Goal: Task Accomplishment & Management: Use online tool/utility

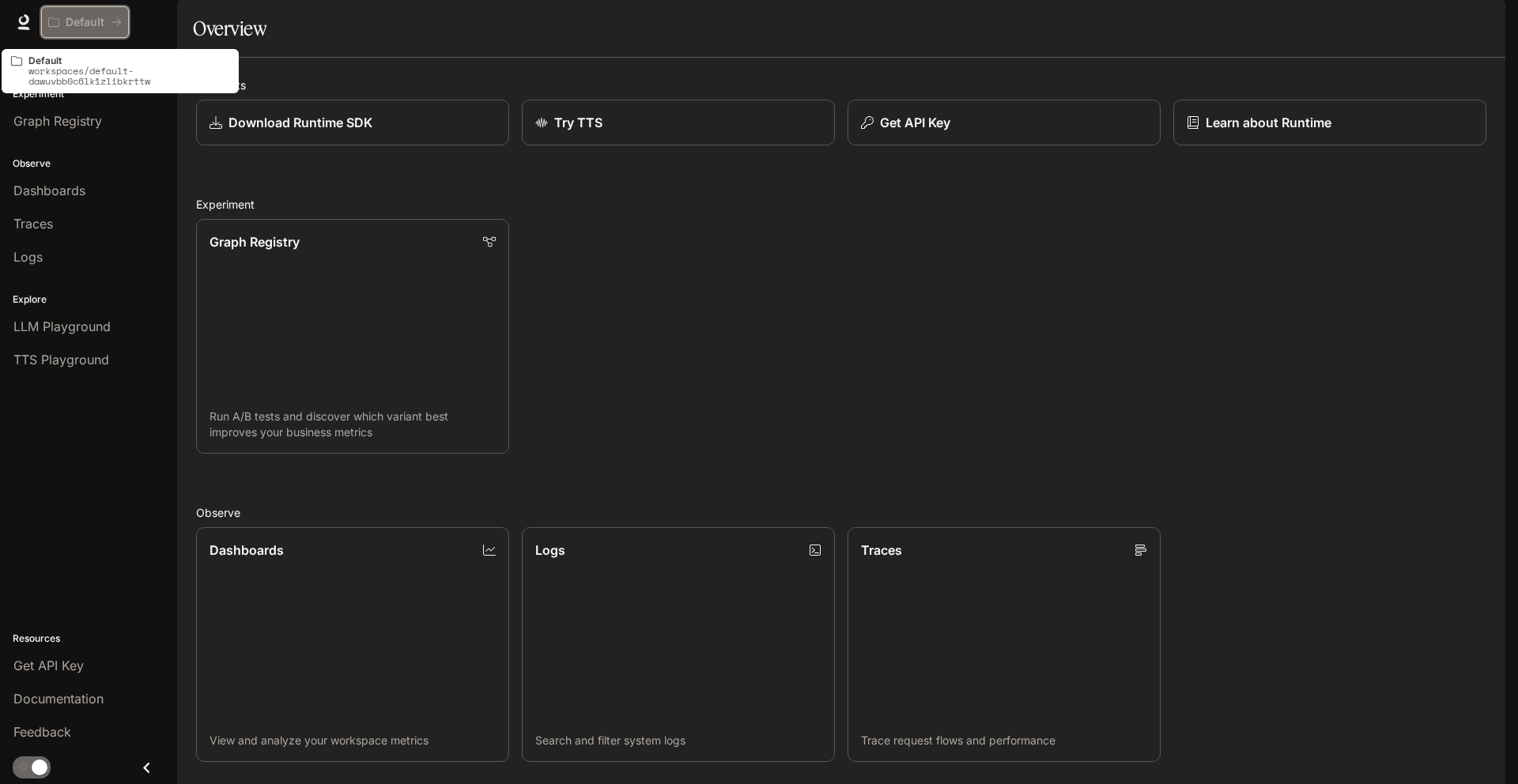
click at [87, 16] on p "Default" at bounding box center [85, 22] width 39 height 14
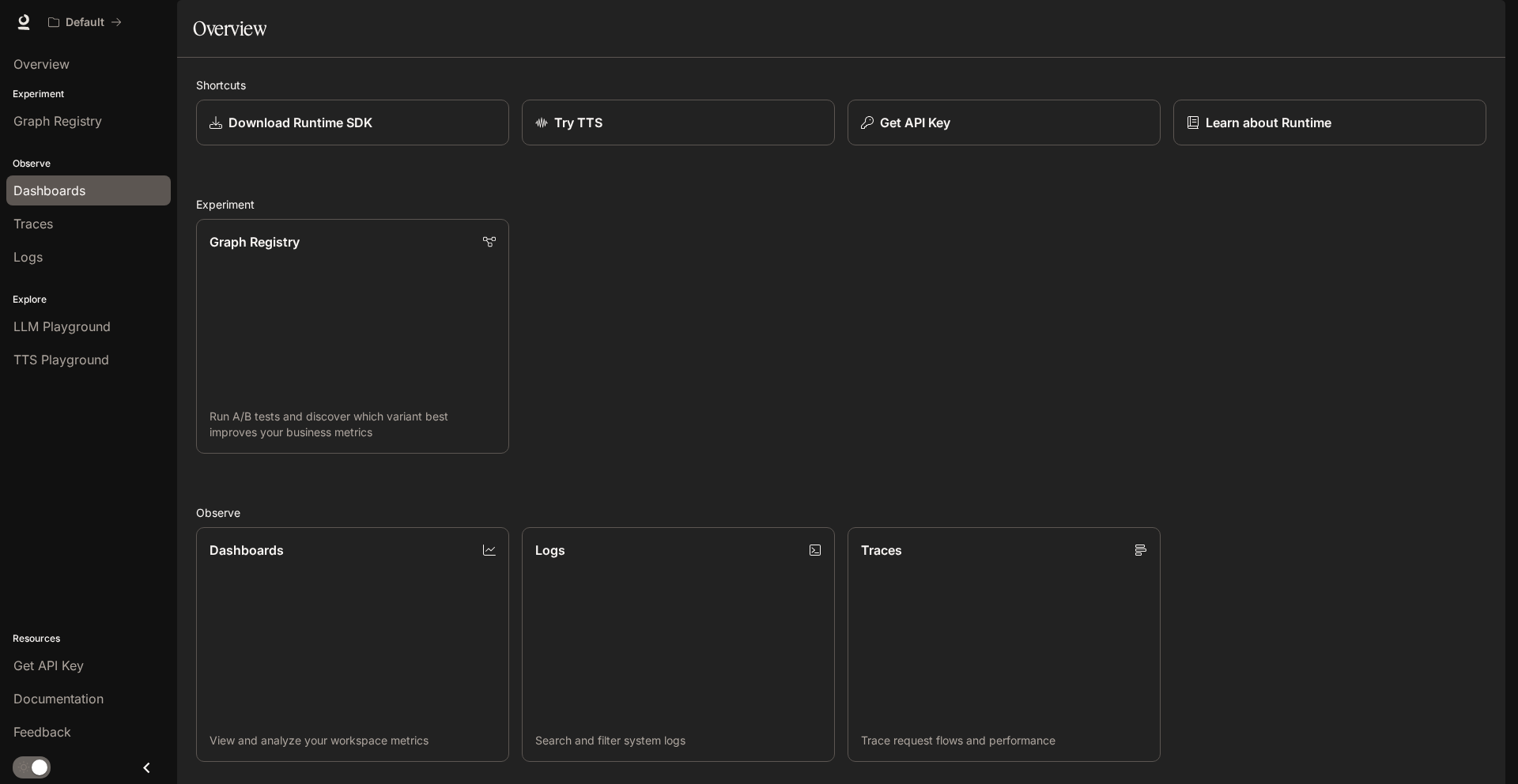
click at [48, 175] on link "Dashboards" at bounding box center [88, 190] width 165 height 30
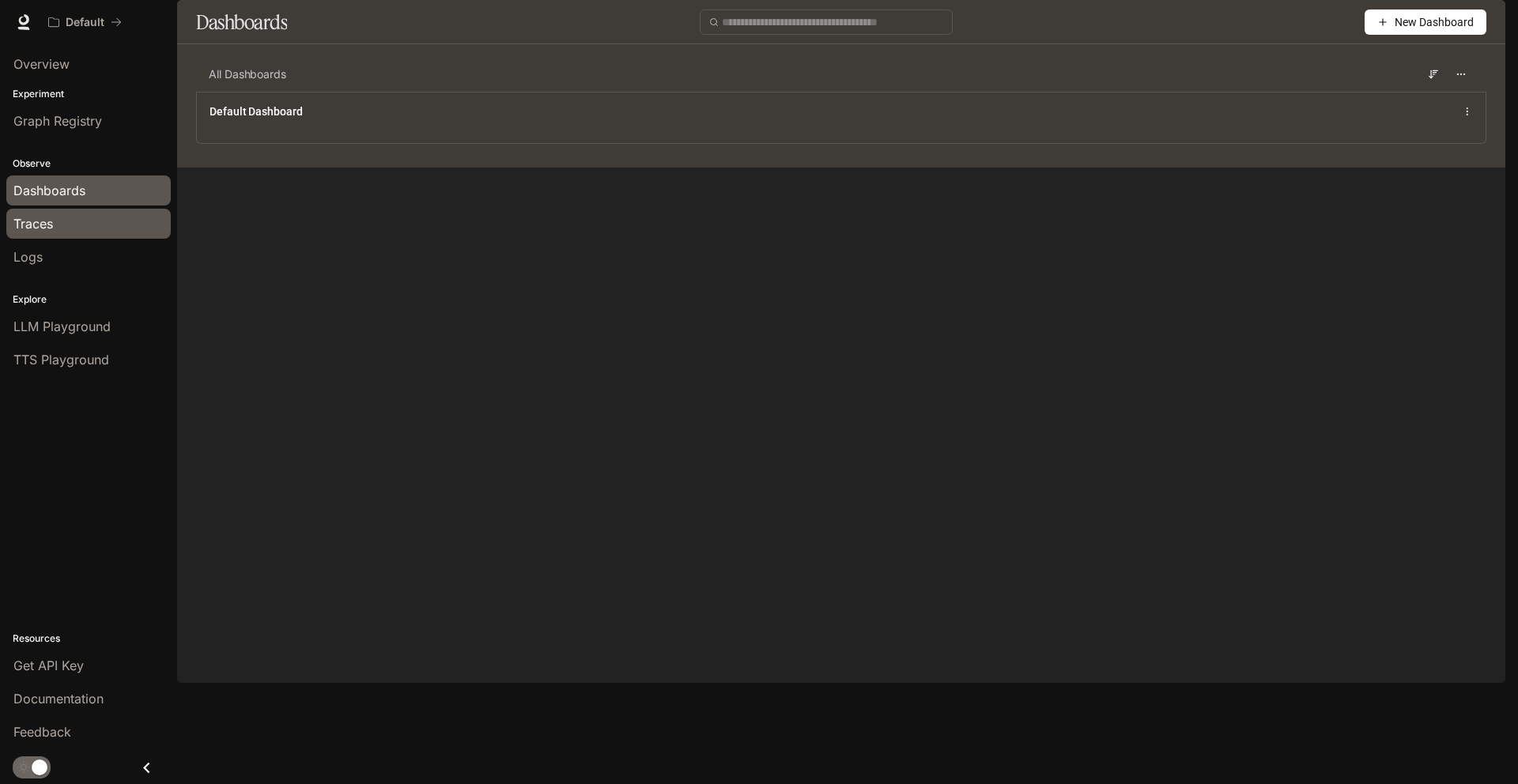
click at [37, 233] on link "Traces" at bounding box center [88, 223] width 165 height 30
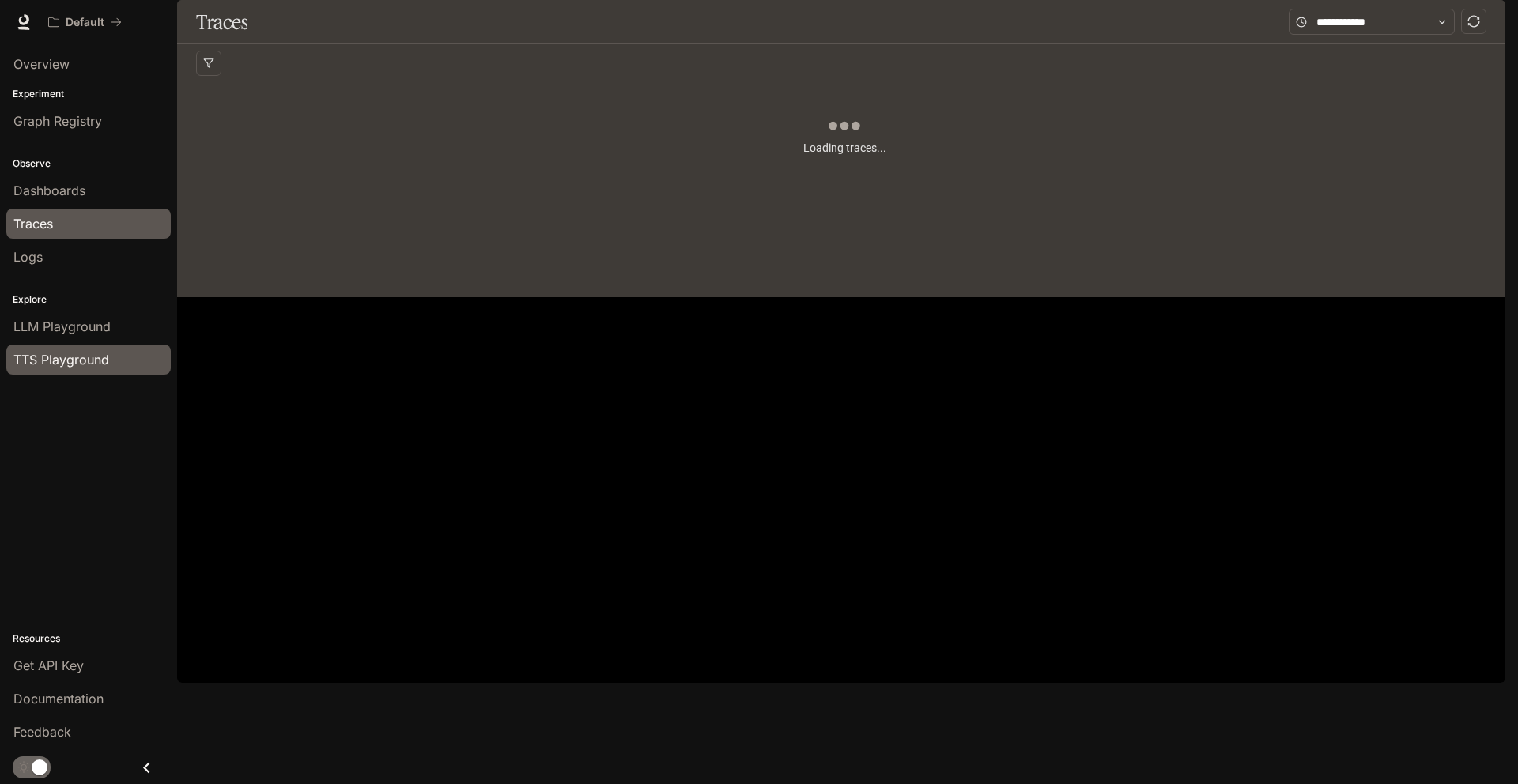
click at [48, 355] on span "TTS Playground" at bounding box center [61, 359] width 95 height 19
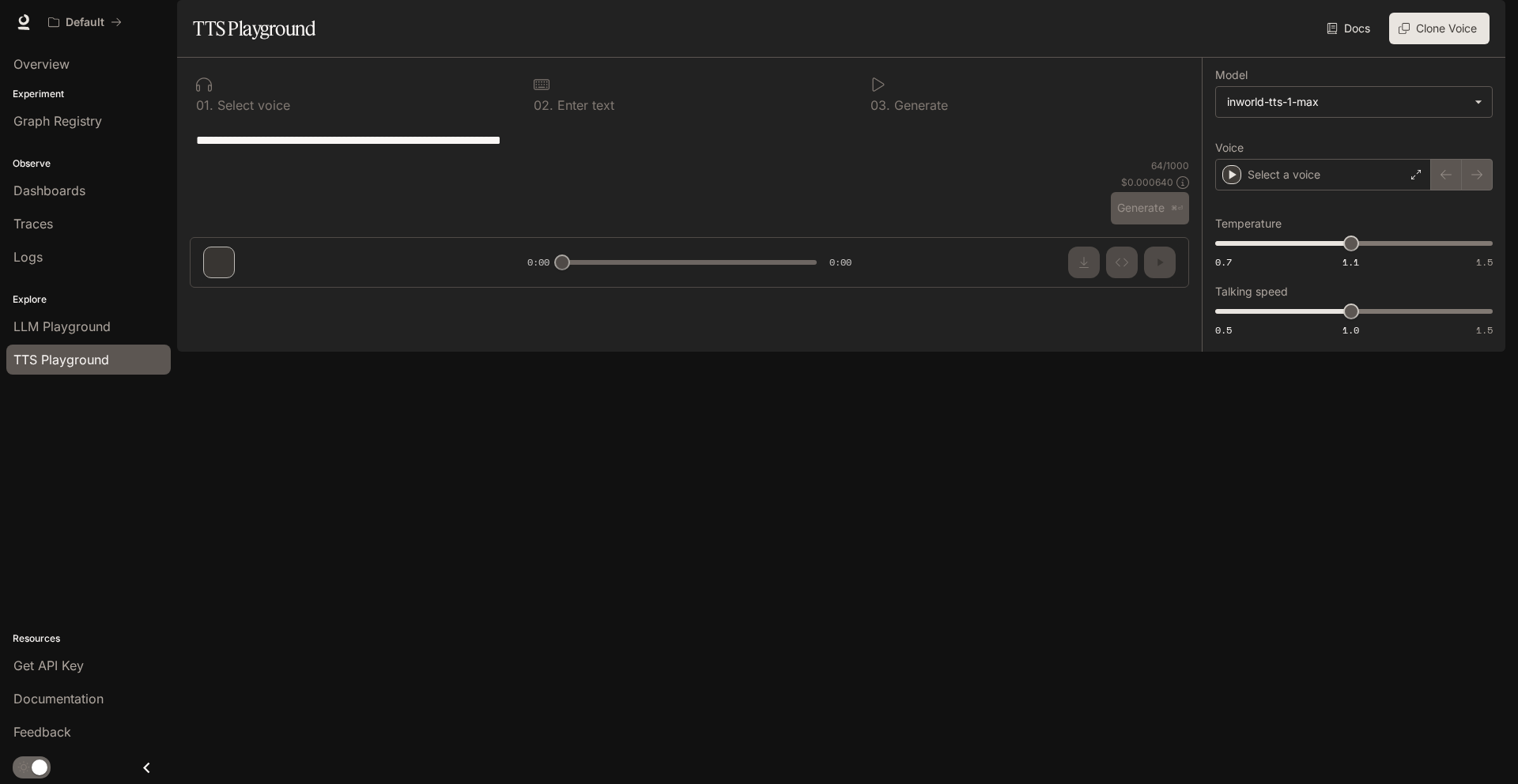
type input "*"
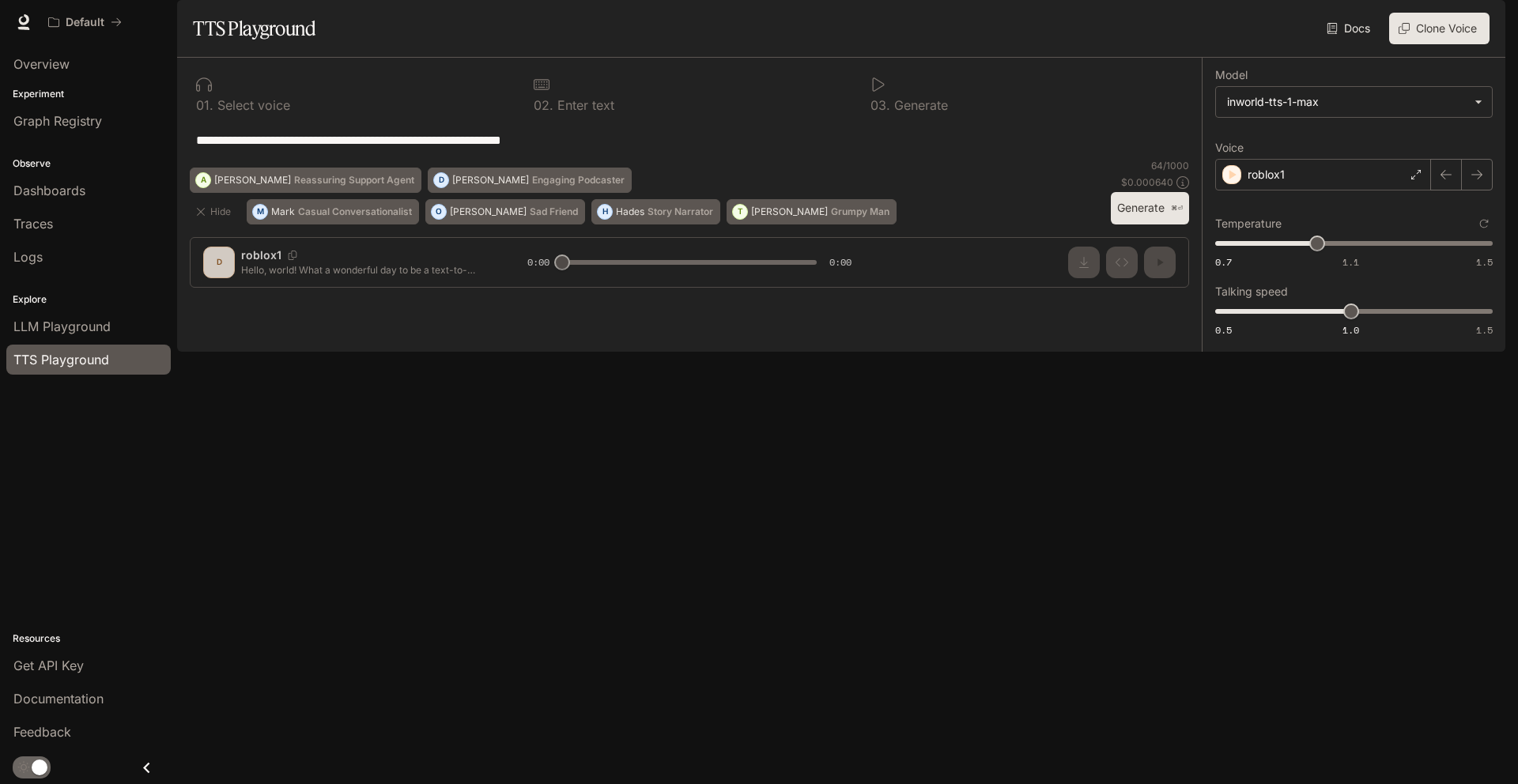
click at [1157, 225] on button "Generate ⌘⏎" at bounding box center [1150, 207] width 78 height 32
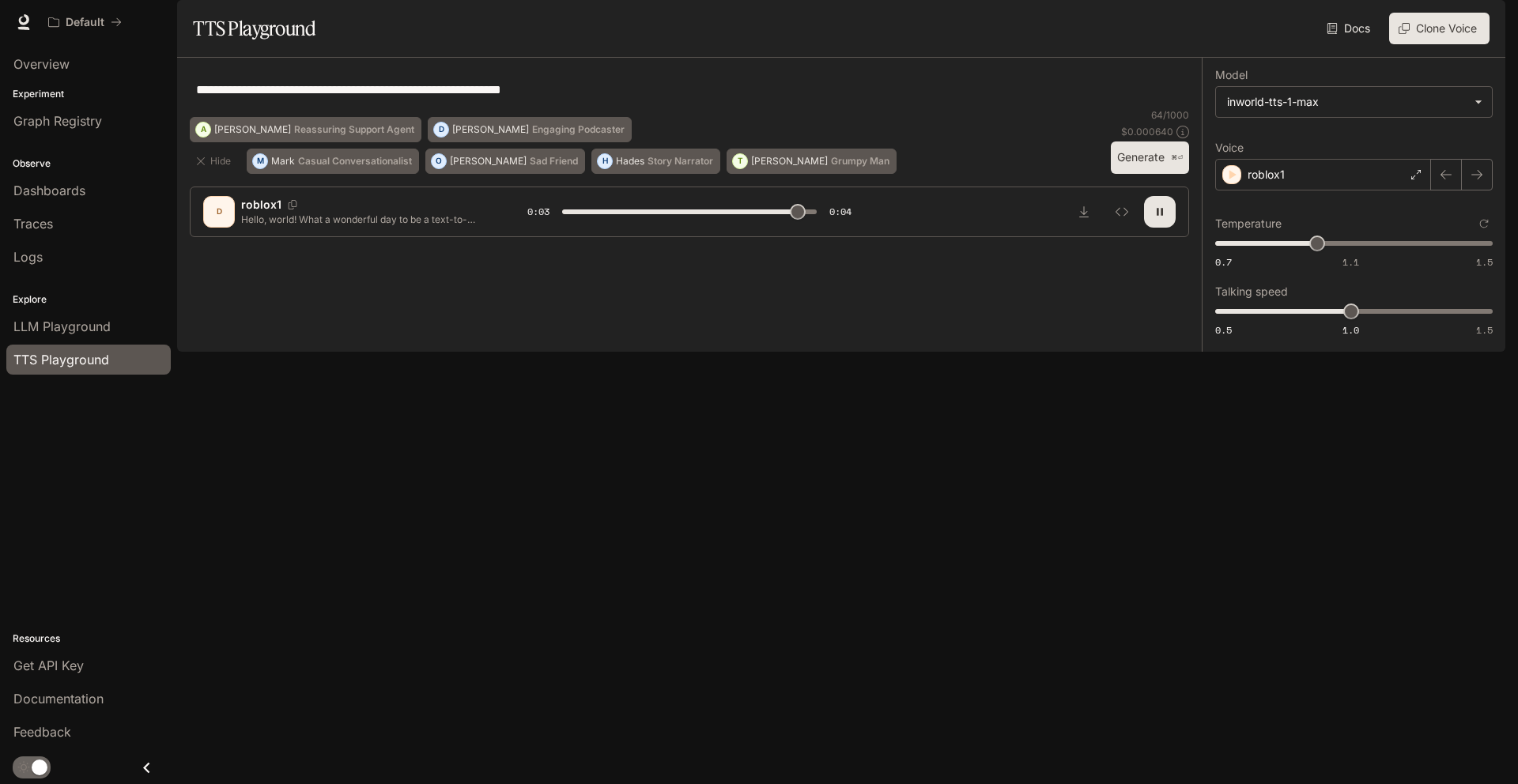
type input "*"
type input "****"
drag, startPoint x: 1314, startPoint y: 282, endPoint x: 1326, endPoint y: 283, distance: 12.0
click at [1326, 251] on span "1.03" at bounding box center [1327, 243] width 16 height 16
click at [1140, 174] on button "Generate ⌘⏎" at bounding box center [1150, 157] width 78 height 32
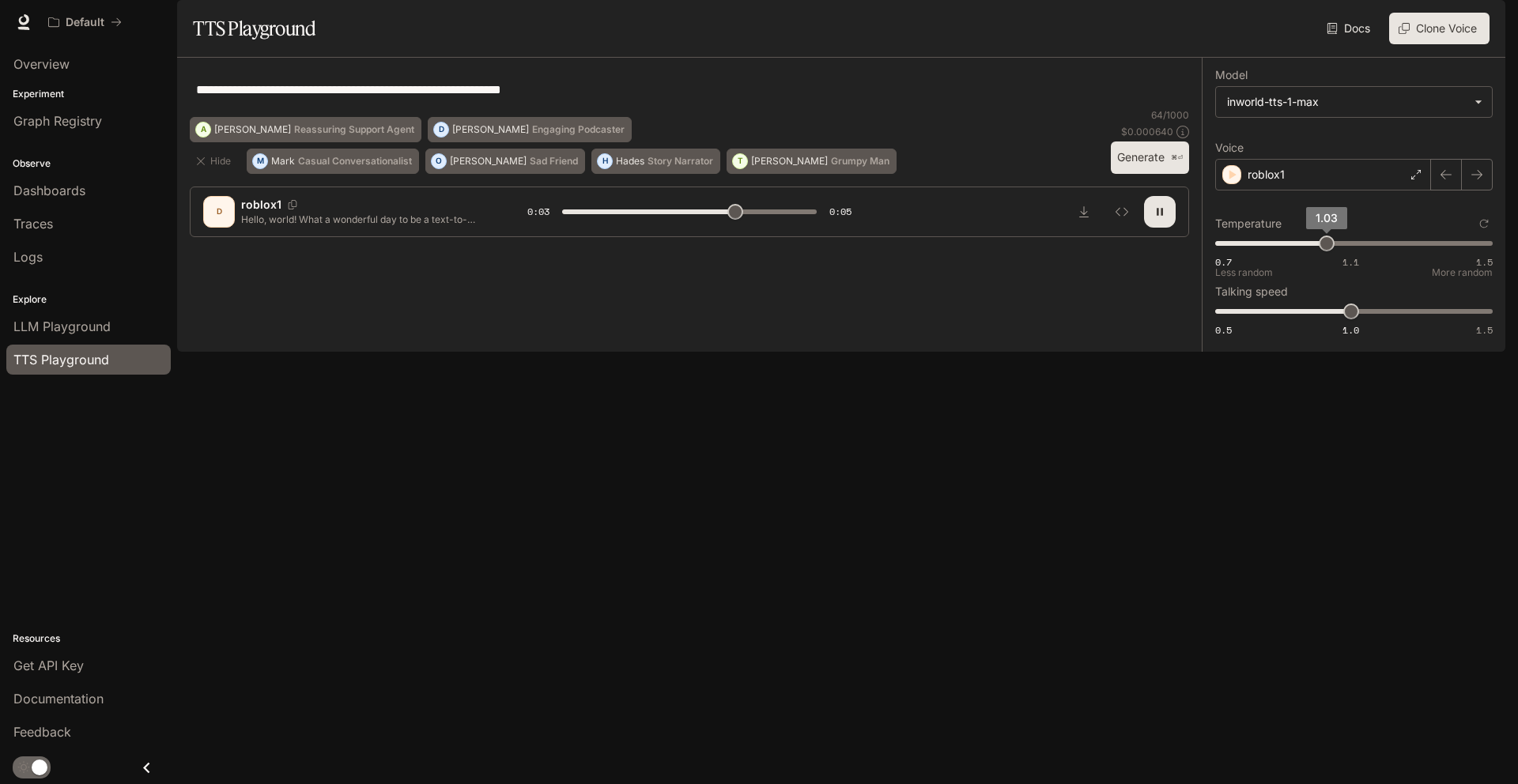
type input "***"
type input "****"
click at [1319, 251] on span "1.01" at bounding box center [1320, 243] width 16 height 16
click at [1148, 138] on p "$ 0.000640" at bounding box center [1148, 131] width 53 height 14
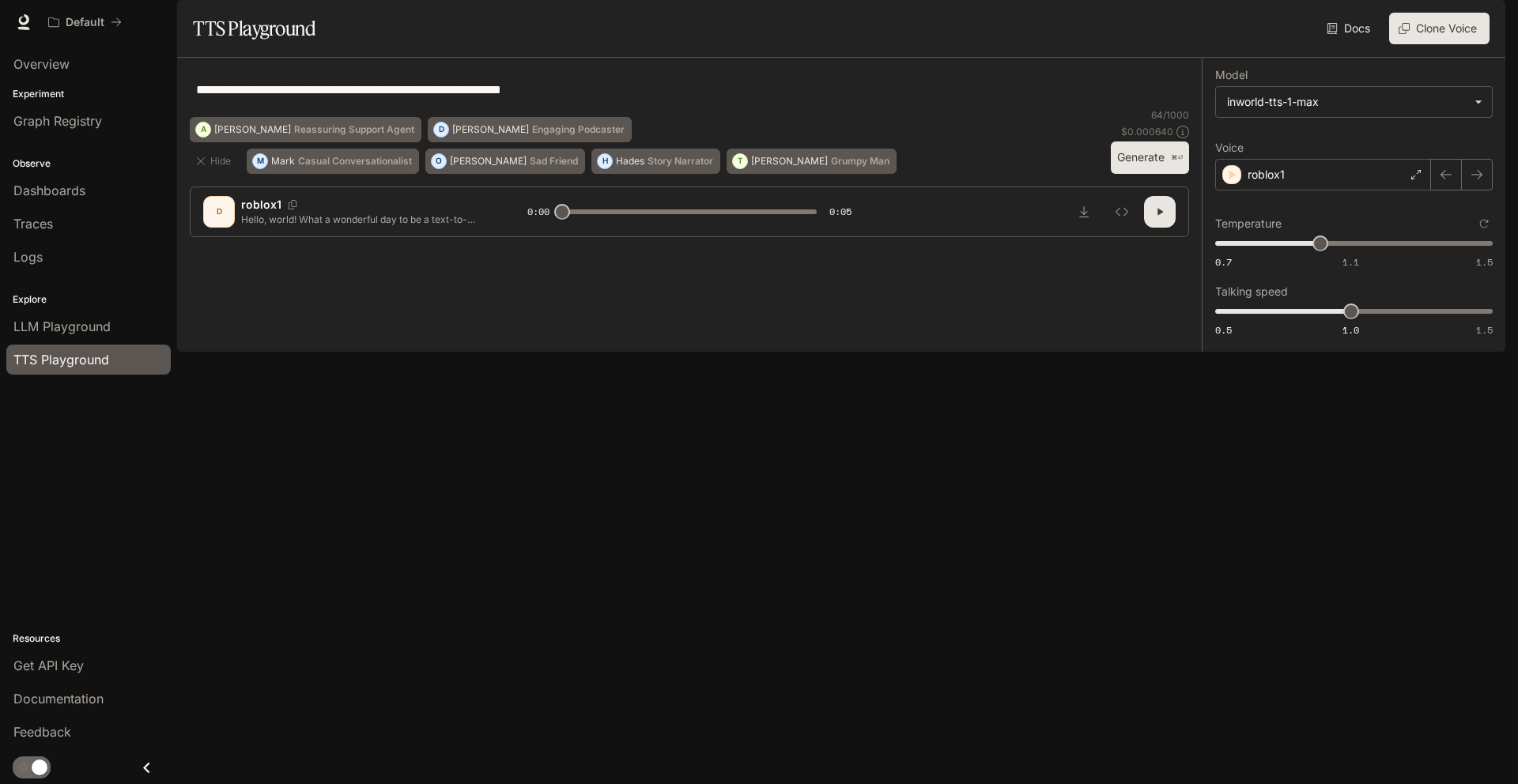
click at [1144, 174] on button "Generate ⌘⏎" at bounding box center [1150, 157] width 78 height 32
type input "***"
type input "****"
click at [1329, 251] on span "1.01" at bounding box center [1320, 243] width 16 height 16
click at [1329, 251] on span "1.03" at bounding box center [1327, 243] width 16 height 16
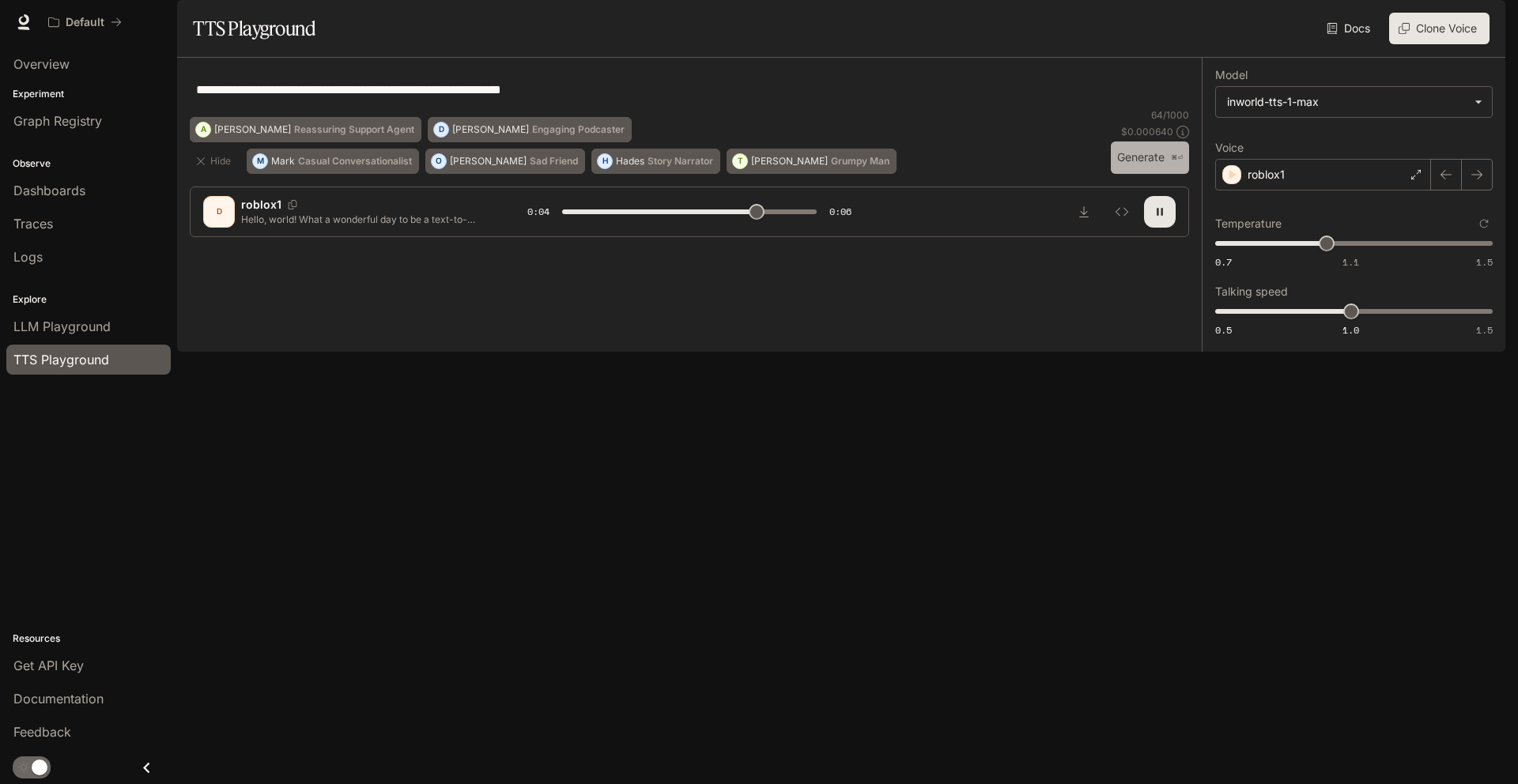
click at [1120, 174] on button "Generate ⌘⏎" at bounding box center [1150, 157] width 78 height 32
type input "*"
click at [1407, 34] on icon "button" at bounding box center [1404, 28] width 11 height 11
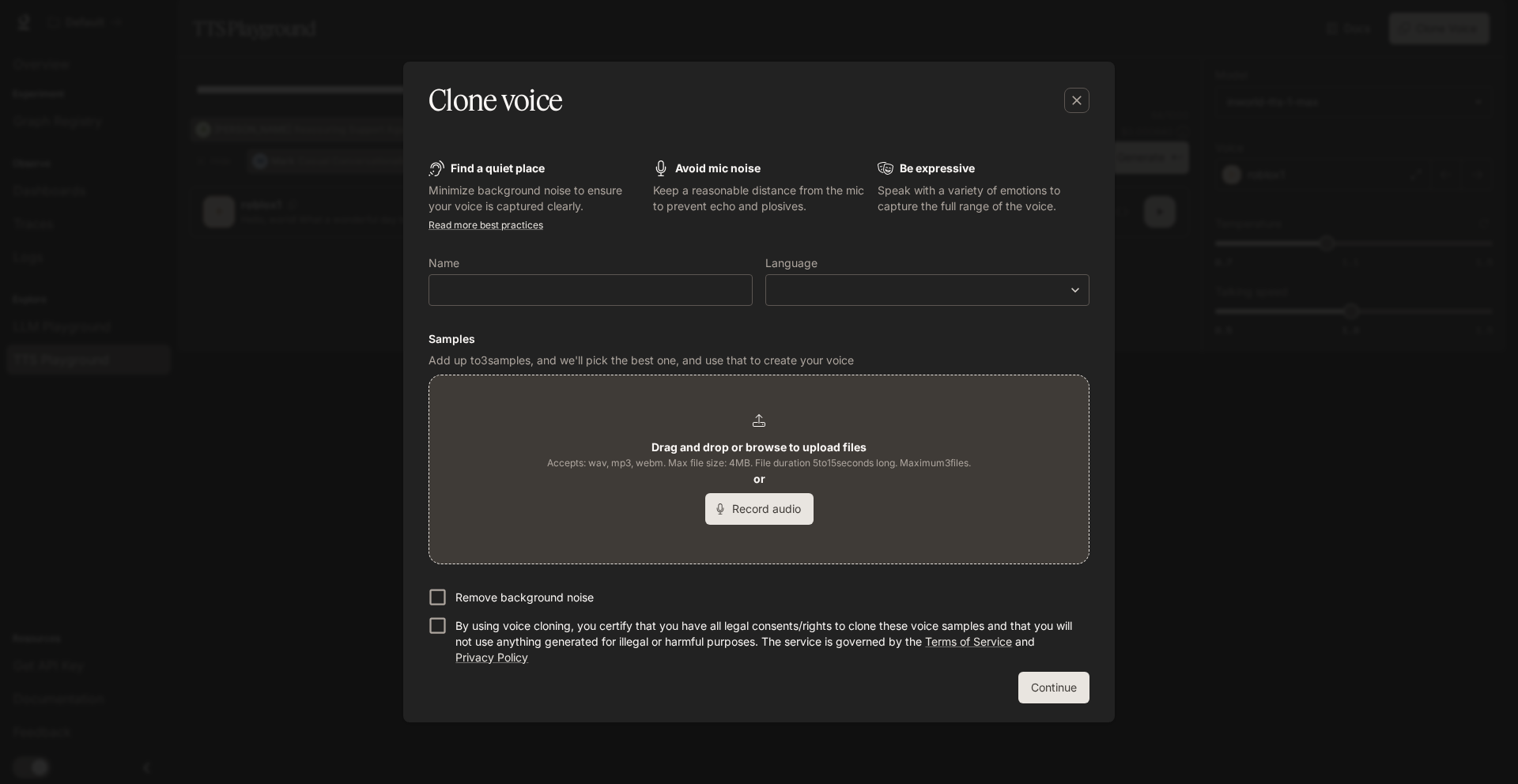
click at [961, 456] on span "Accepts: wav, mp3, webm. Max file size: 4MB. File duration 5 to 15 seconds long…" at bounding box center [759, 464] width 424 height 16
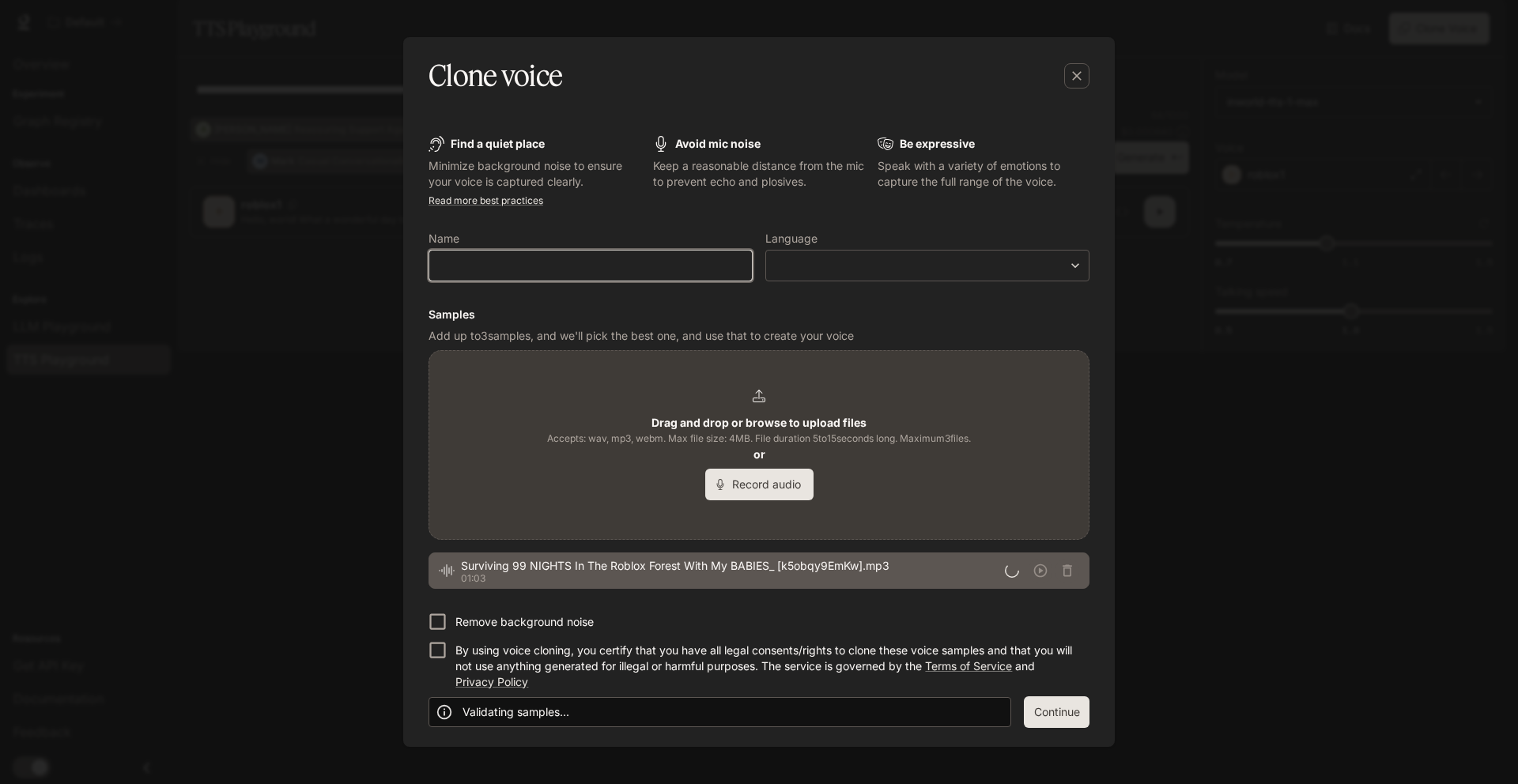
click at [578, 263] on input "text" at bounding box center [590, 266] width 323 height 16
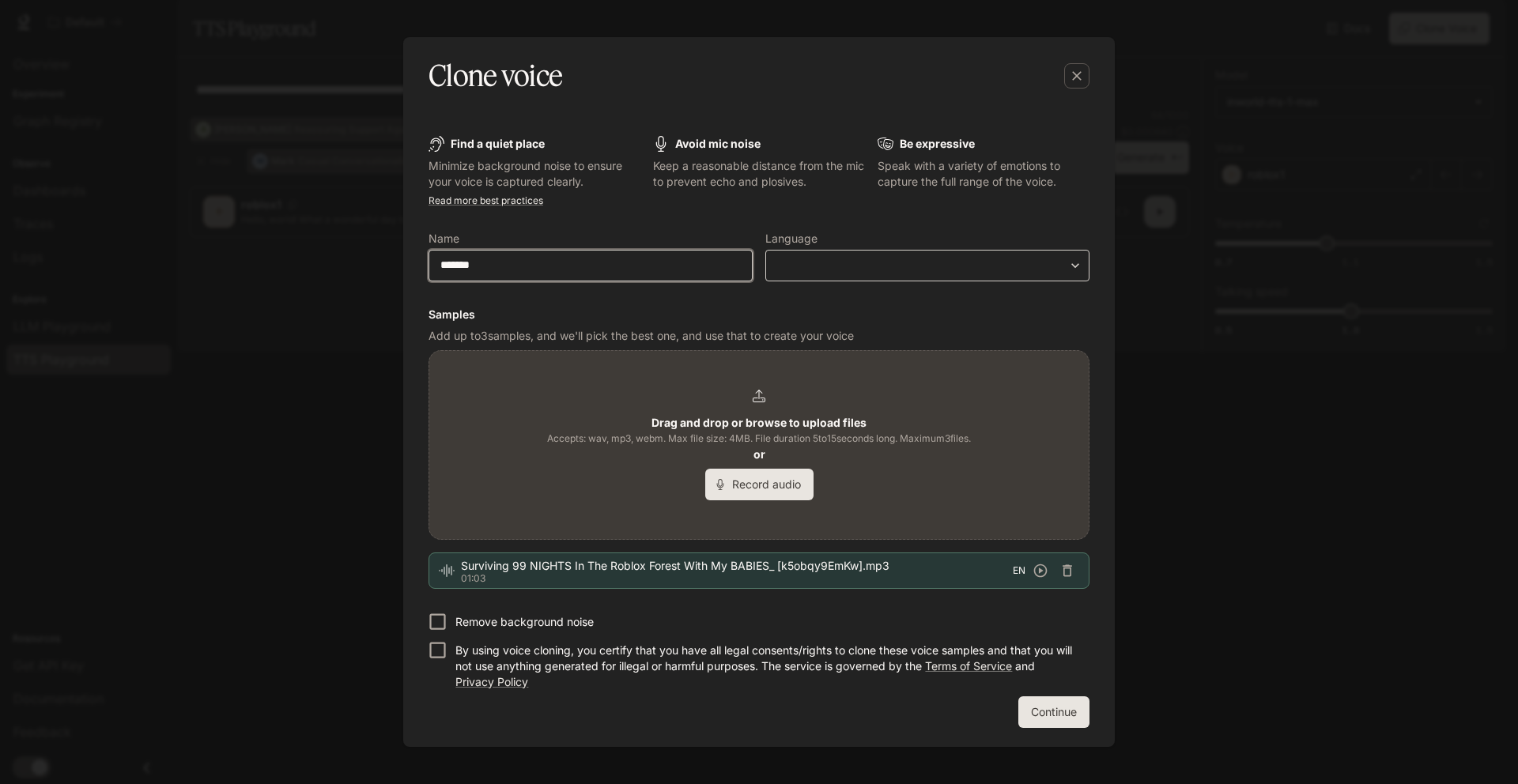
type input "*******"
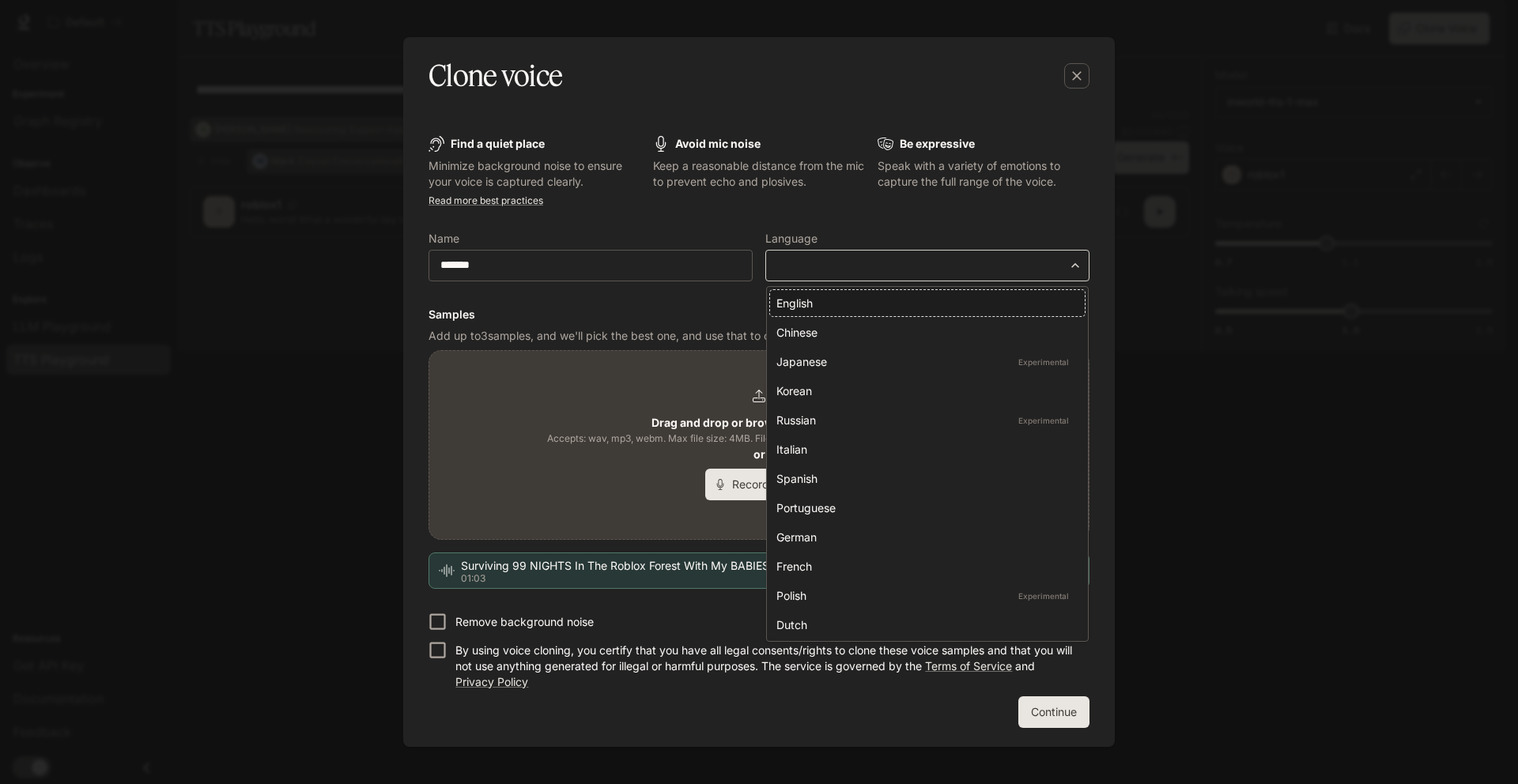
click at [1009, 264] on body "**********" at bounding box center [759, 392] width 1518 height 784
click at [1003, 307] on div "English" at bounding box center [925, 303] width 296 height 17
type input "*****"
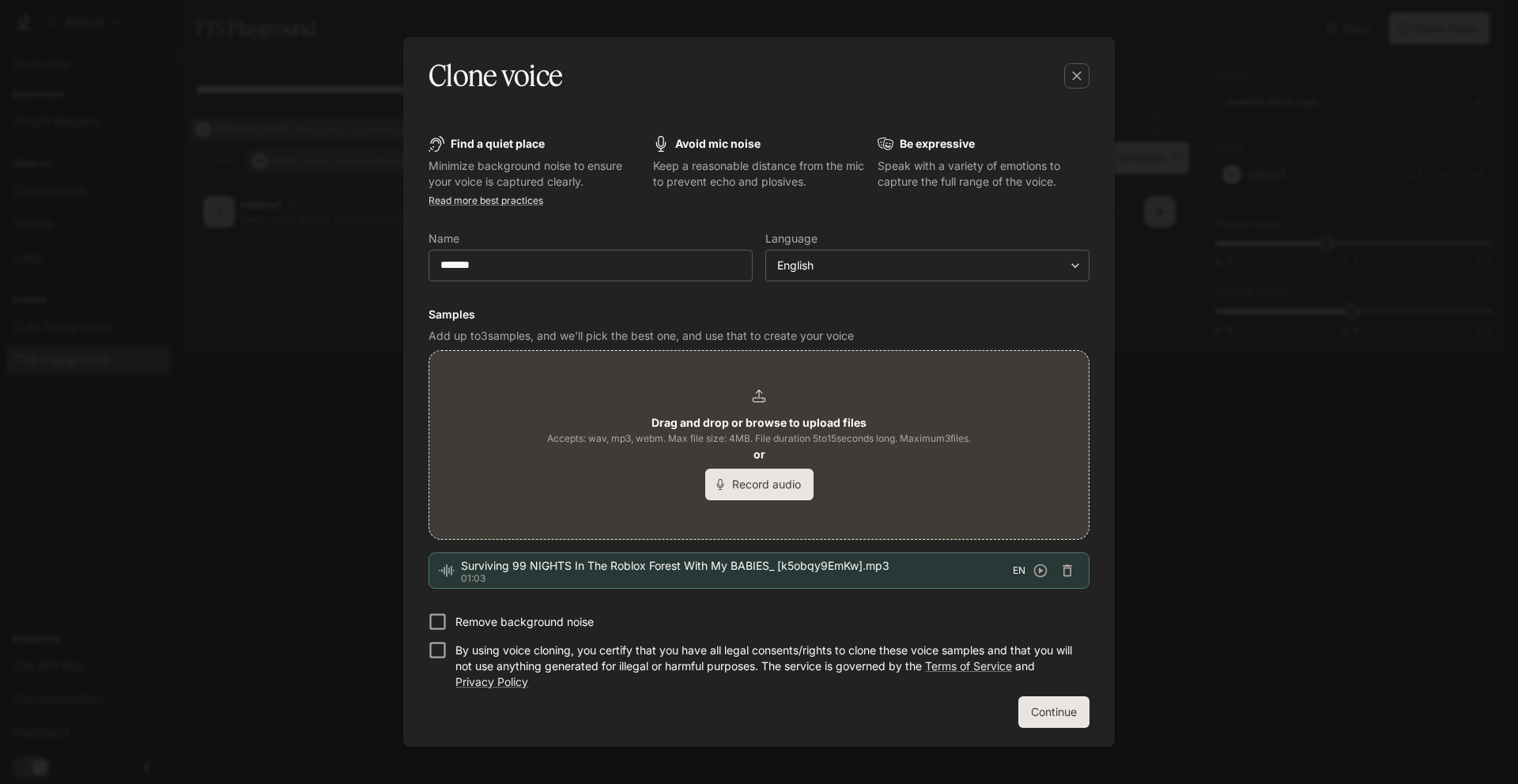
click at [774, 454] on div "Drag and drop or browse to upload files Accepts: wav, mp3, webm. Max file size:…" at bounding box center [759, 445] width 424 height 111
click at [762, 499] on button "Record audio" at bounding box center [759, 484] width 108 height 31
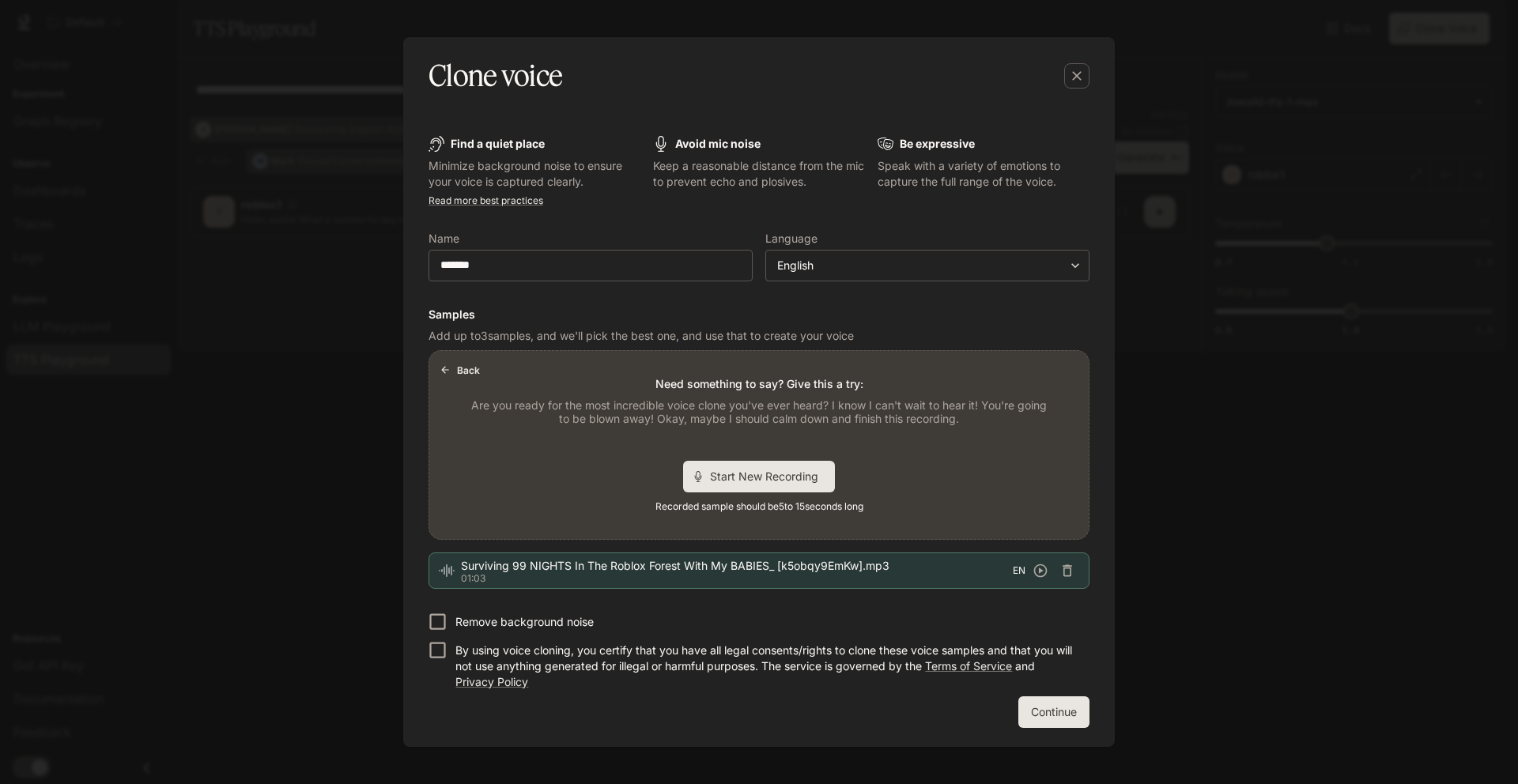
click at [458, 364] on button "Back" at bounding box center [461, 370] width 51 height 25
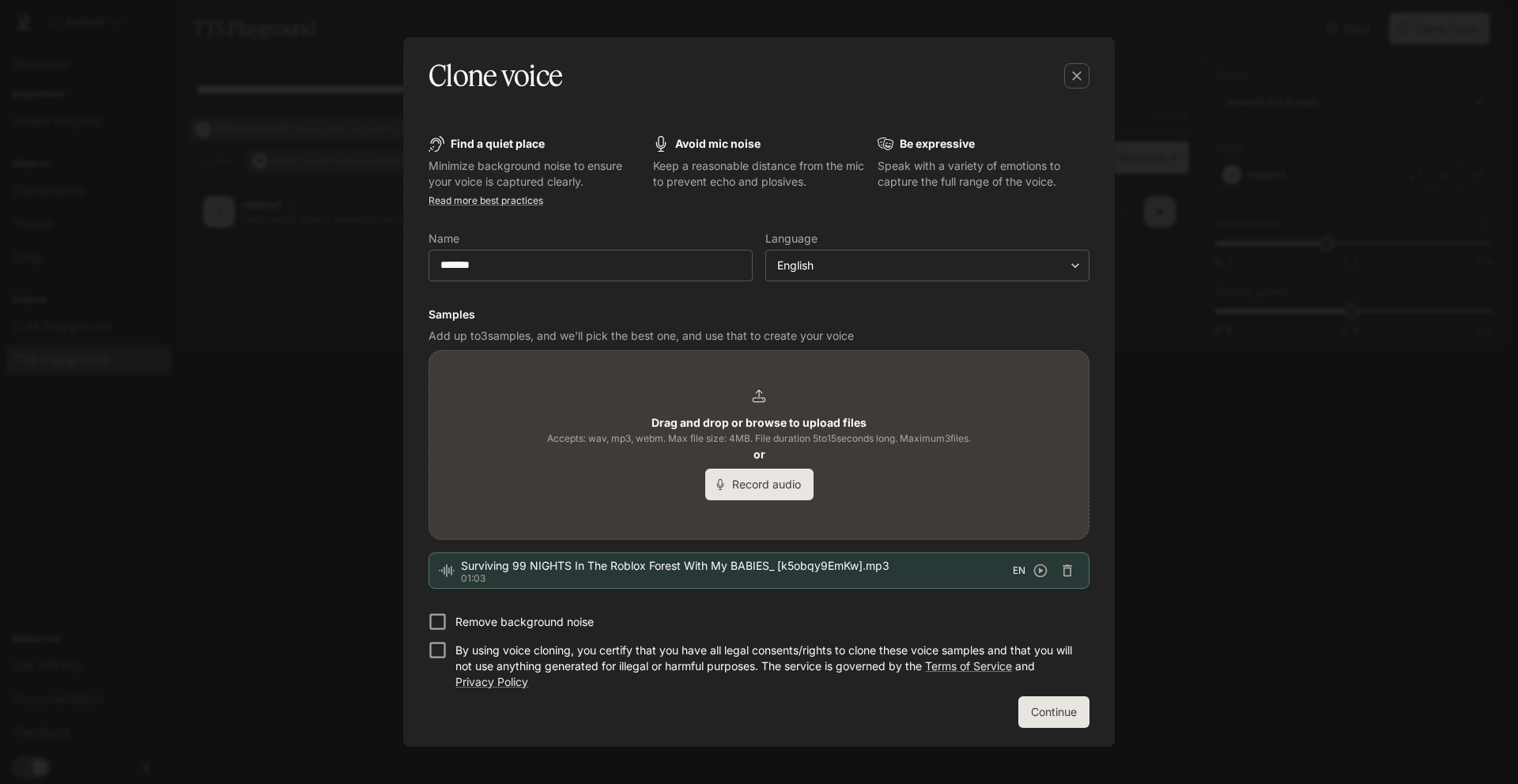
click at [762, 474] on button "Record audio" at bounding box center [759, 484] width 108 height 31
click at [154, 474] on button "Record audio" at bounding box center [99, 484] width 108 height 31
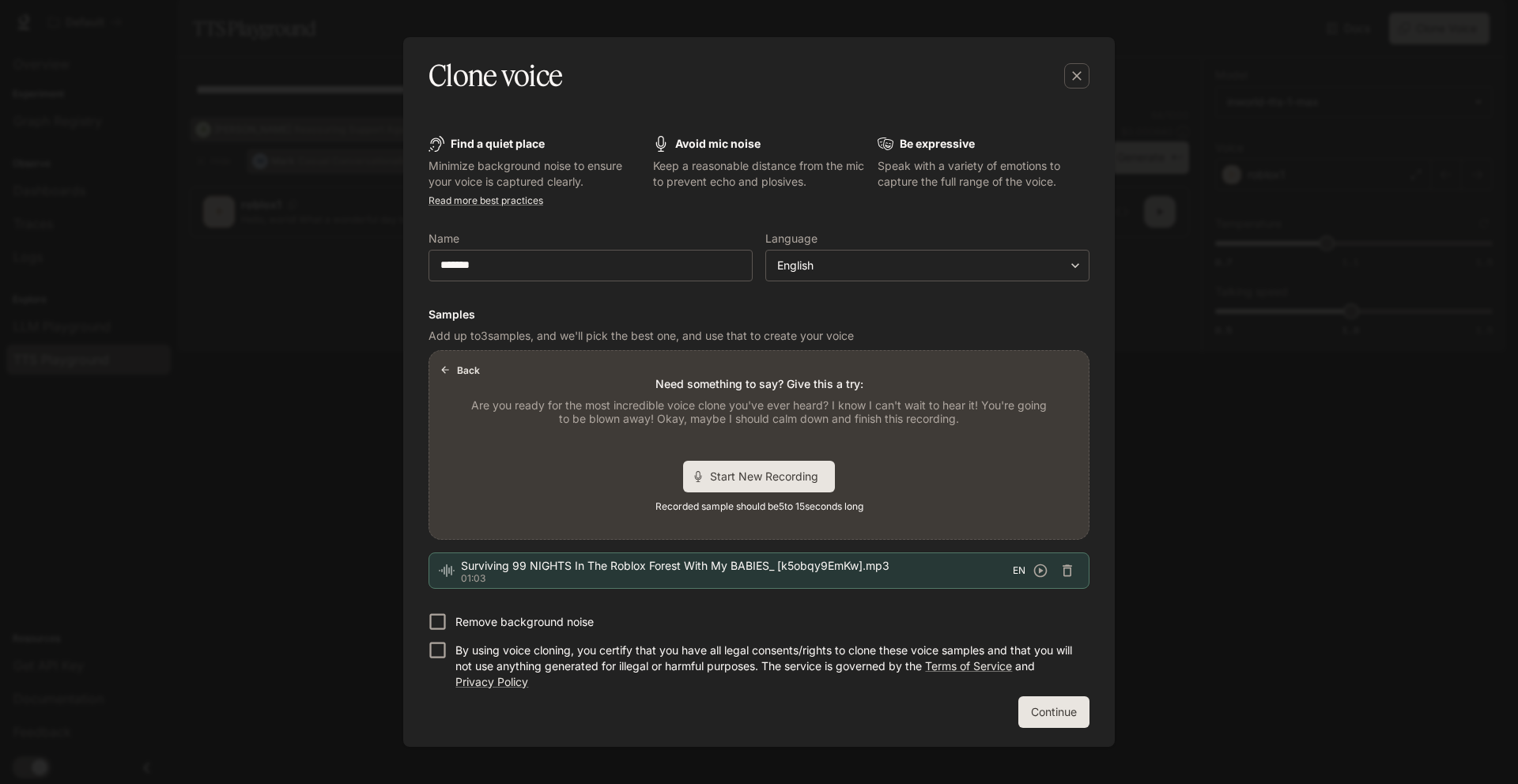
click at [447, 365] on icon "button" at bounding box center [444, 369] width 11 height 11
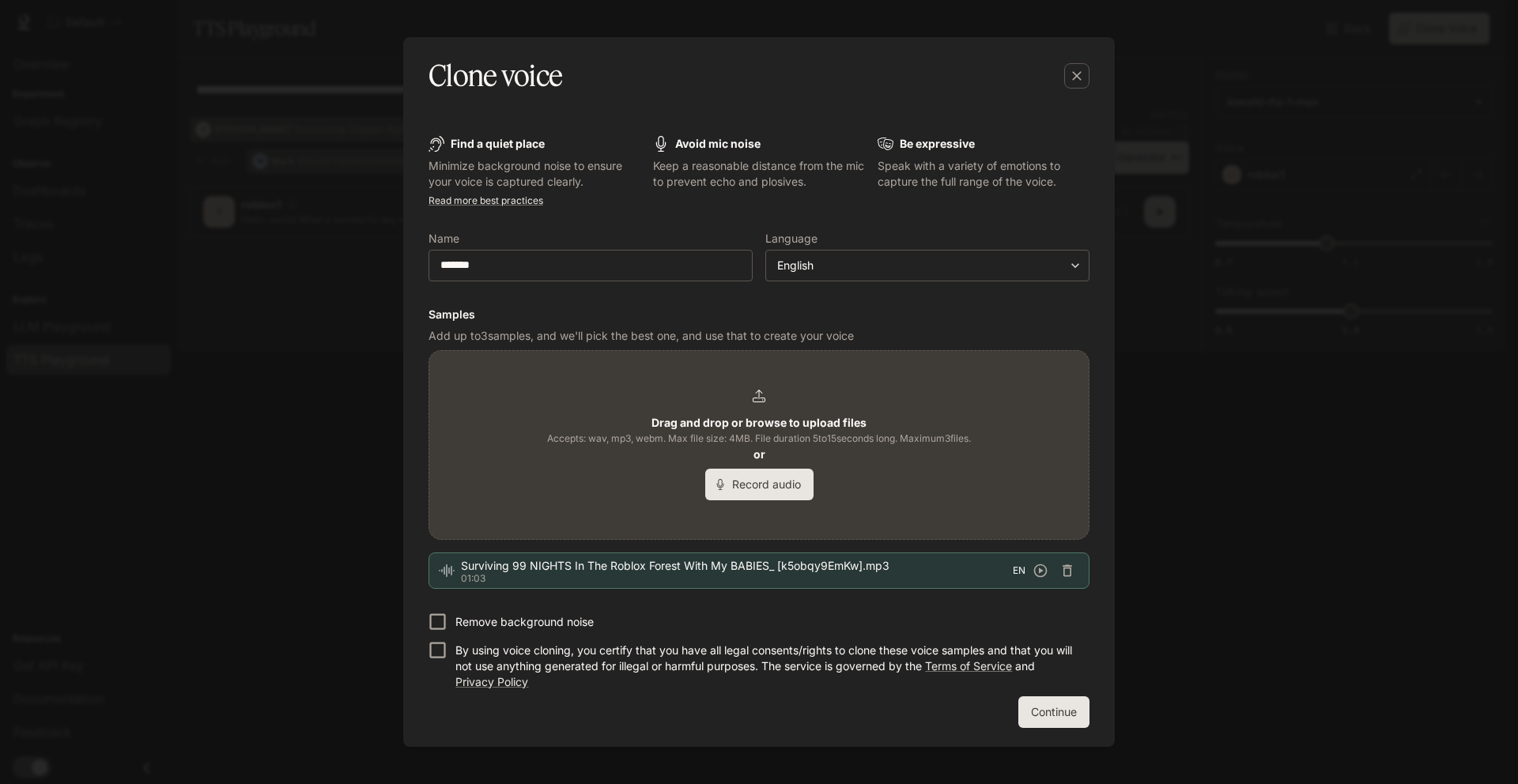
click at [729, 407] on div "Drag and drop or browse to upload files Accepts: wav, mp3, webm. Max file size:…" at bounding box center [759, 445] width 424 height 111
click at [1046, 716] on button "Continue" at bounding box center [1053, 712] width 71 height 31
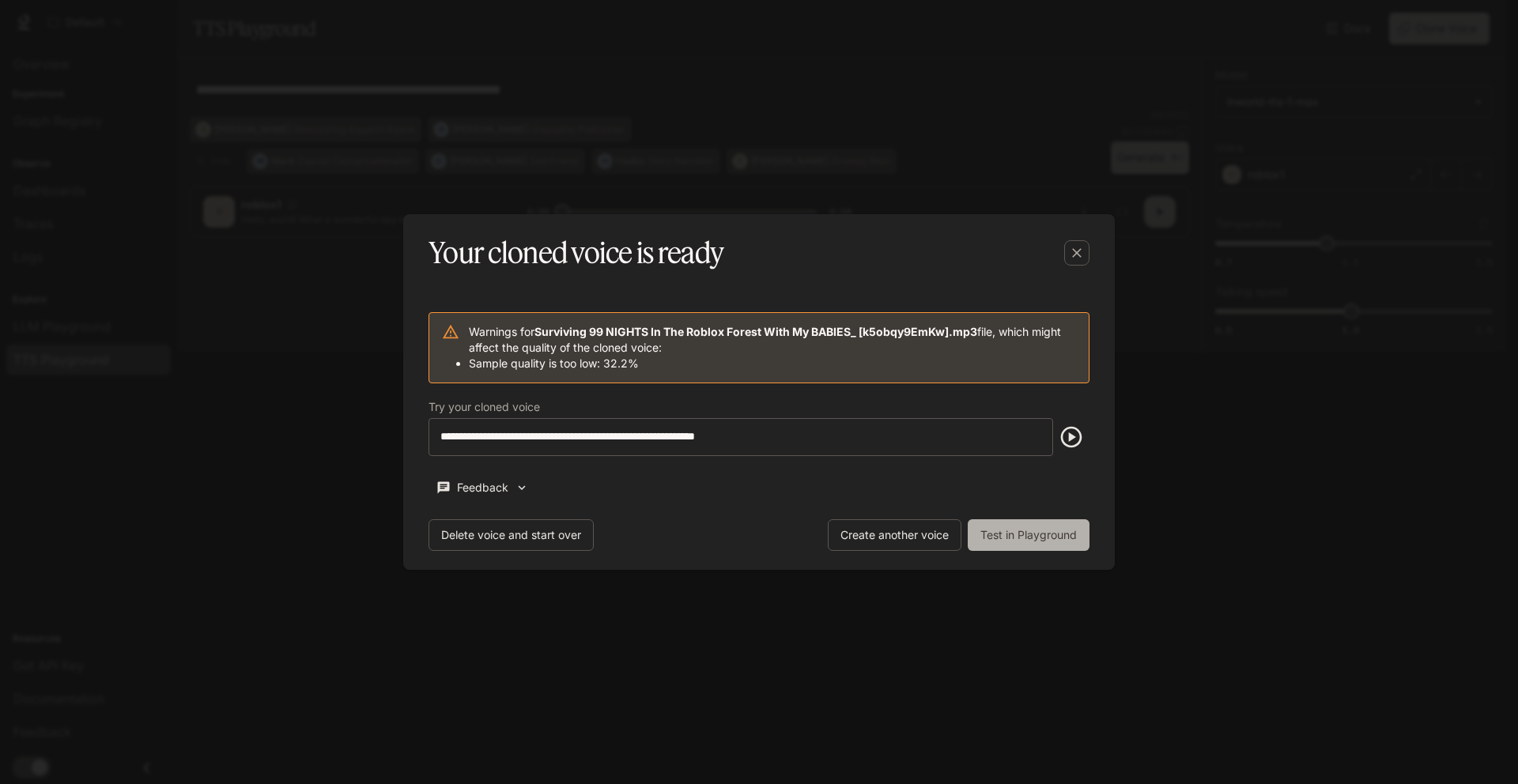
click at [993, 527] on button "Test in Playground" at bounding box center [1028, 535] width 122 height 31
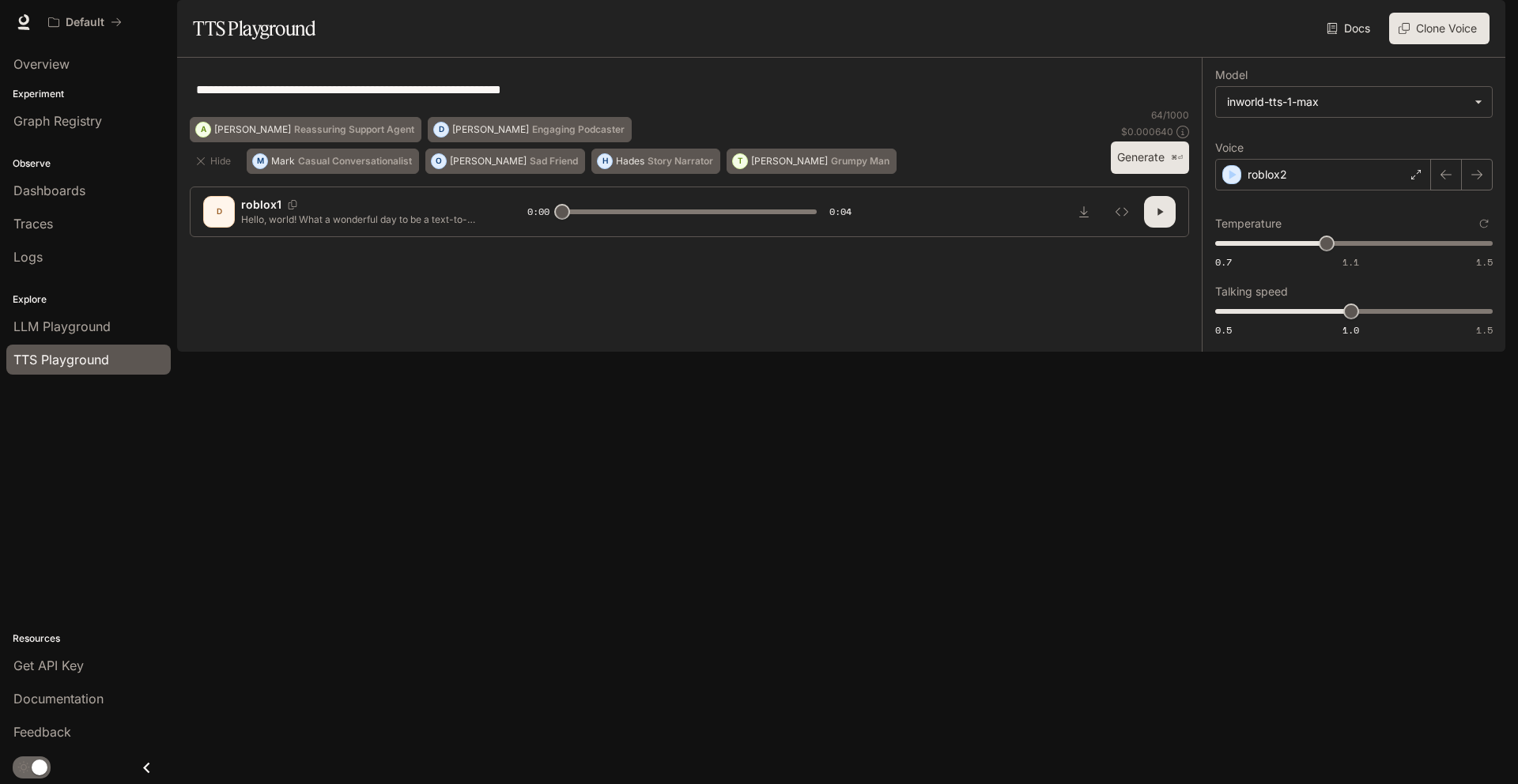
click at [1150, 174] on button "Generate ⌘⏎" at bounding box center [1150, 157] width 78 height 32
type input "*"
click at [1432, 44] on button "Clone Voice" at bounding box center [1439, 28] width 100 height 31
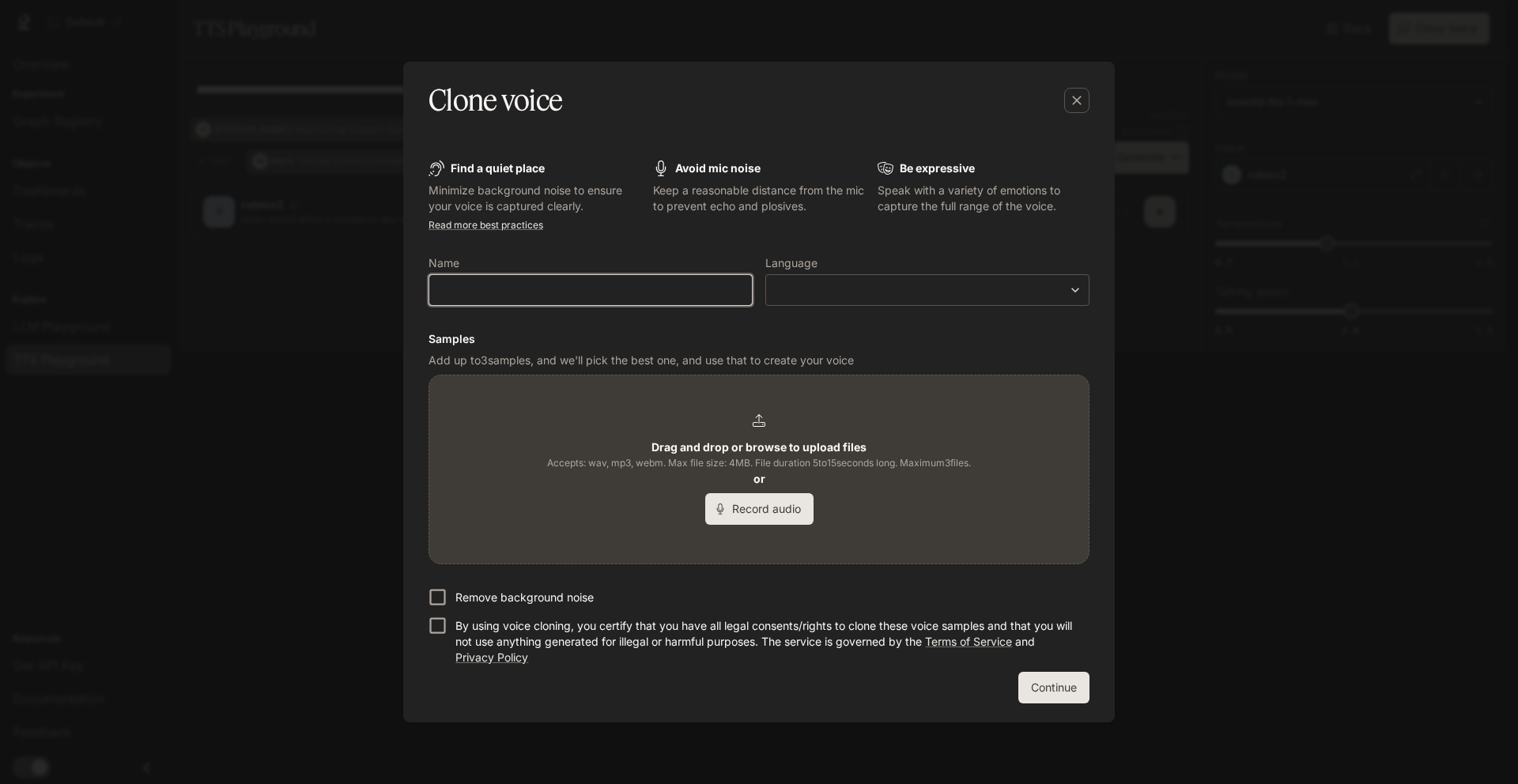
click at [635, 291] on input "text" at bounding box center [590, 290] width 323 height 16
type input "*******"
click at [839, 293] on body "**********" at bounding box center [759, 392] width 1518 height 784
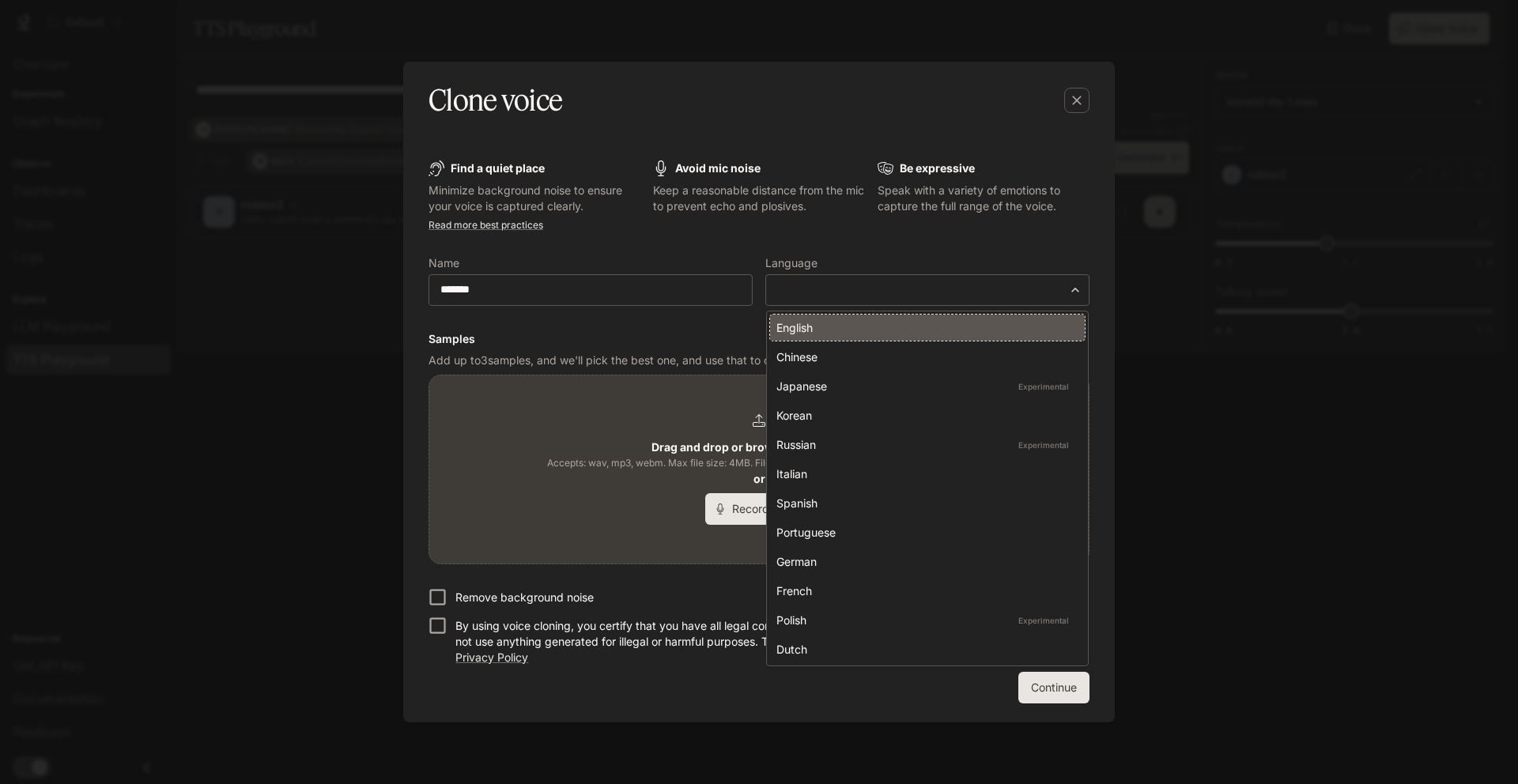
click at [842, 317] on li "English" at bounding box center [928, 327] width 315 height 26
type input "*****"
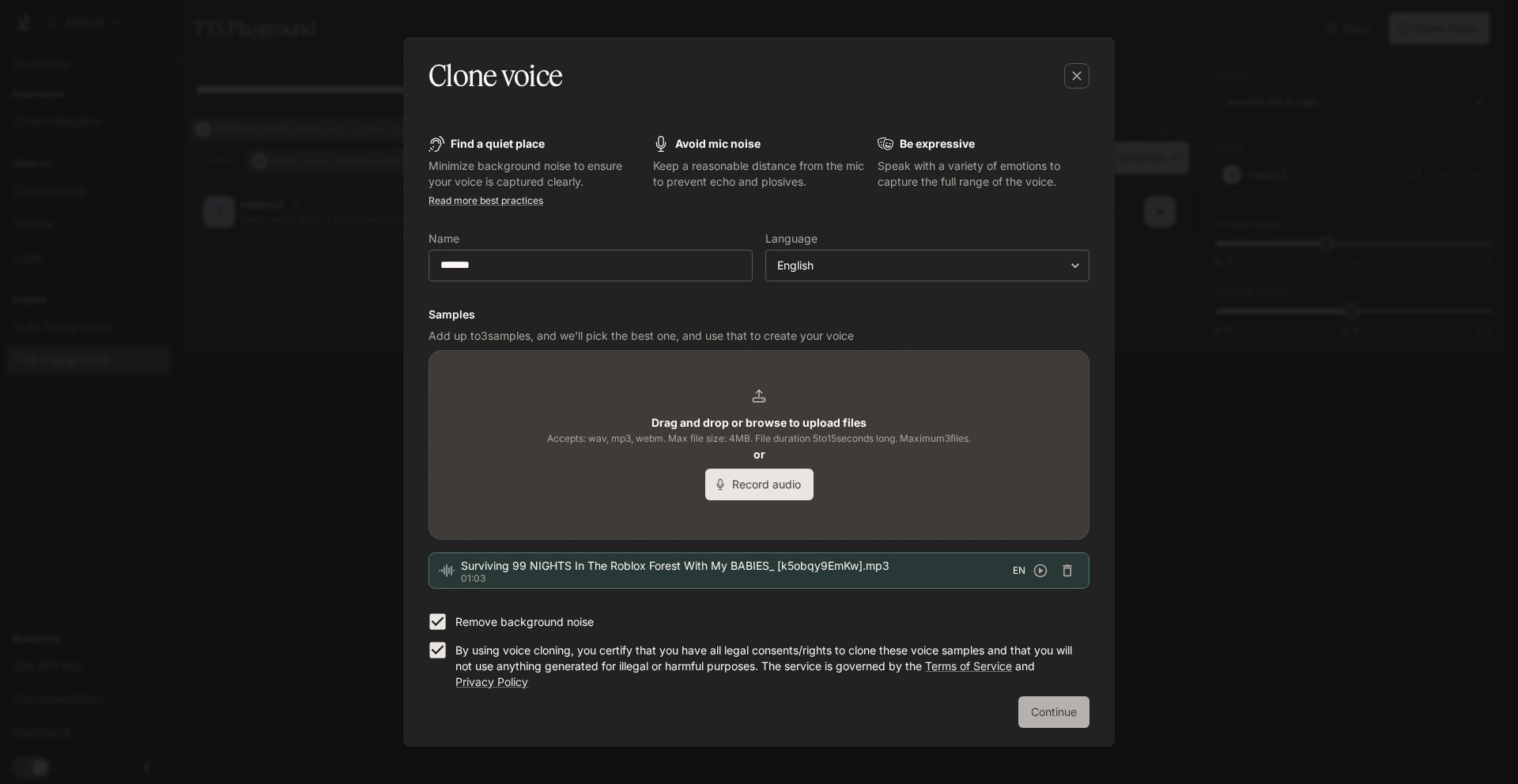
click at [1035, 707] on button "Continue" at bounding box center [1053, 712] width 71 height 31
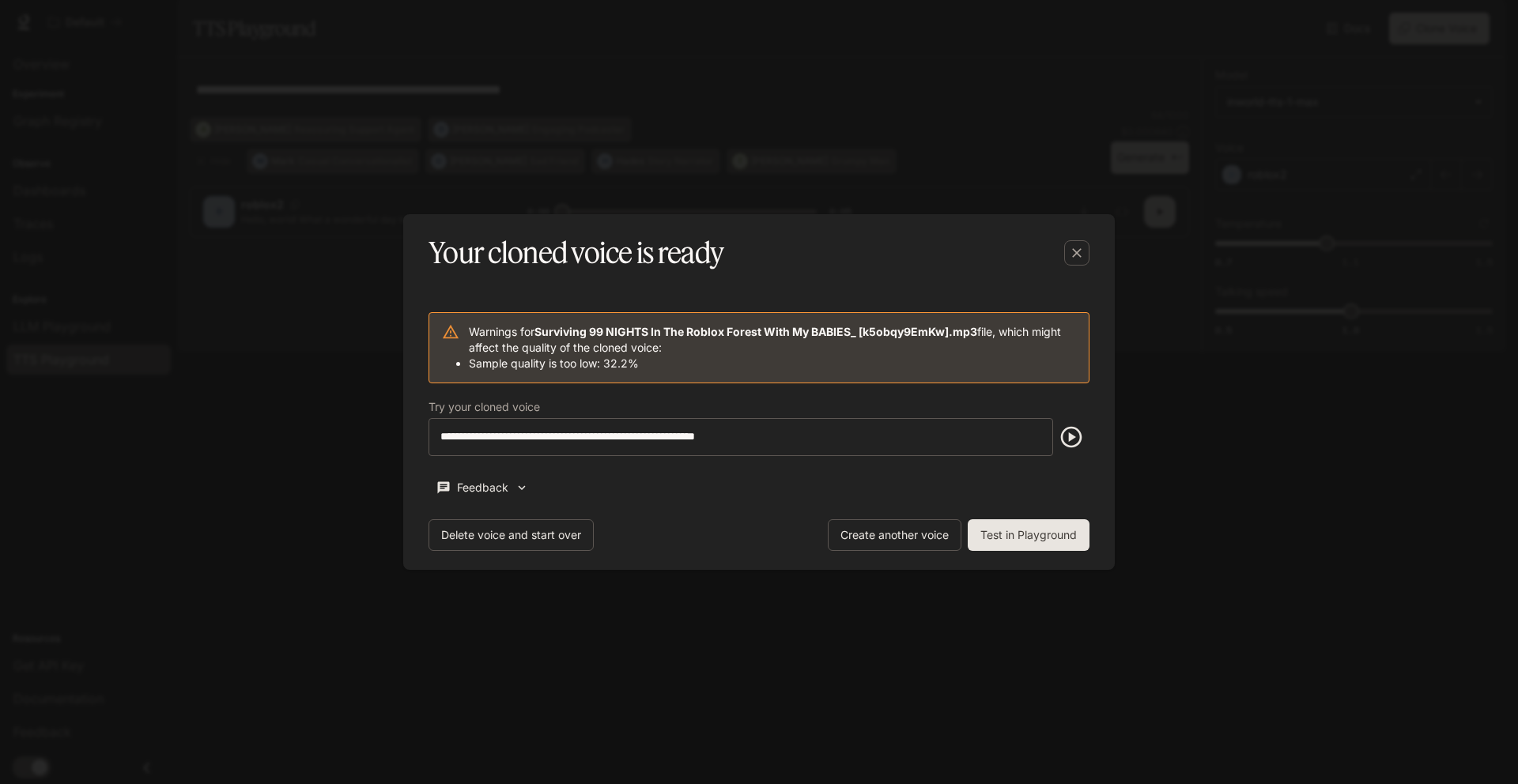
click at [1024, 532] on button "Test in Playground" at bounding box center [1028, 535] width 122 height 31
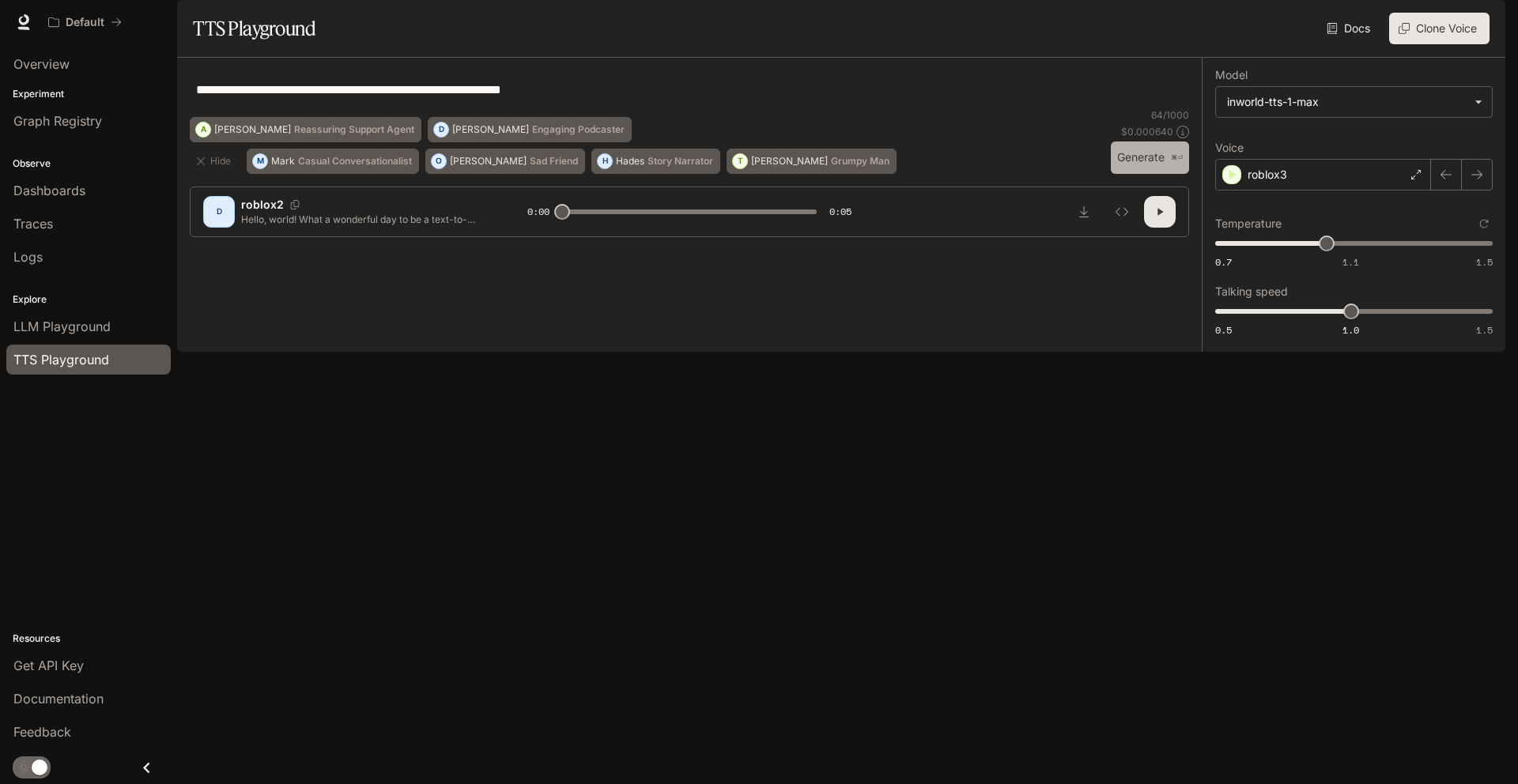
click at [1147, 174] on button "Generate ⌘⏎" at bounding box center [1150, 157] width 78 height 32
click at [1325, 191] on div "roblox3" at bounding box center [1324, 174] width 216 height 31
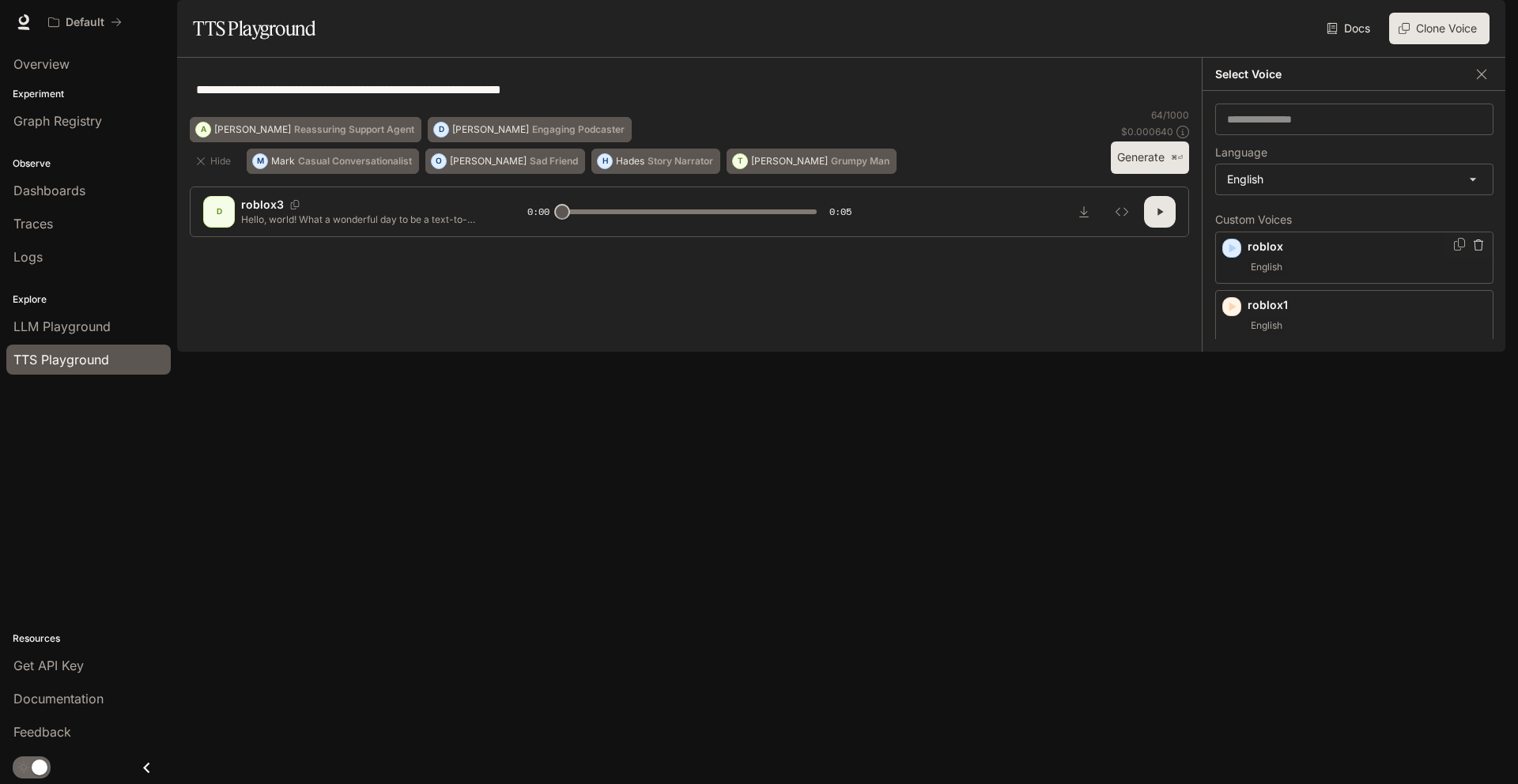
click at [1473, 250] on icon "button" at bounding box center [1478, 244] width 11 height 11
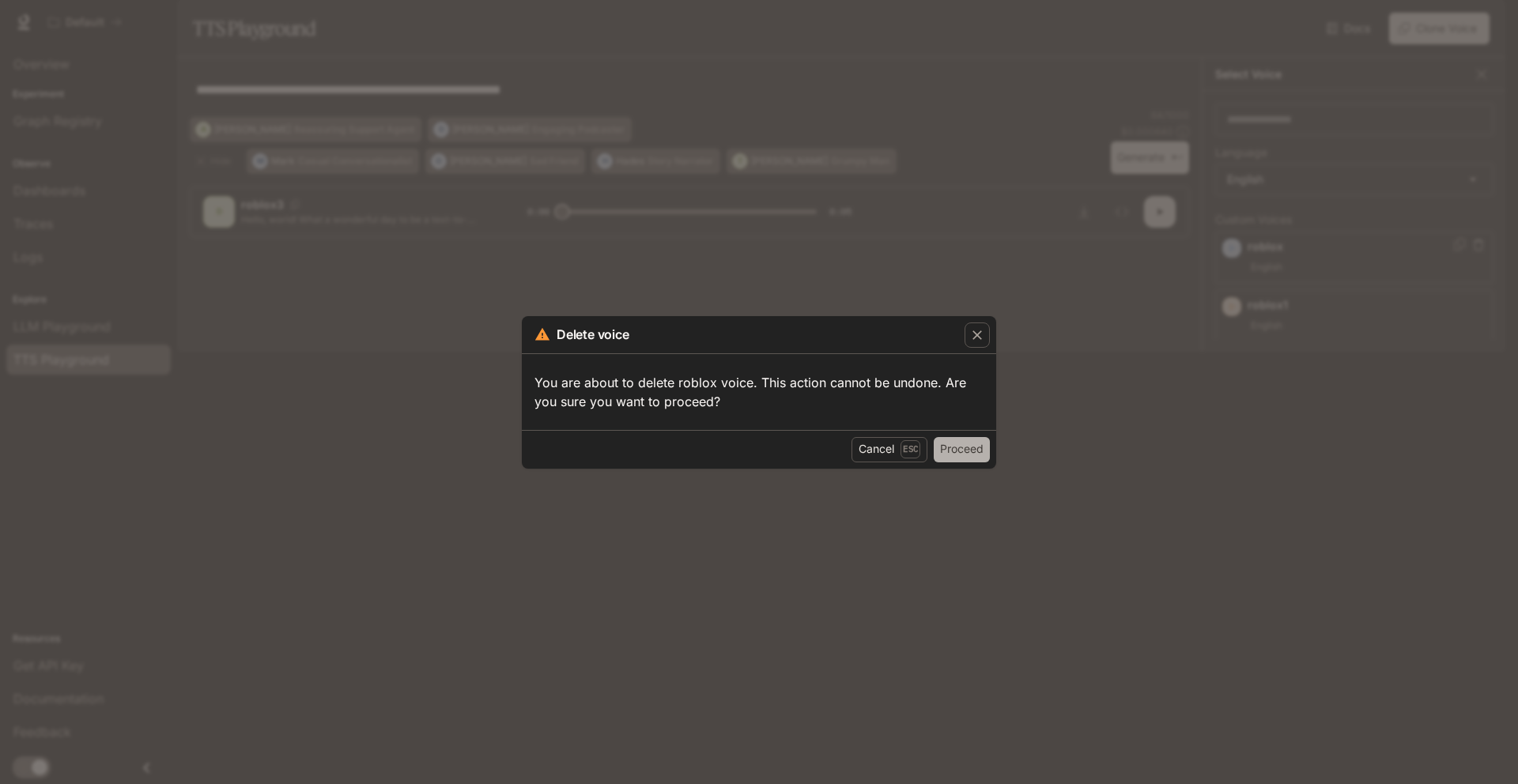
click at [961, 450] on button "Proceed" at bounding box center [963, 450] width 57 height 25
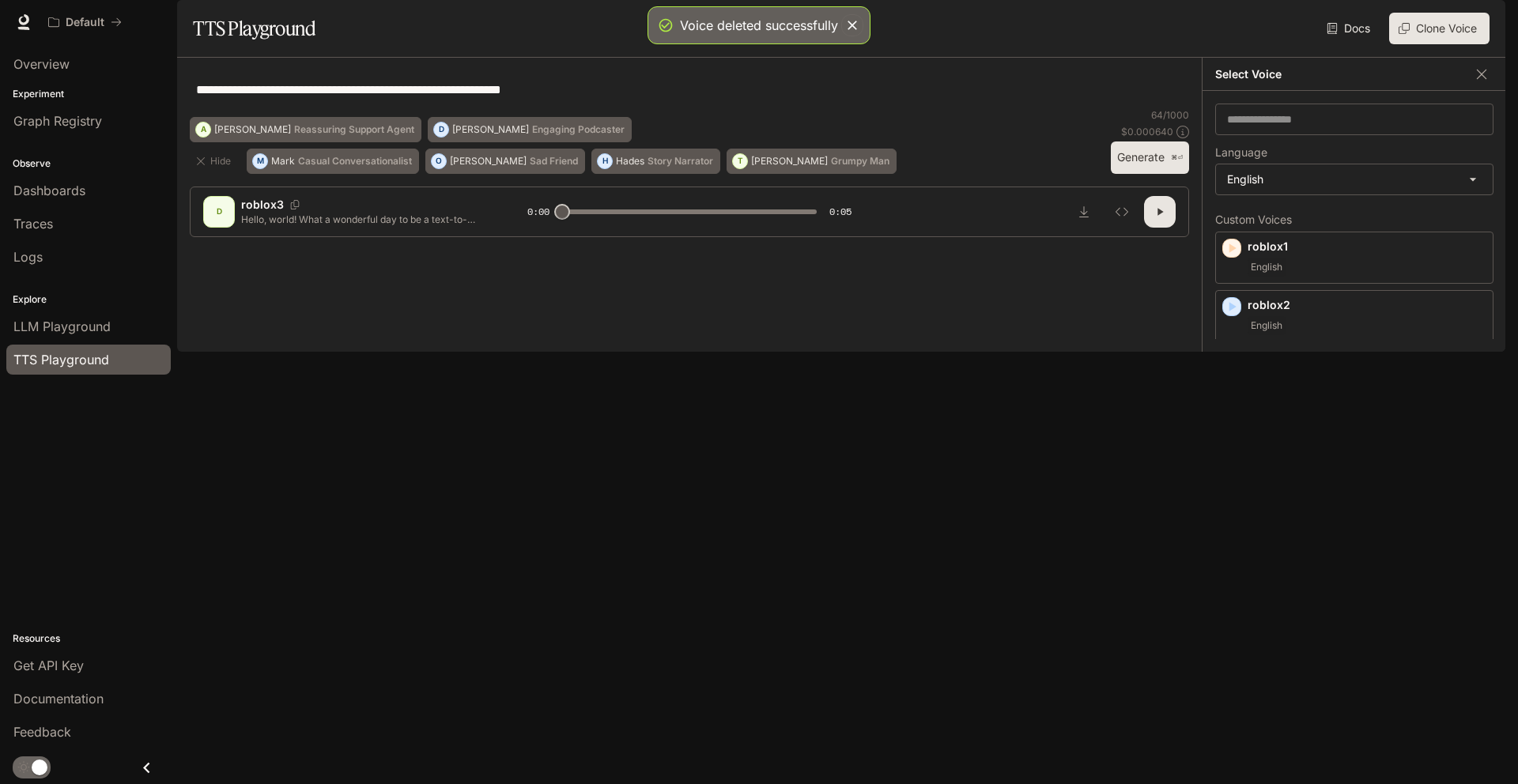
click at [1322, 393] on div "English" at bounding box center [1367, 384] width 239 height 19
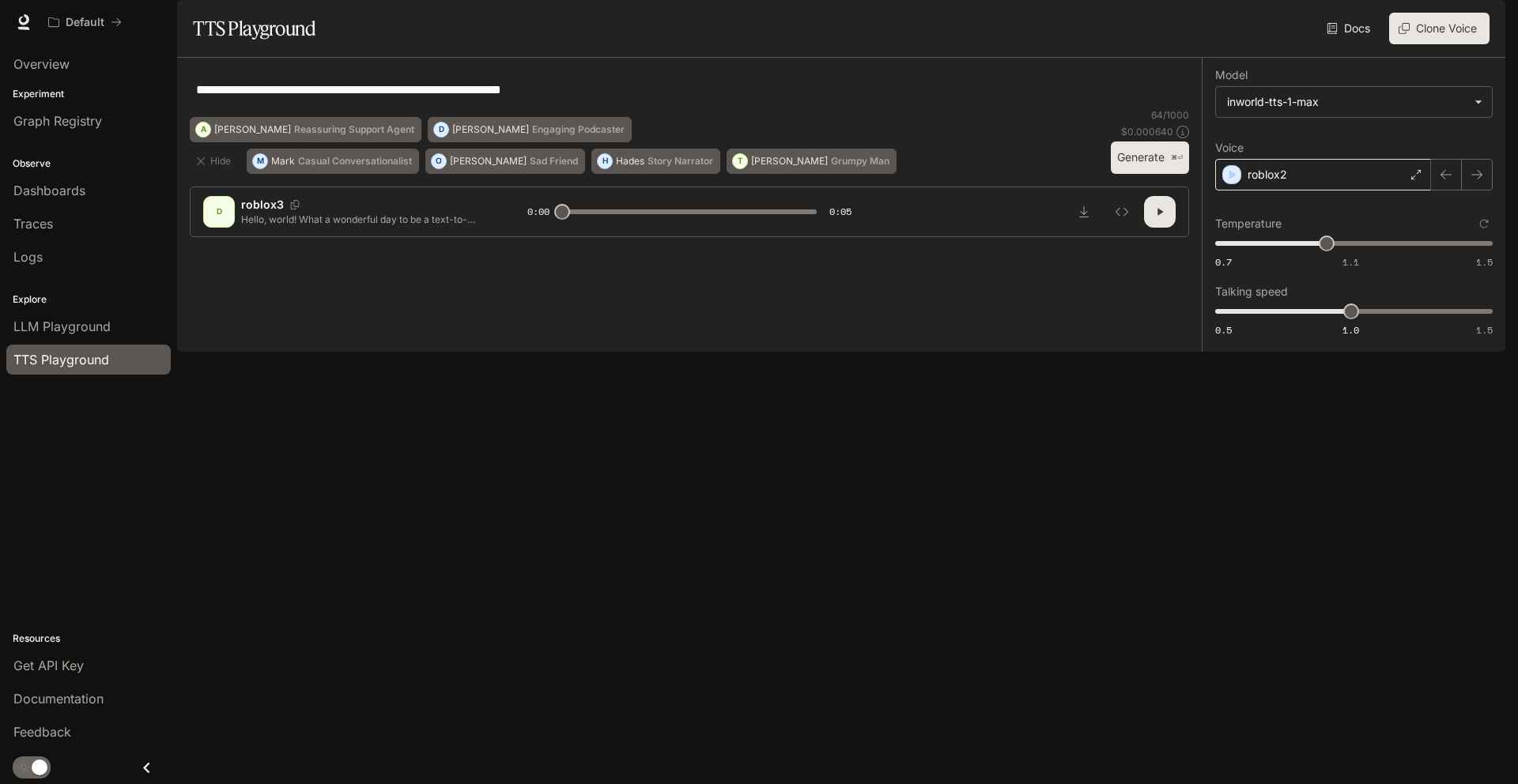
click at [1395, 191] on div "roblox2" at bounding box center [1324, 174] width 216 height 31
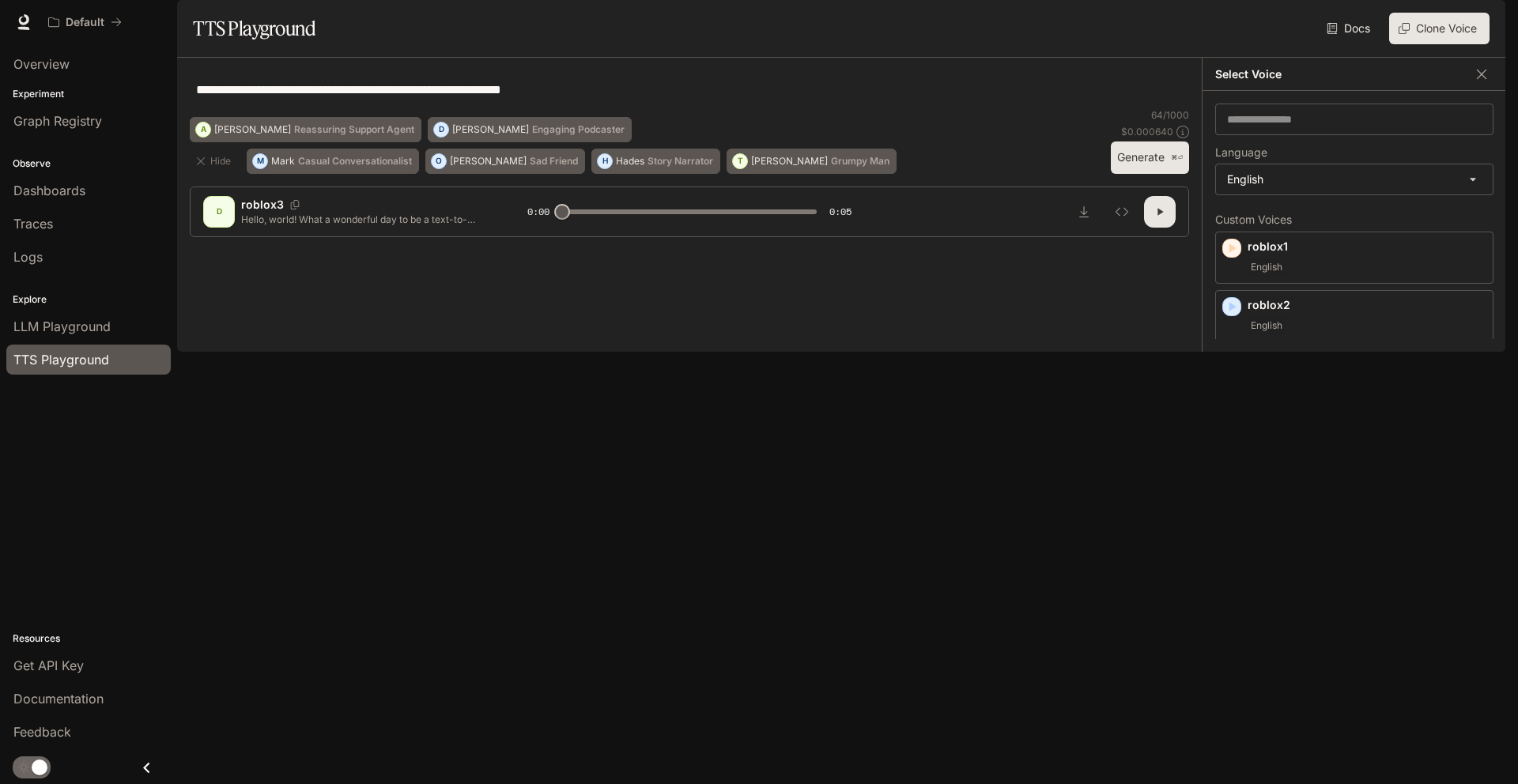
click at [1320, 430] on p "roblox3" at bounding box center [1367, 422] width 239 height 16
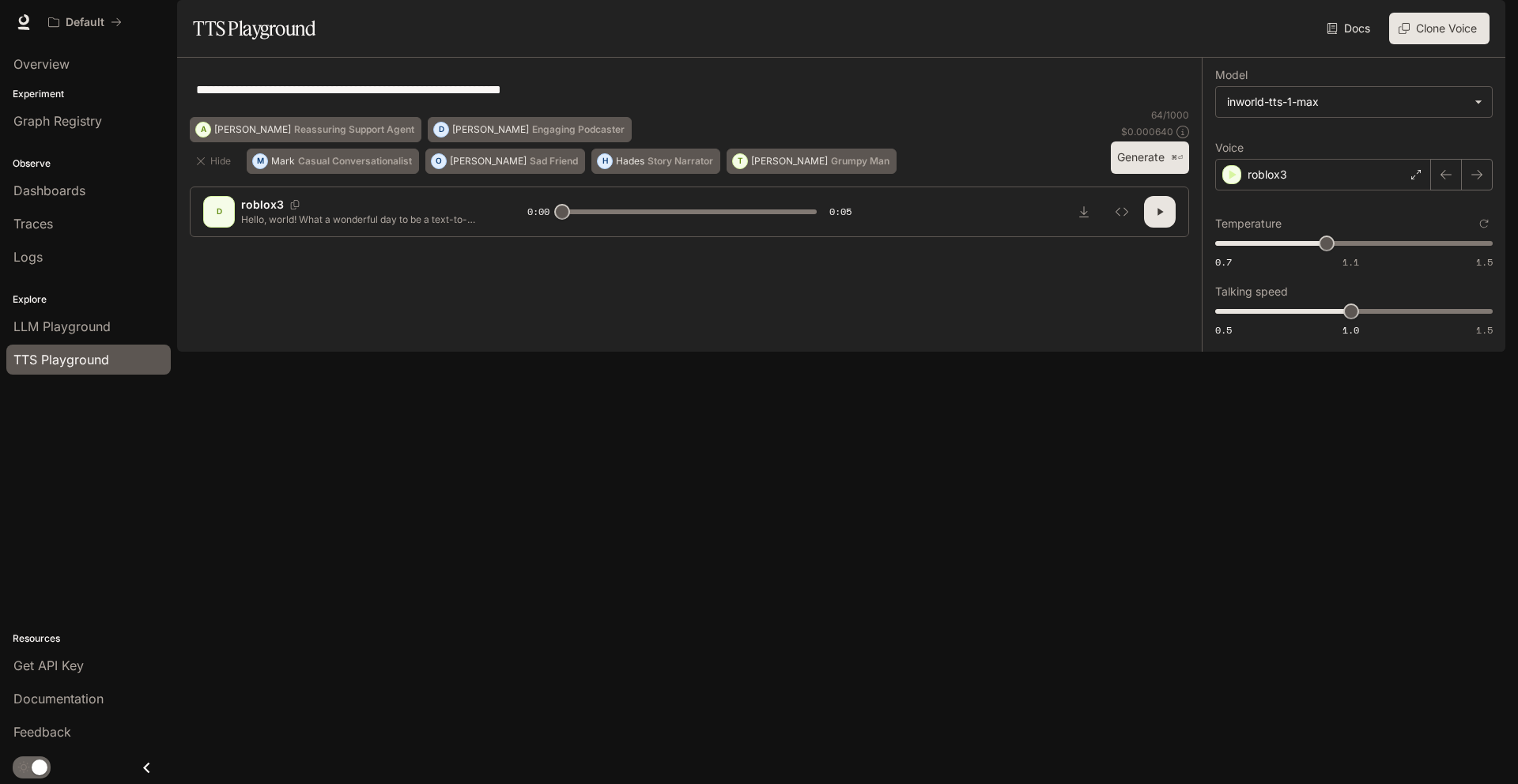
click at [1158, 174] on button "Generate ⌘⏎" at bounding box center [1150, 157] width 78 height 32
click at [1155, 174] on button "Generate ⌘⏎" at bounding box center [1150, 157] width 78 height 32
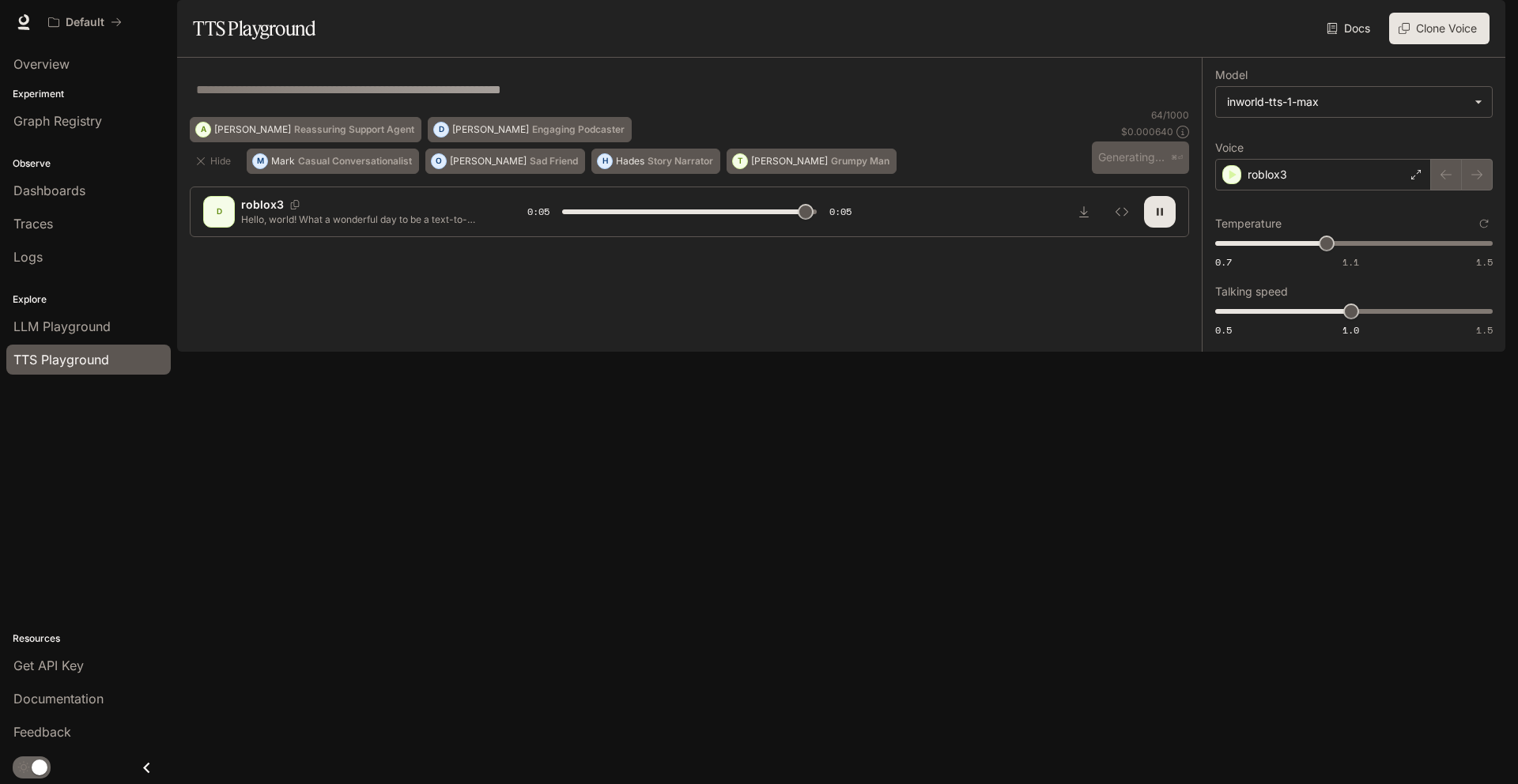
type input "*"
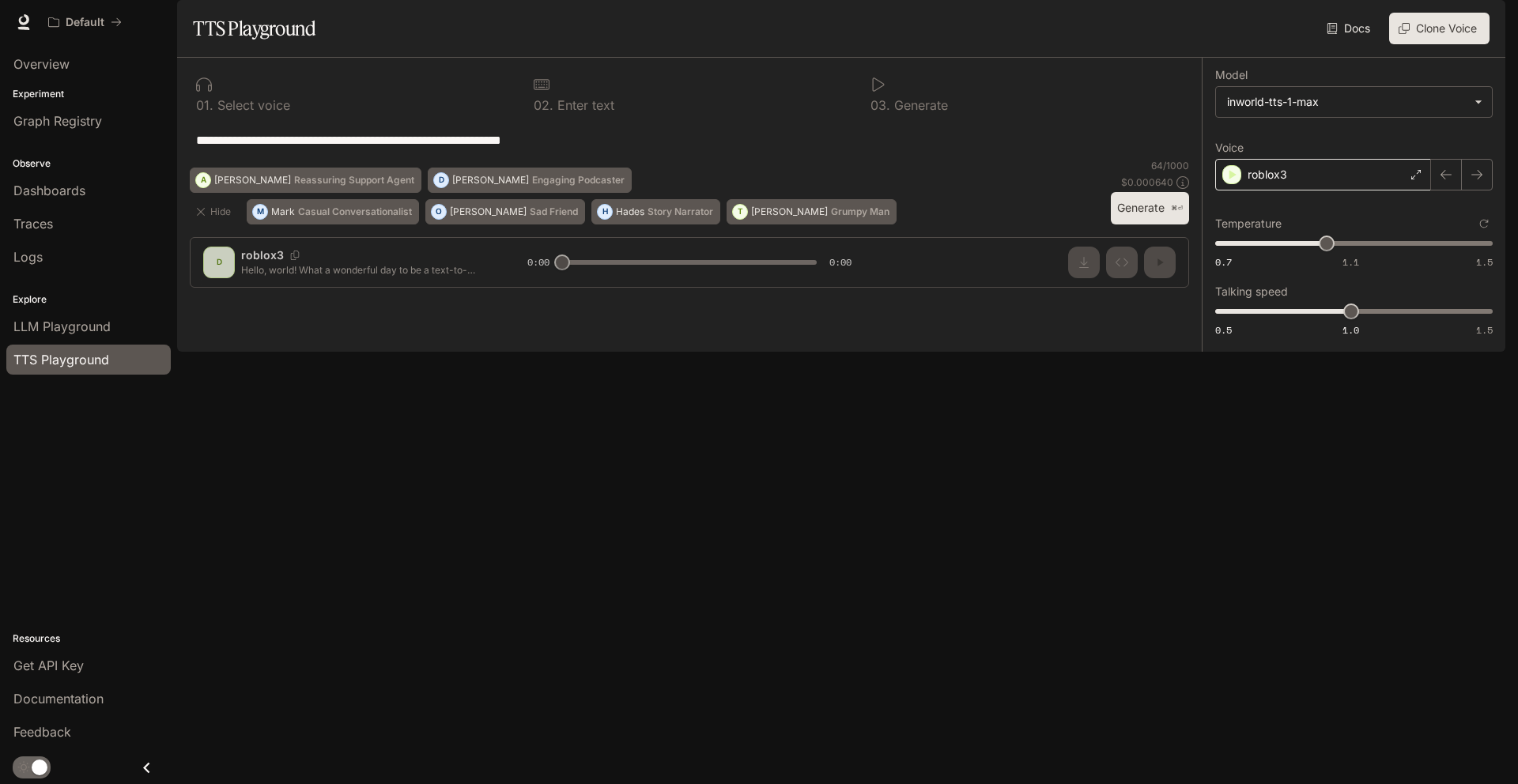
click at [1392, 191] on div "roblox3" at bounding box center [1324, 174] width 216 height 31
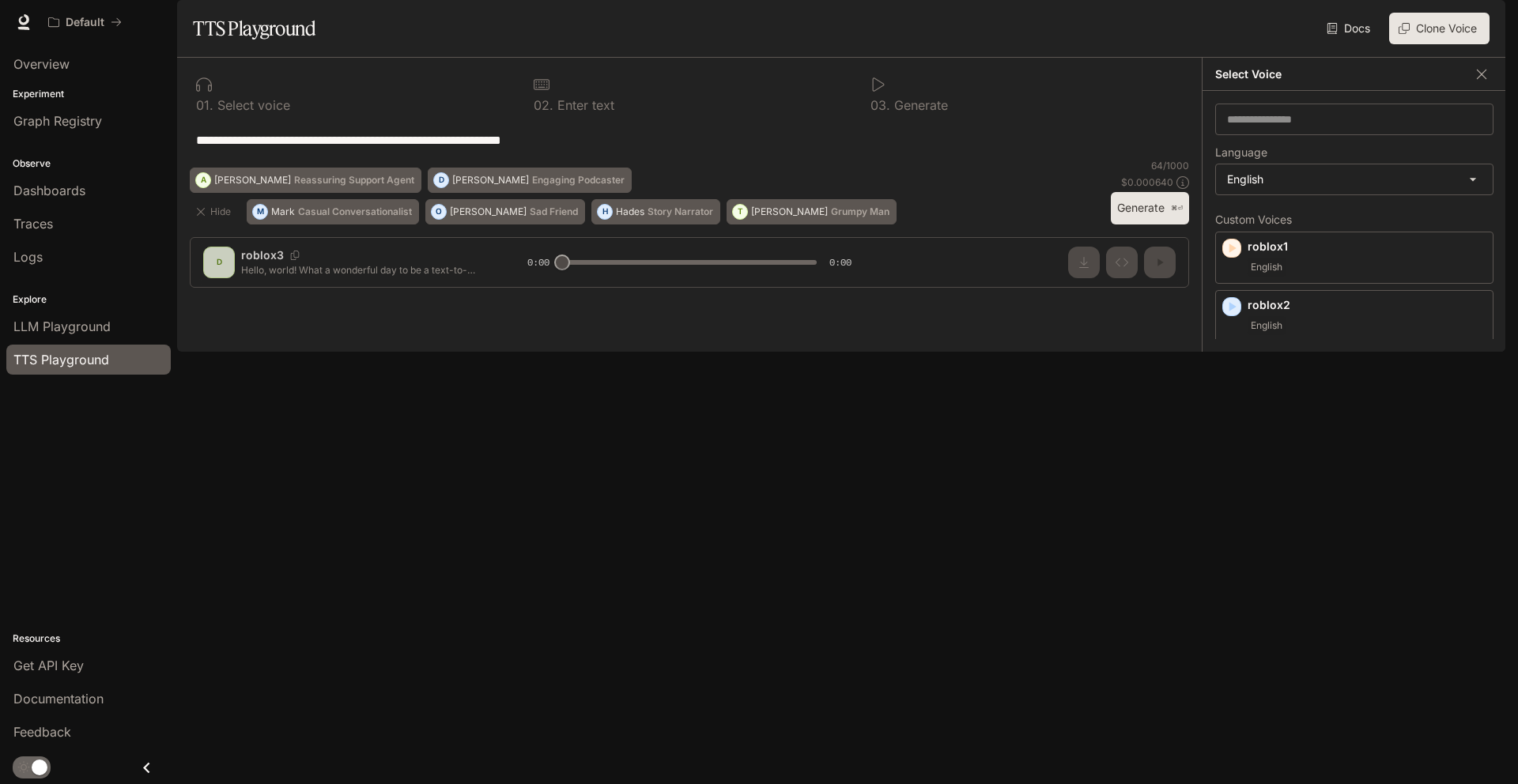
click at [1283, 393] on span "English" at bounding box center [1267, 384] width 38 height 19
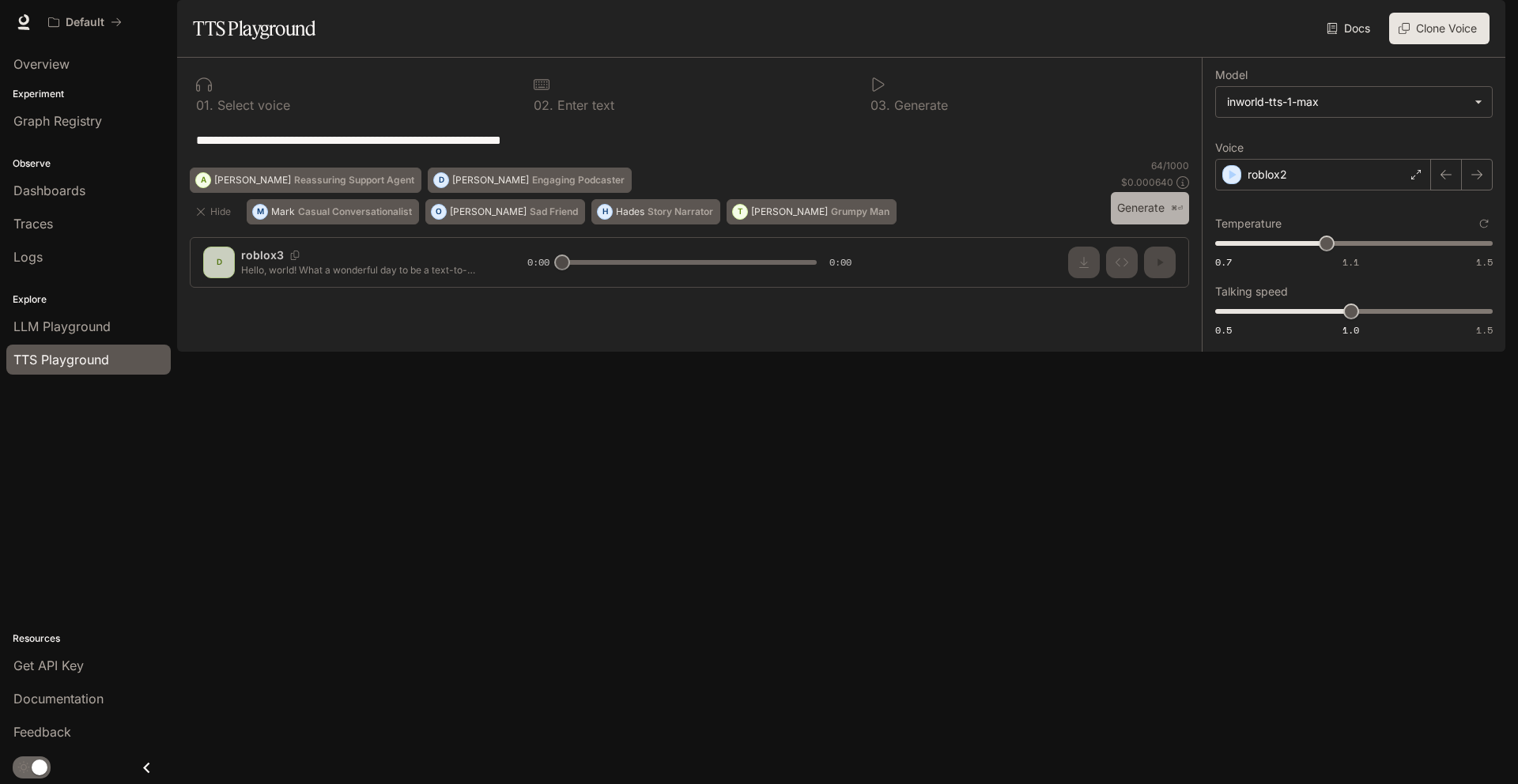
click at [1156, 225] on button "Generate ⌘⏎" at bounding box center [1150, 207] width 78 height 32
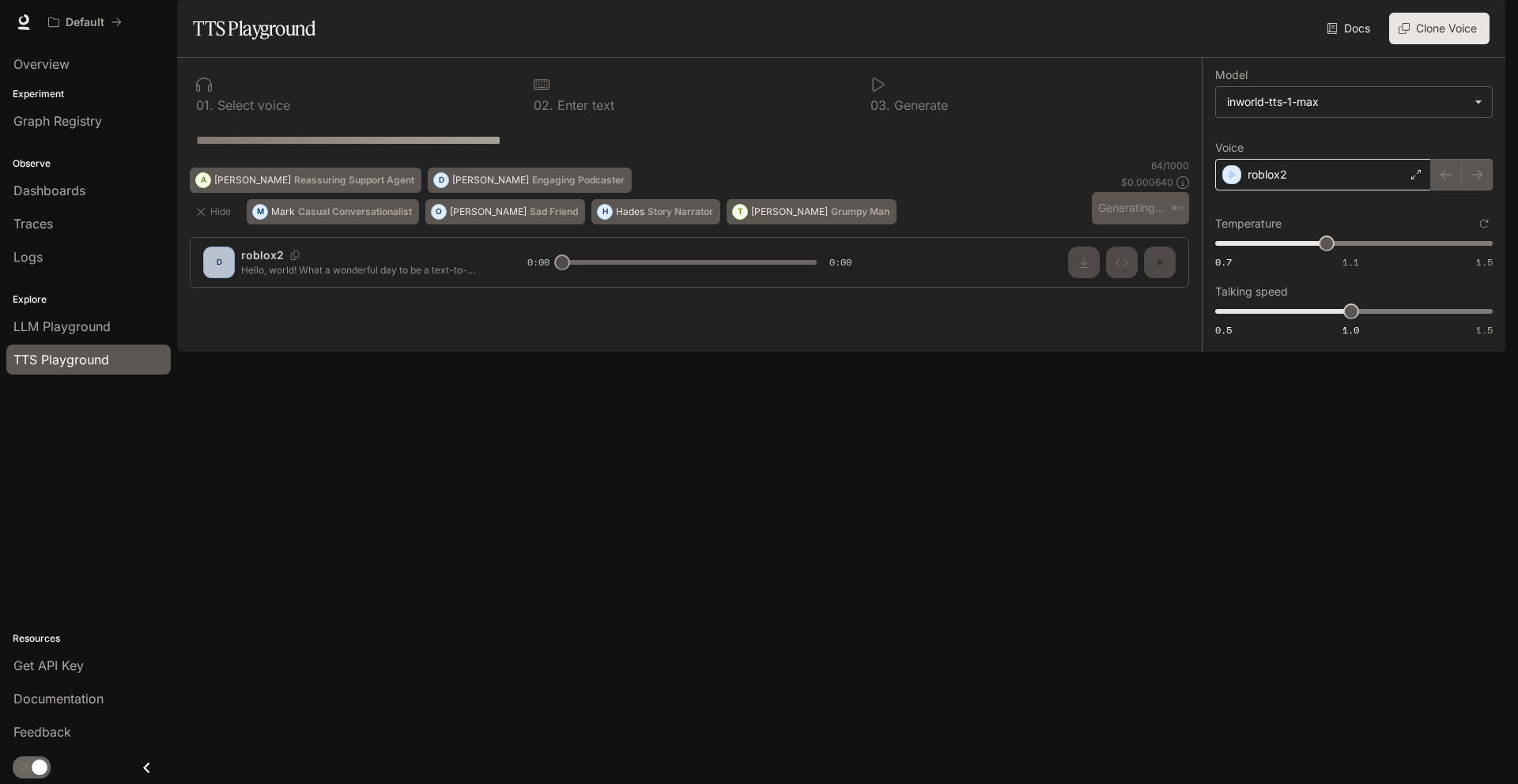
click at [1347, 191] on div "roblox2" at bounding box center [1324, 174] width 216 height 31
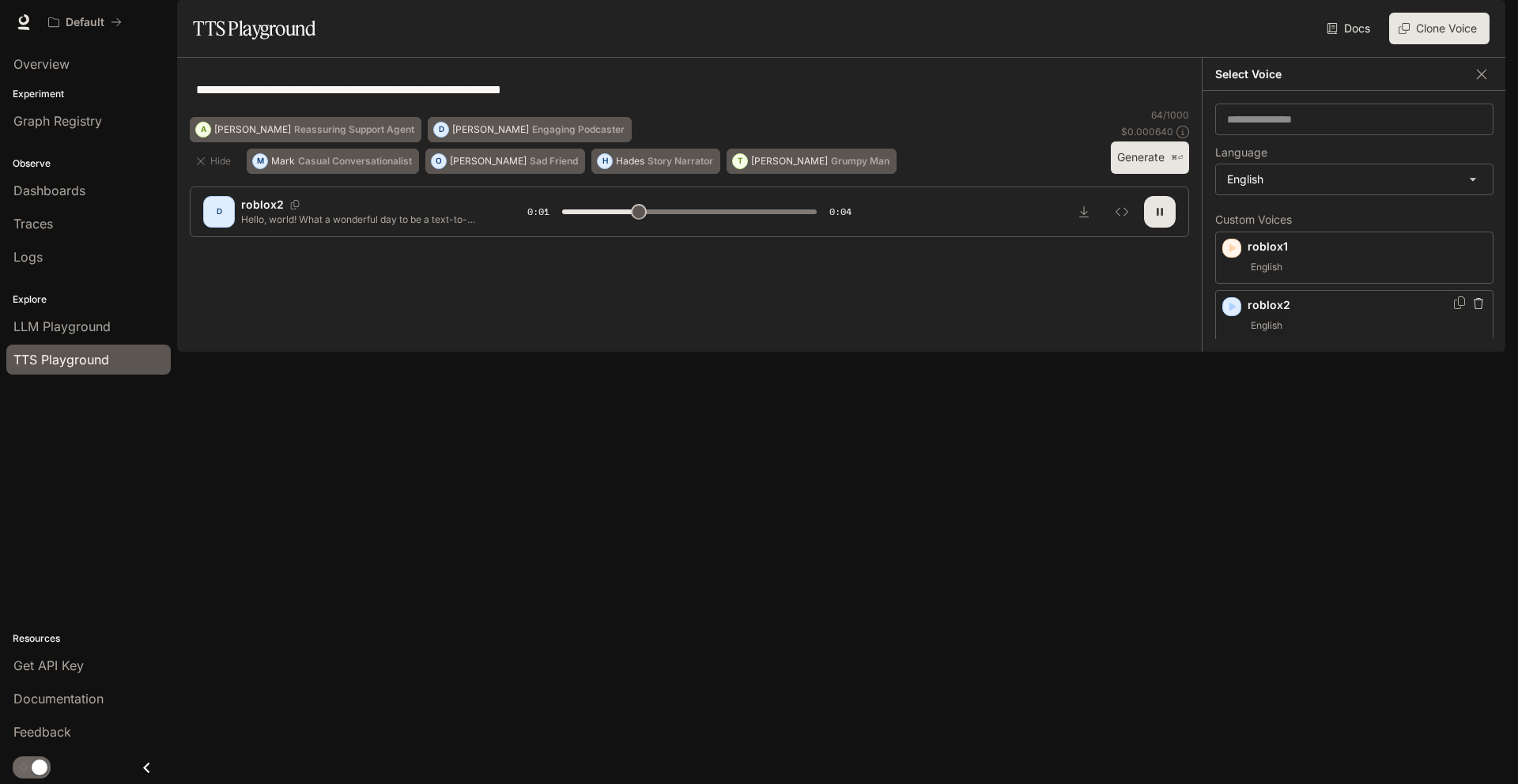
click at [1471, 312] on button "button" at bounding box center [1479, 304] width 16 height 16
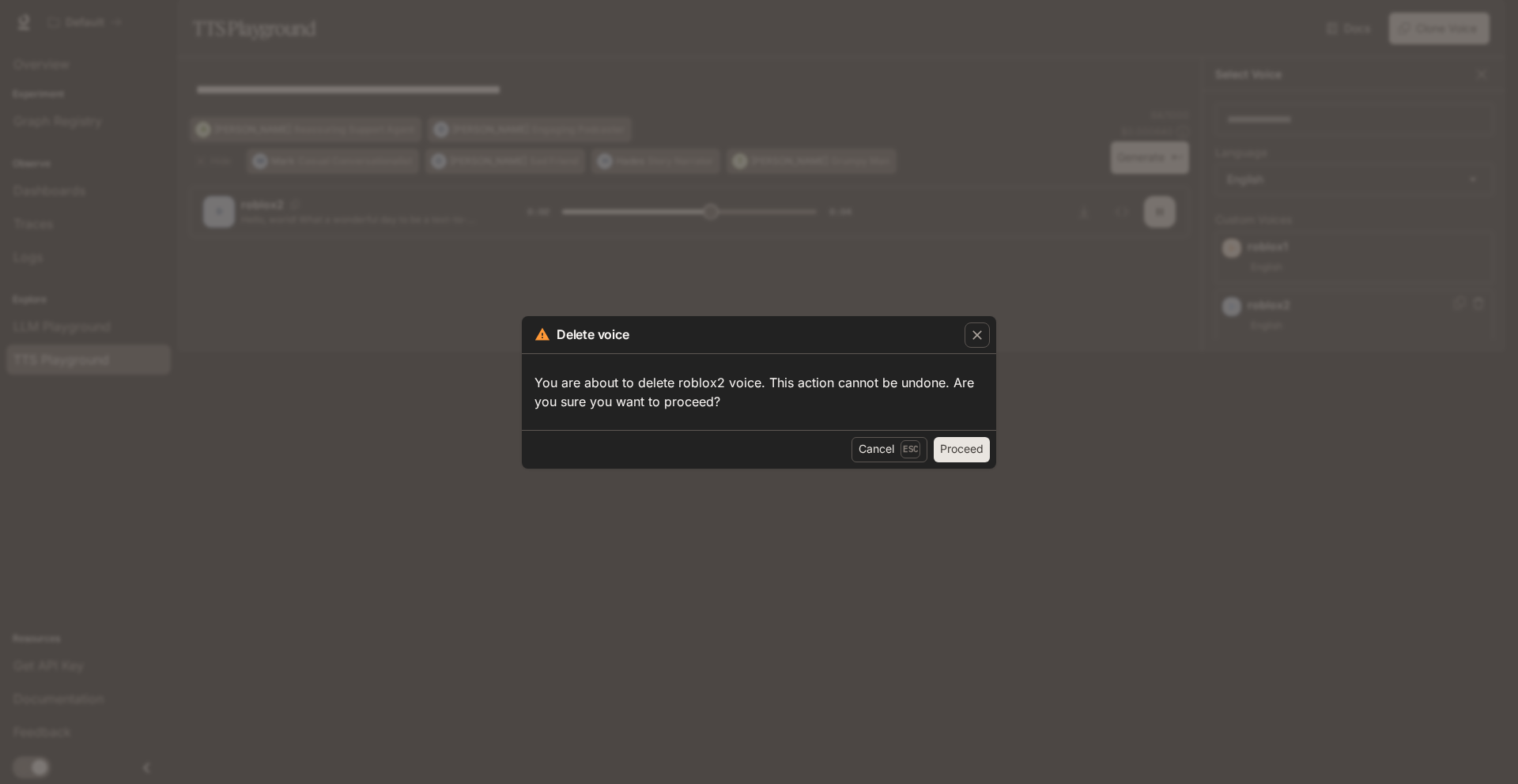
drag, startPoint x: 929, startPoint y: 429, endPoint x: 941, endPoint y: 429, distance: 12.0
click at [938, 430] on div "Cancel Esc Proceed" at bounding box center [759, 450] width 474 height 39
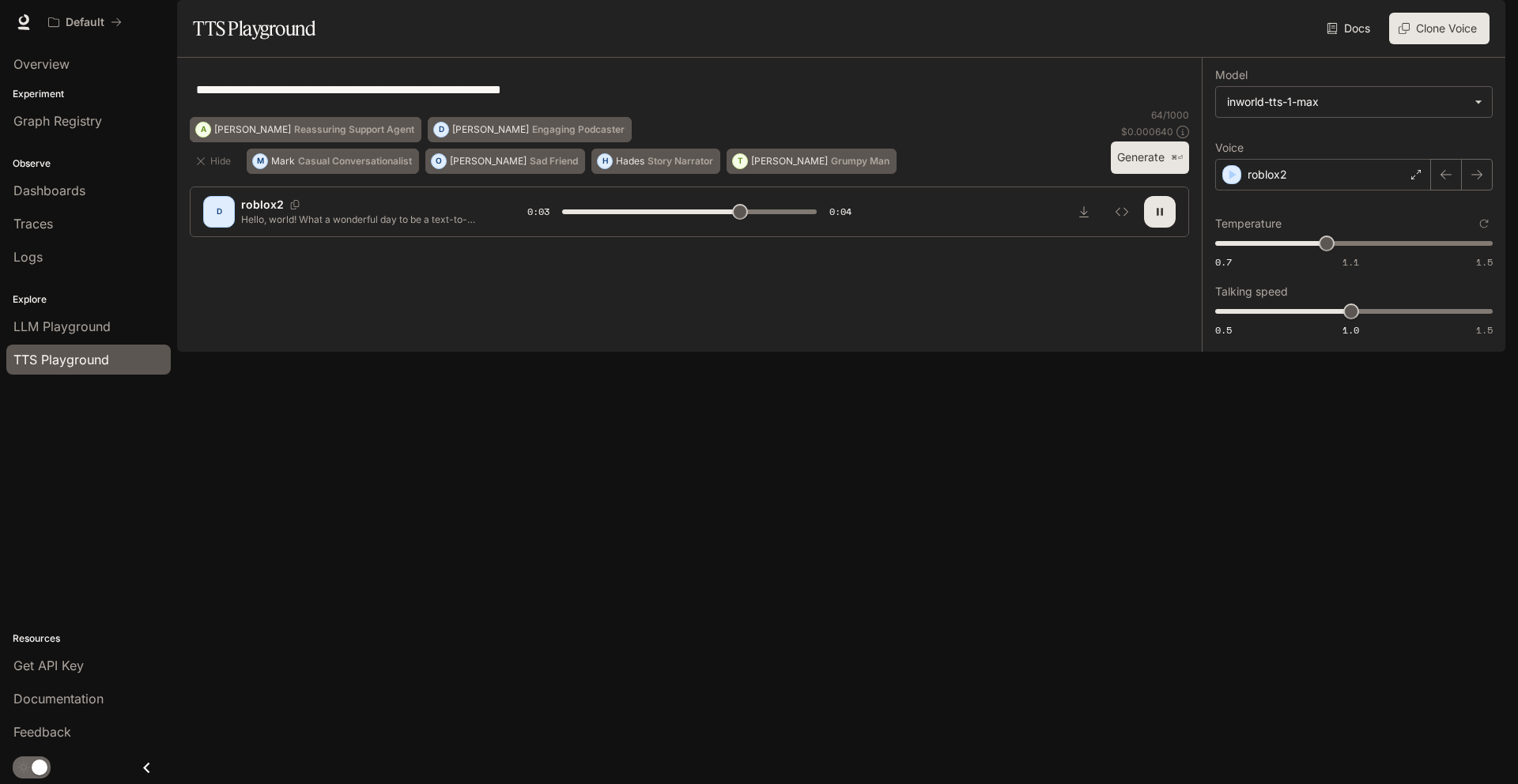
click at [951, 108] on div "**********" at bounding box center [690, 89] width 1000 height 38
click at [1348, 191] on div "roblox2" at bounding box center [1324, 174] width 216 height 31
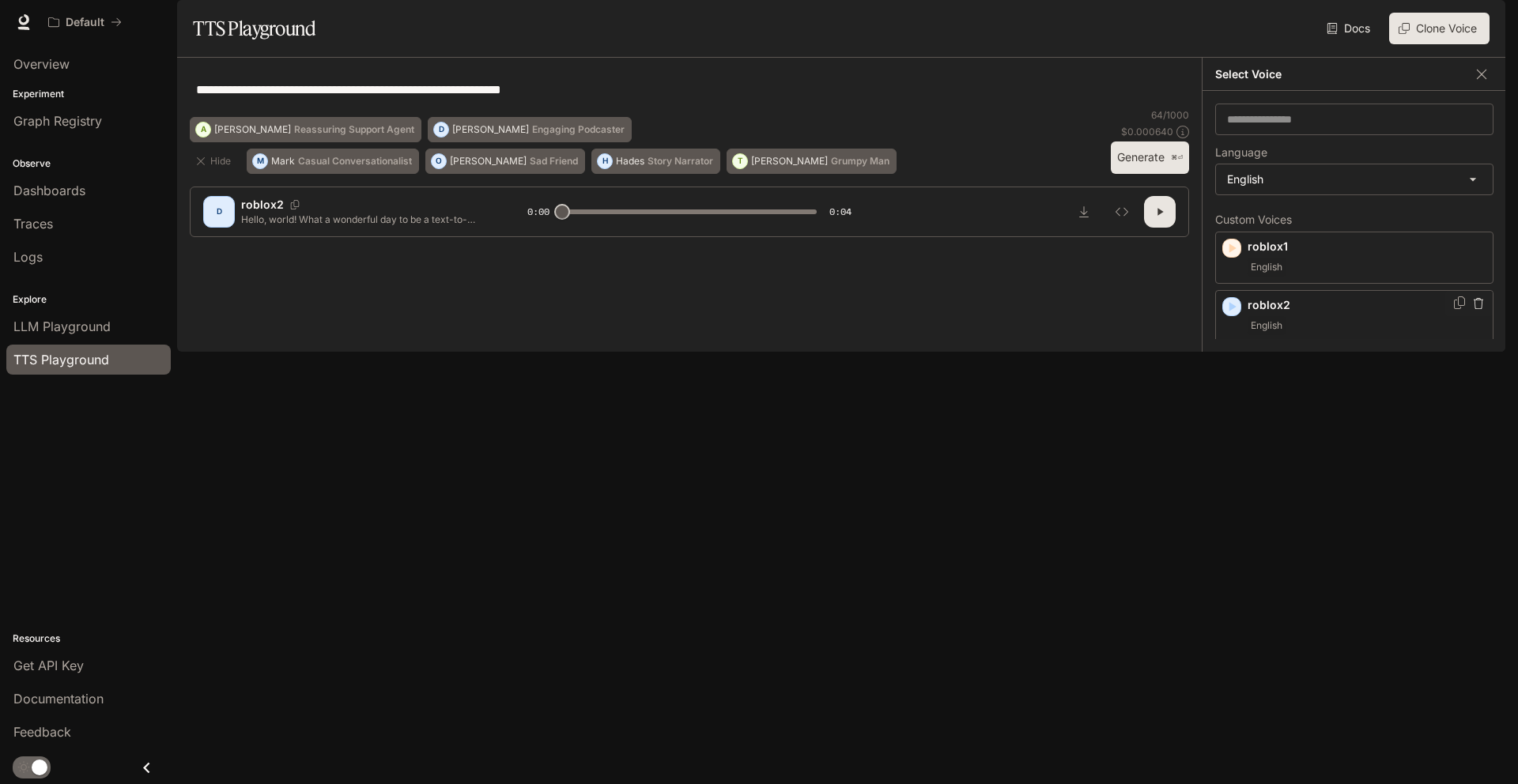
click at [1473, 309] on icon "button" at bounding box center [1478, 303] width 11 height 11
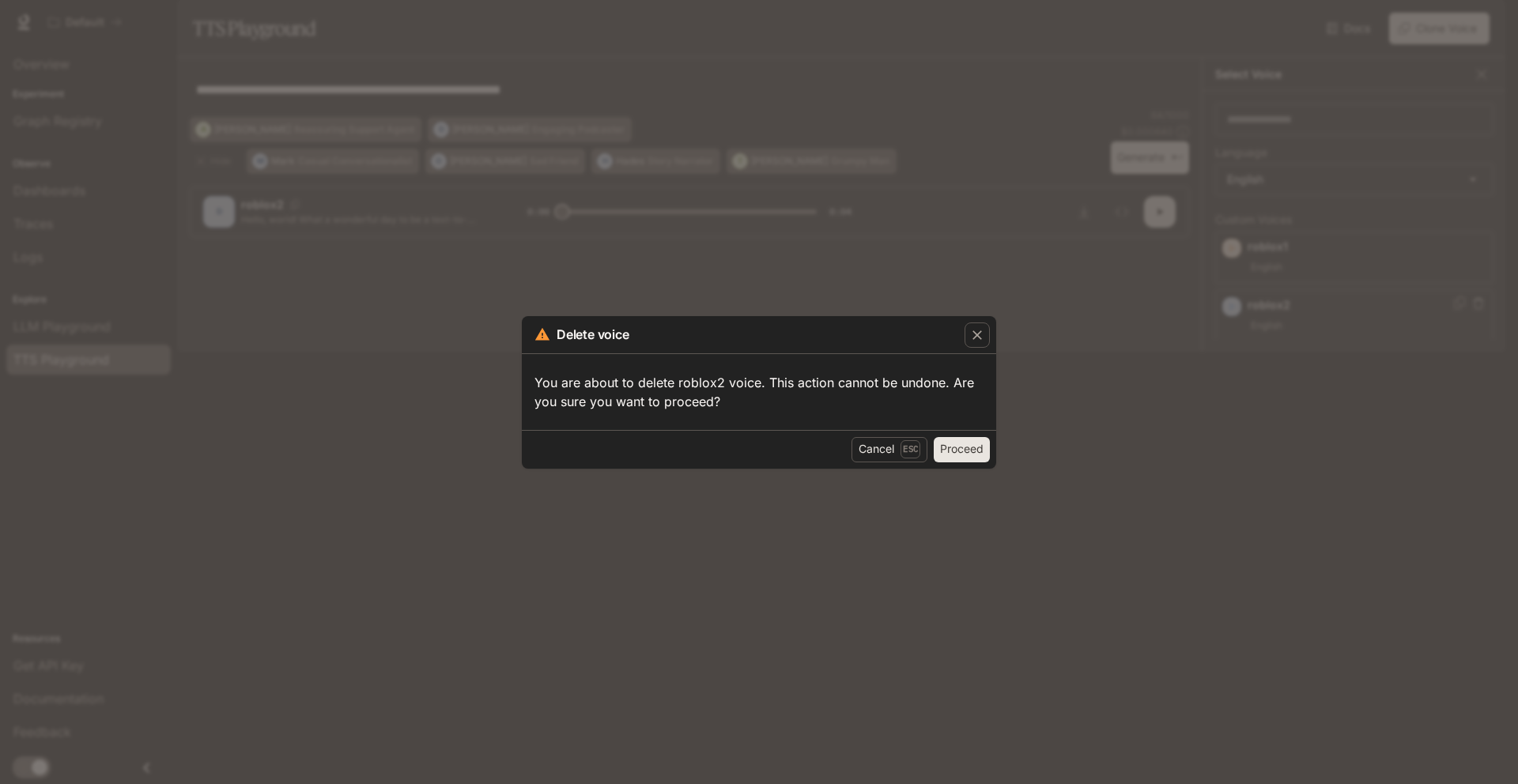
click at [989, 449] on button "Proceed" at bounding box center [963, 450] width 57 height 25
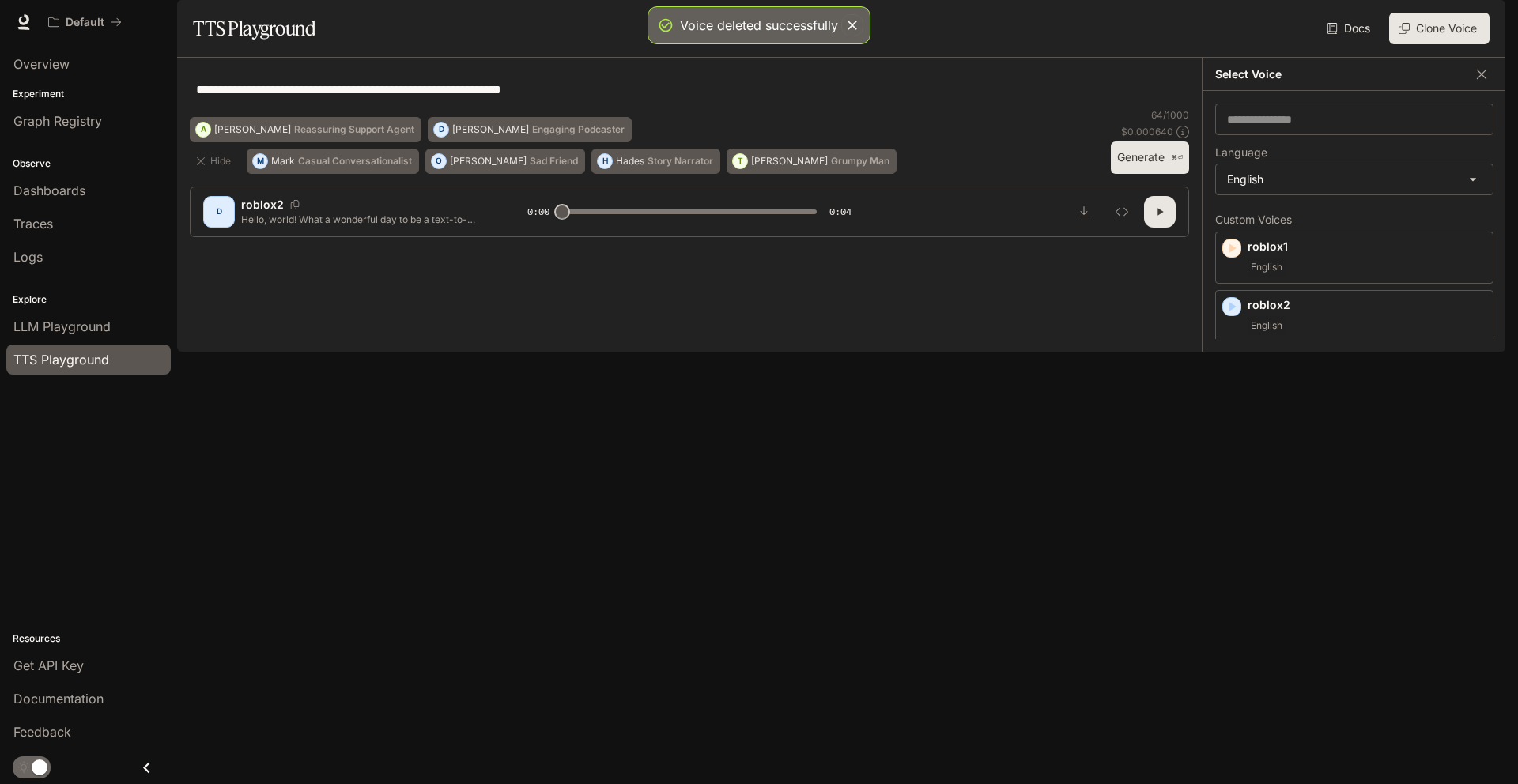
click at [1157, 174] on button "Generate ⌘⏎" at bounding box center [1150, 157] width 78 height 32
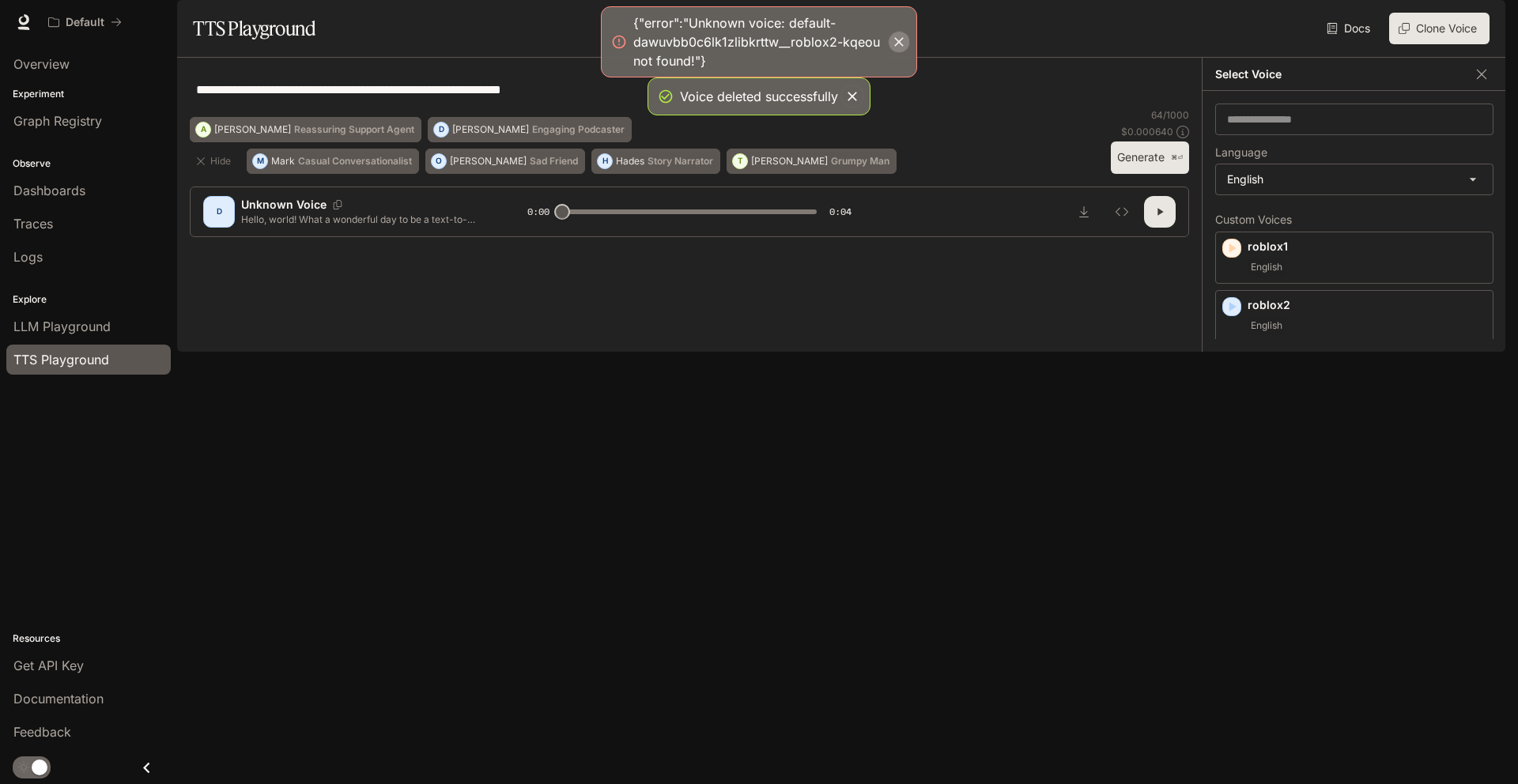
click at [906, 45] on icon "button" at bounding box center [899, 42] width 16 height 16
click at [906, 45] on section "TTS Playground Docs Voices Clone Voice" at bounding box center [842, 28] width 1329 height 57
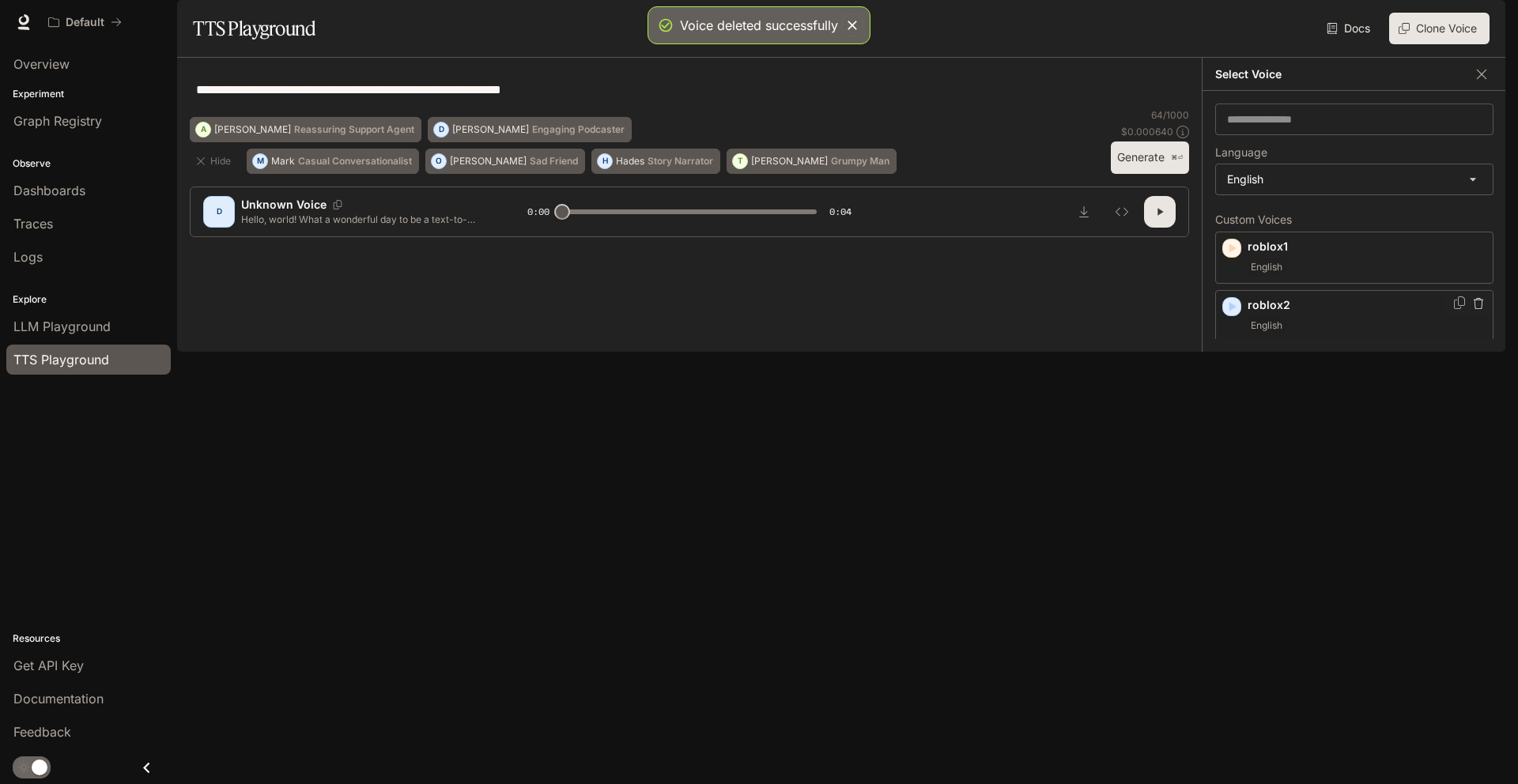
click at [1288, 335] on div "English" at bounding box center [1367, 325] width 239 height 19
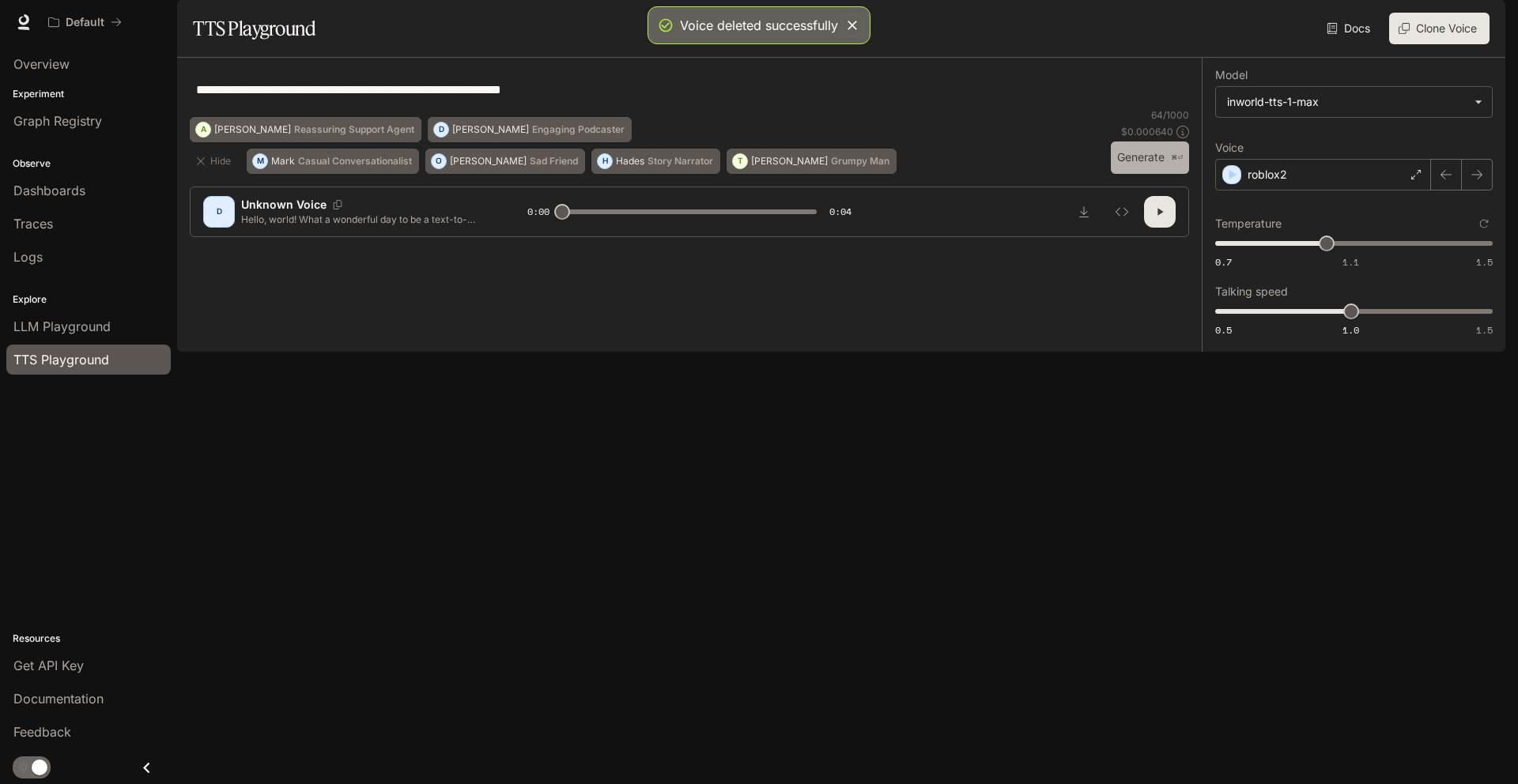
click at [1169, 174] on button "Generate ⌘⏎" at bounding box center [1150, 157] width 78 height 32
click at [1263, 191] on div "roblox2" at bounding box center [1324, 174] width 216 height 31
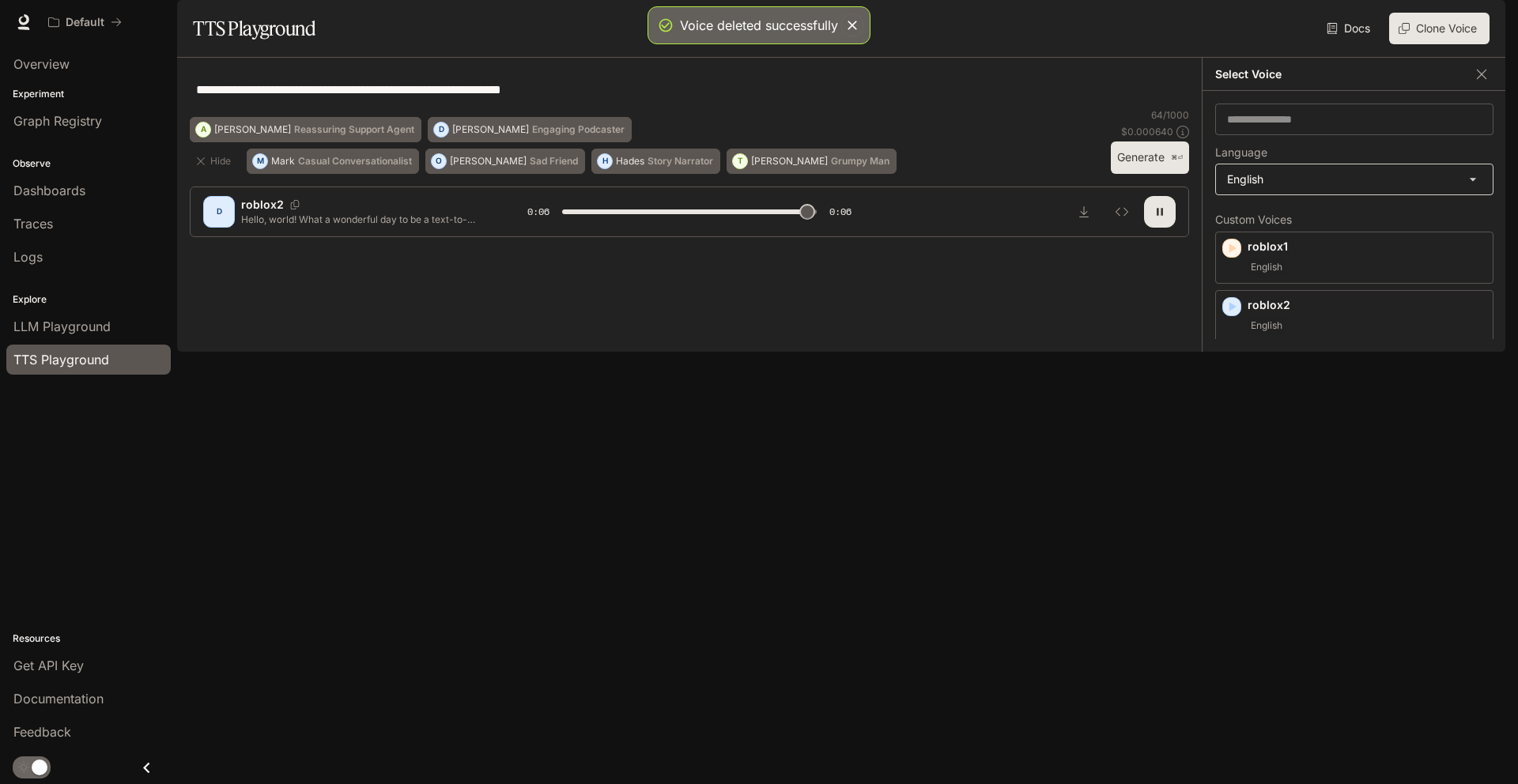
type input "*"
click at [1471, 253] on button "button" at bounding box center [1479, 244] width 16 height 16
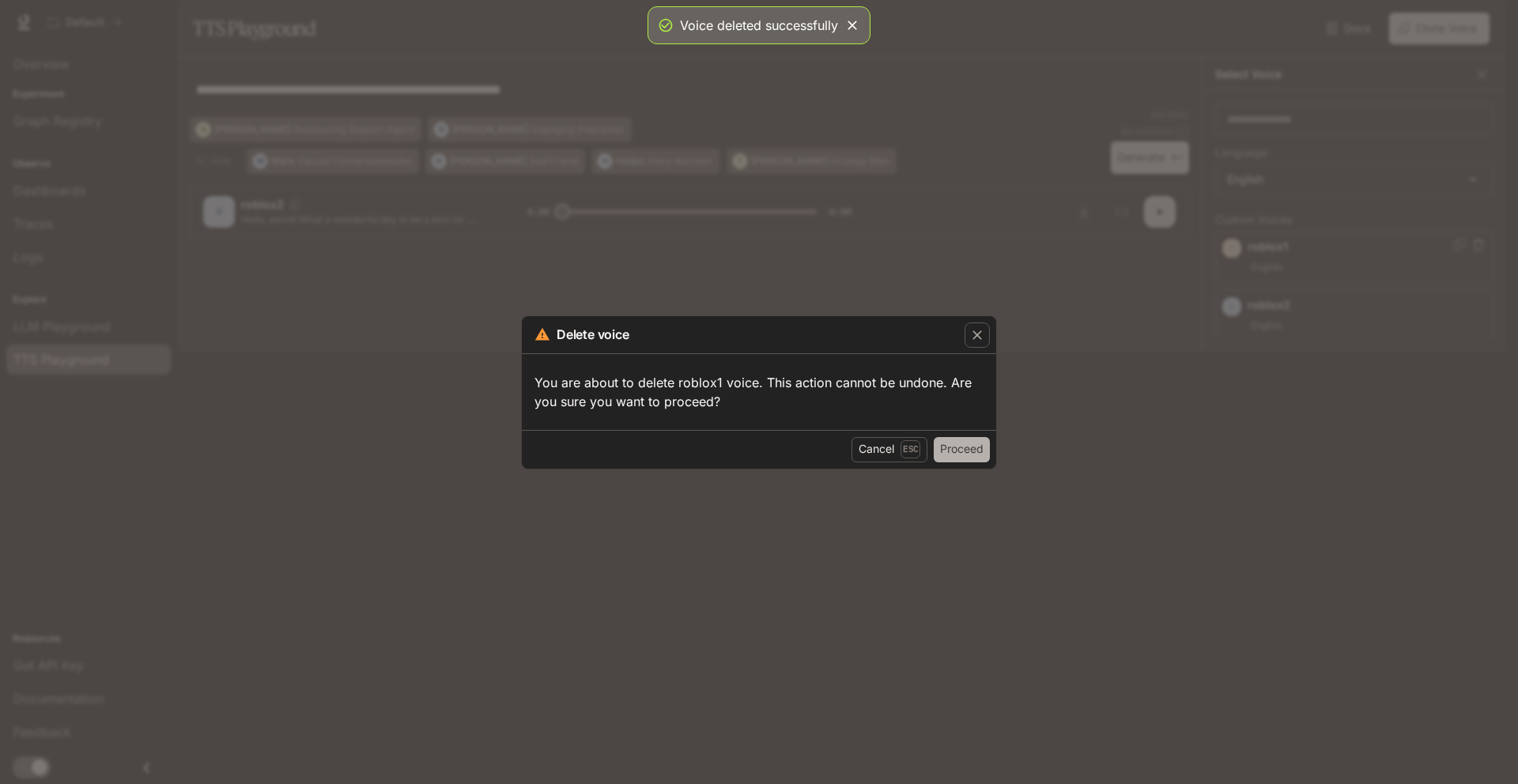
click at [960, 447] on button "Proceed" at bounding box center [963, 450] width 57 height 25
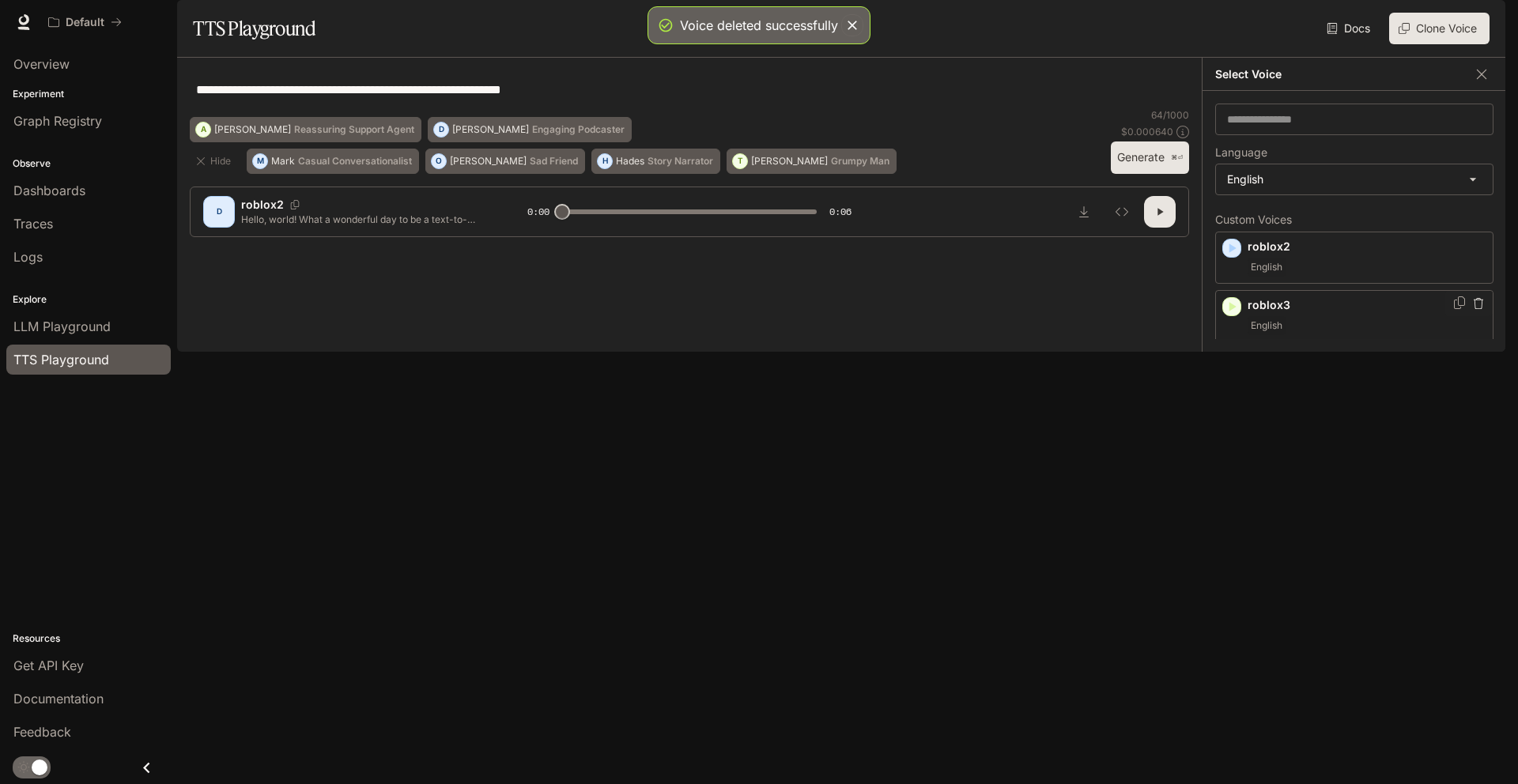
click at [1474, 309] on icon "button" at bounding box center [1479, 303] width 10 height 11
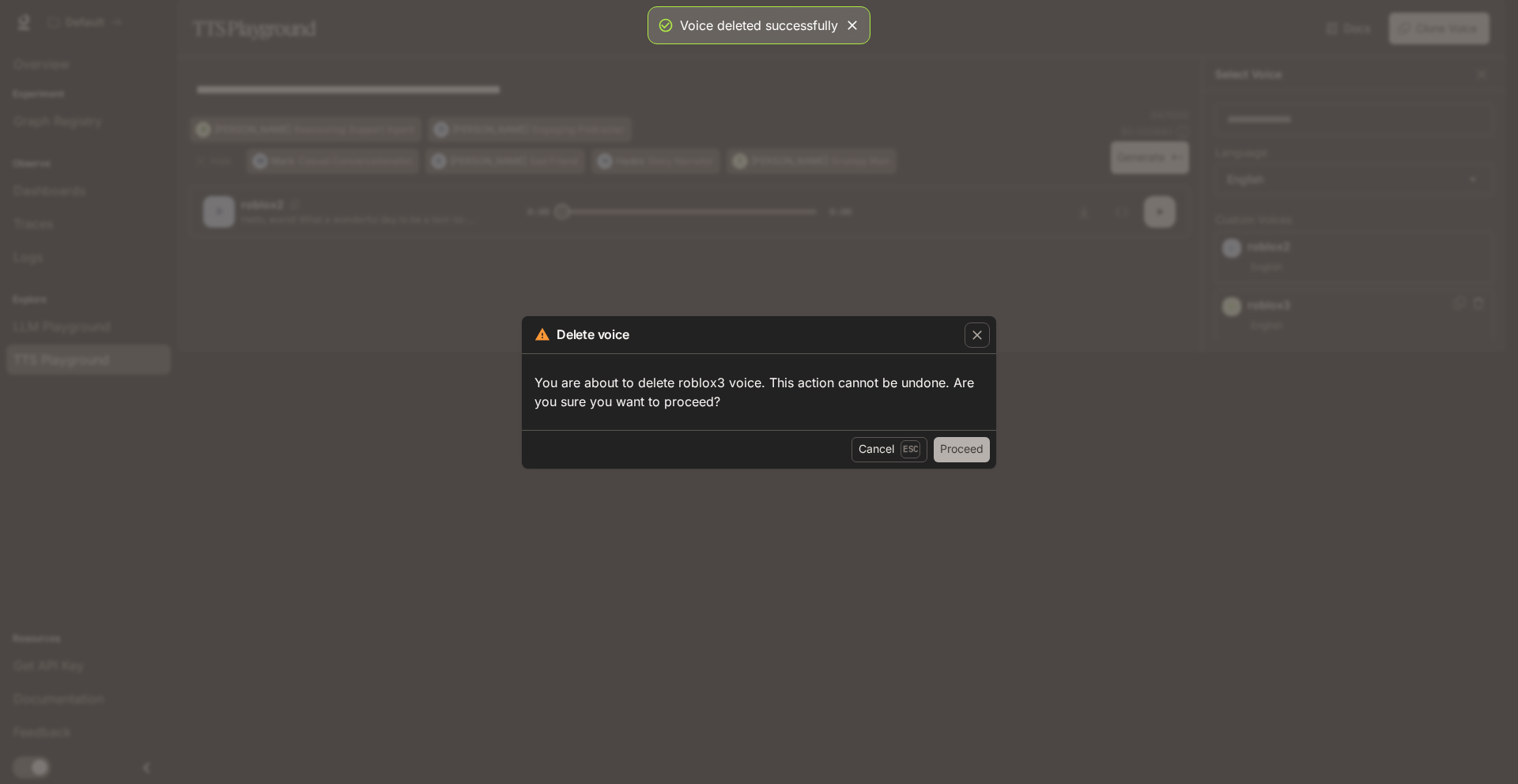
click at [976, 456] on button "Proceed" at bounding box center [963, 450] width 57 height 25
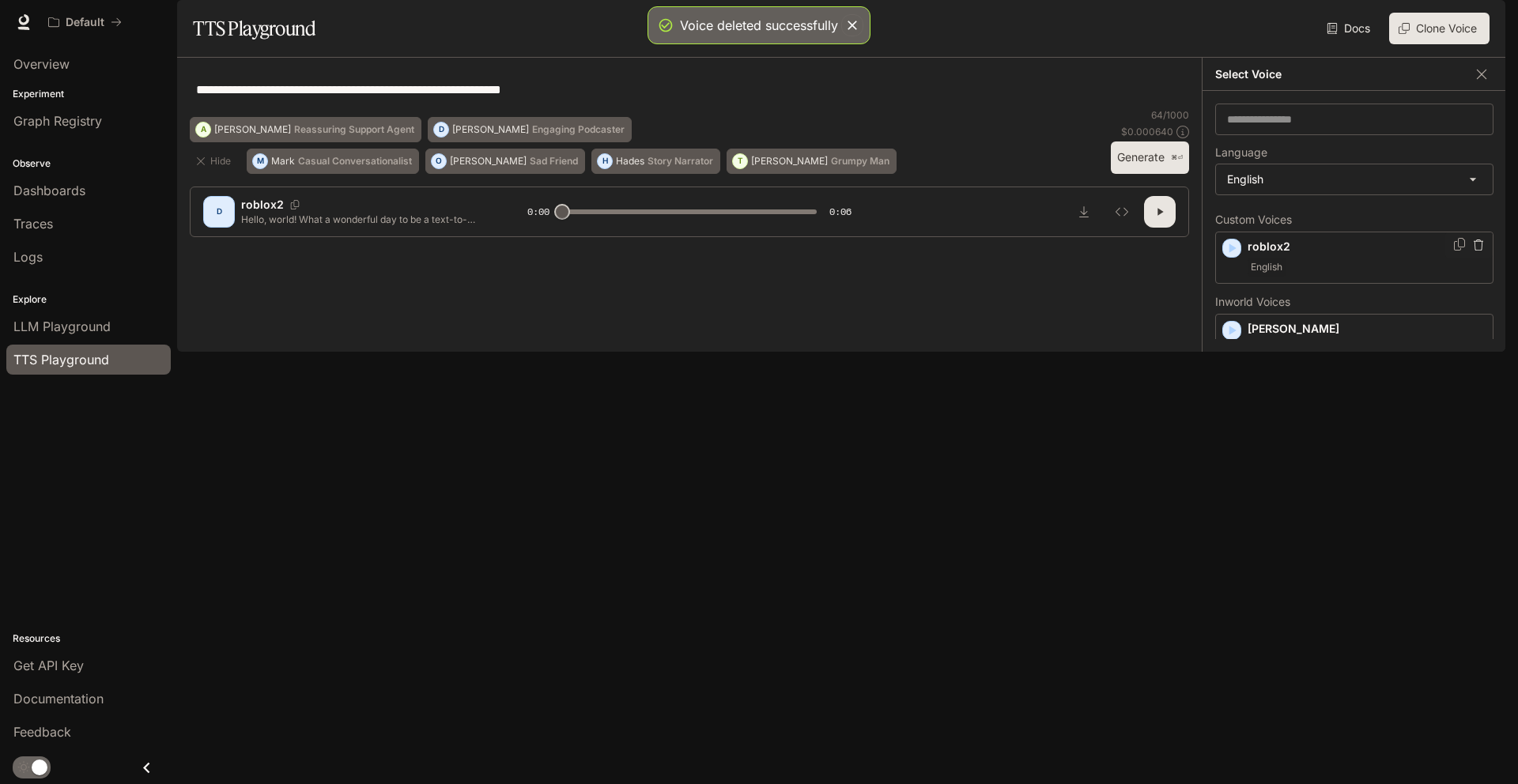
click at [1473, 250] on icon "button" at bounding box center [1478, 244] width 11 height 11
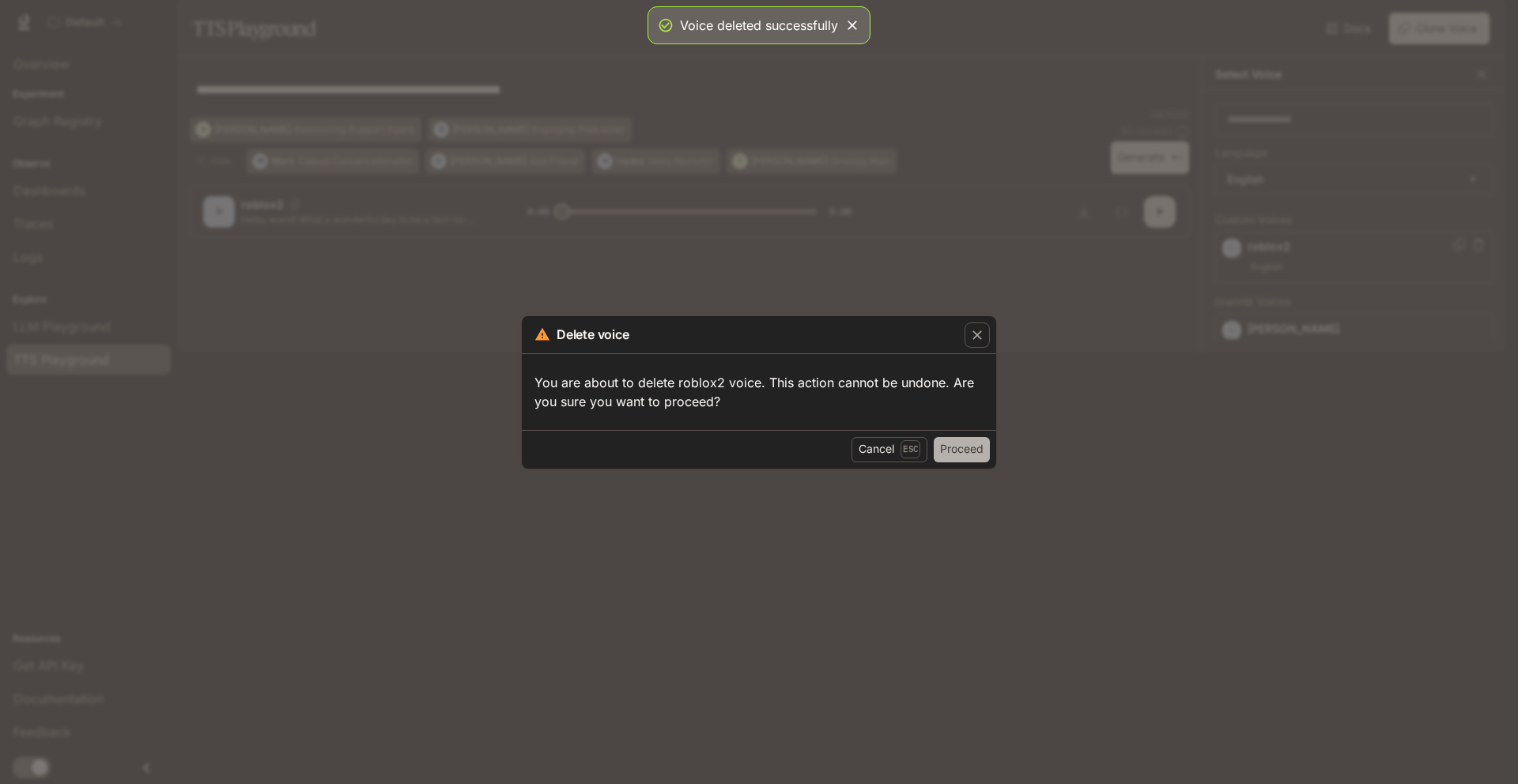
click at [947, 447] on button "Proceed" at bounding box center [963, 450] width 57 height 25
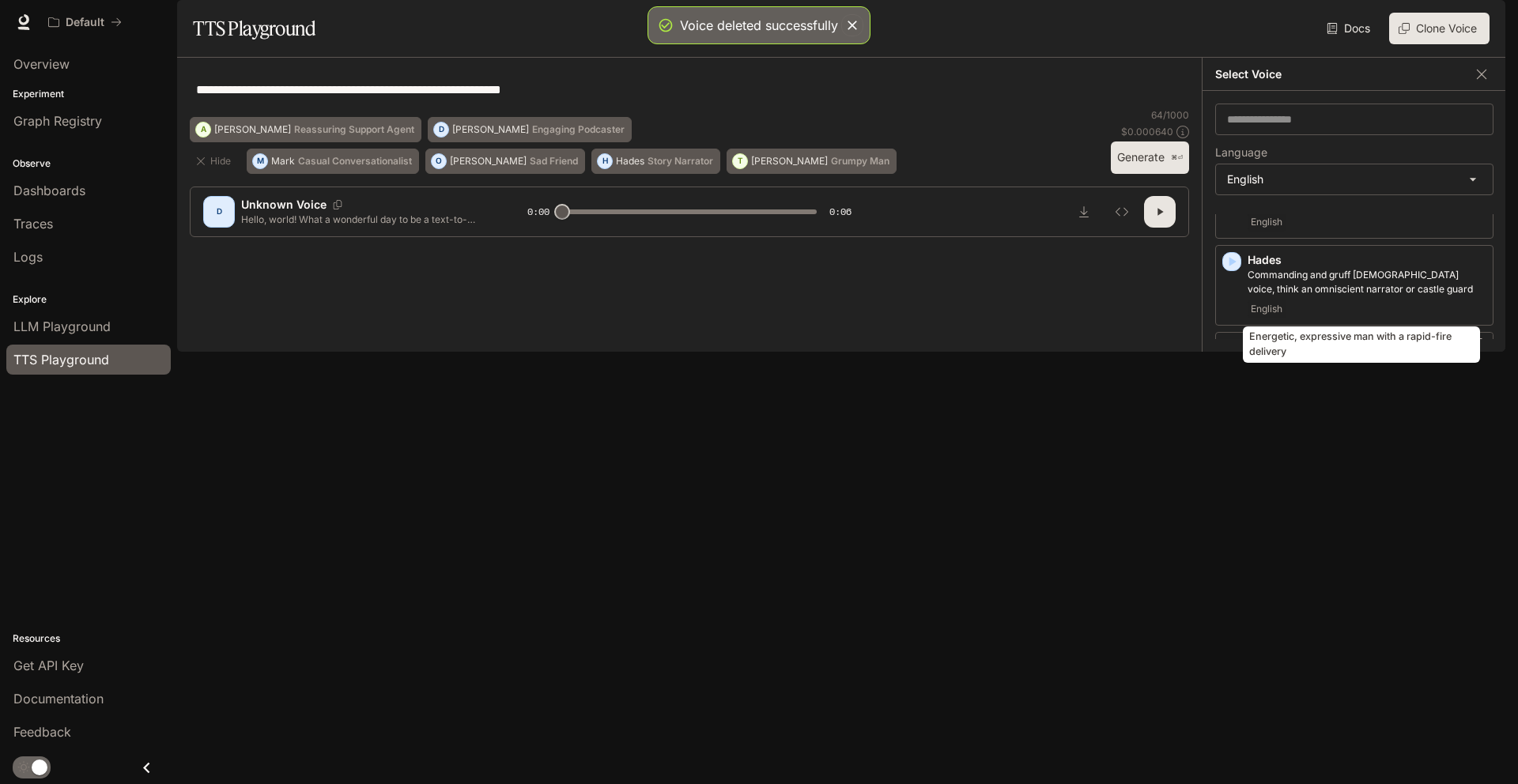
scroll to position [825, 0]
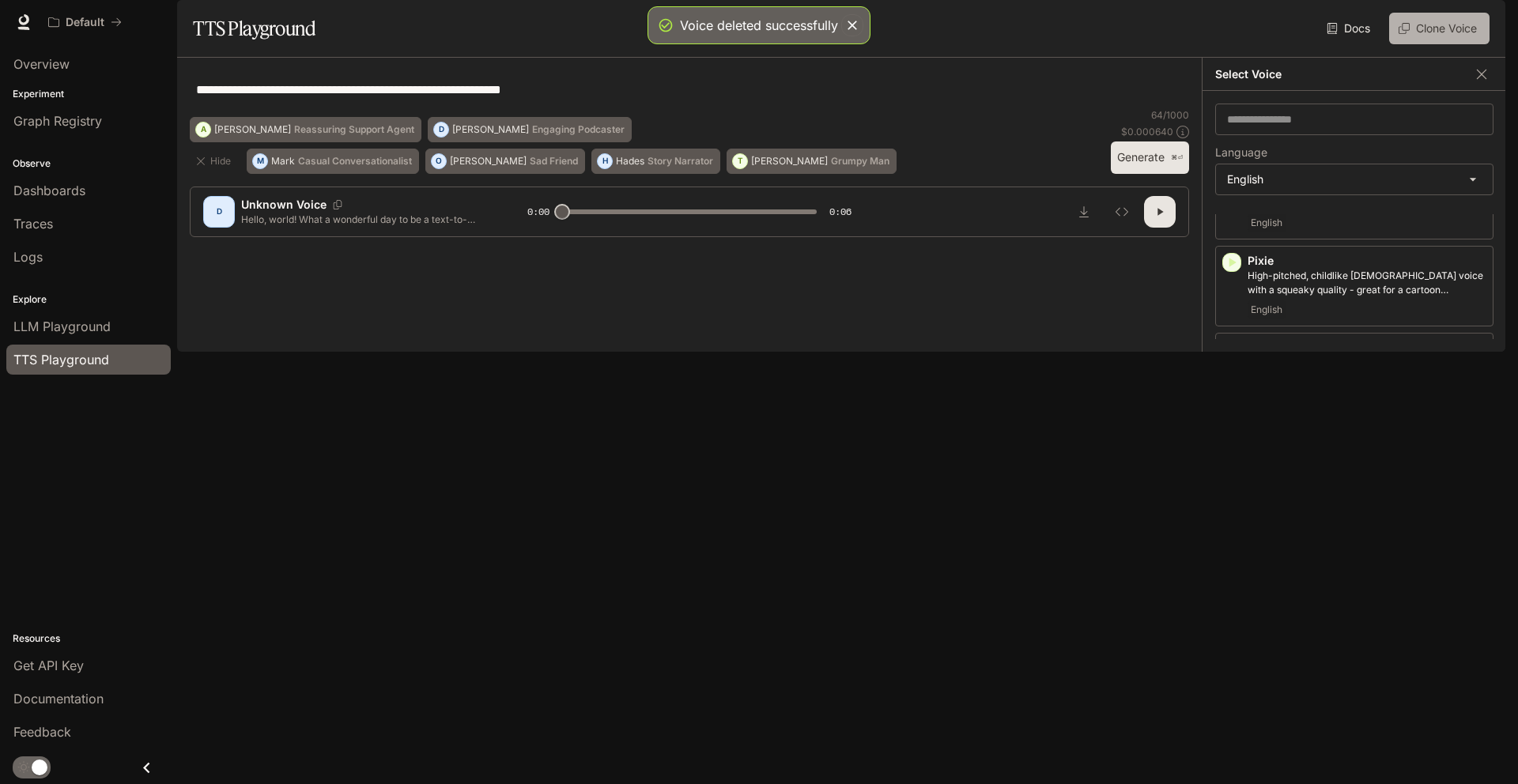
click at [1433, 44] on button "Clone Voice" at bounding box center [1439, 28] width 100 height 31
click at [1413, 44] on button "Clone Voice" at bounding box center [1439, 28] width 100 height 31
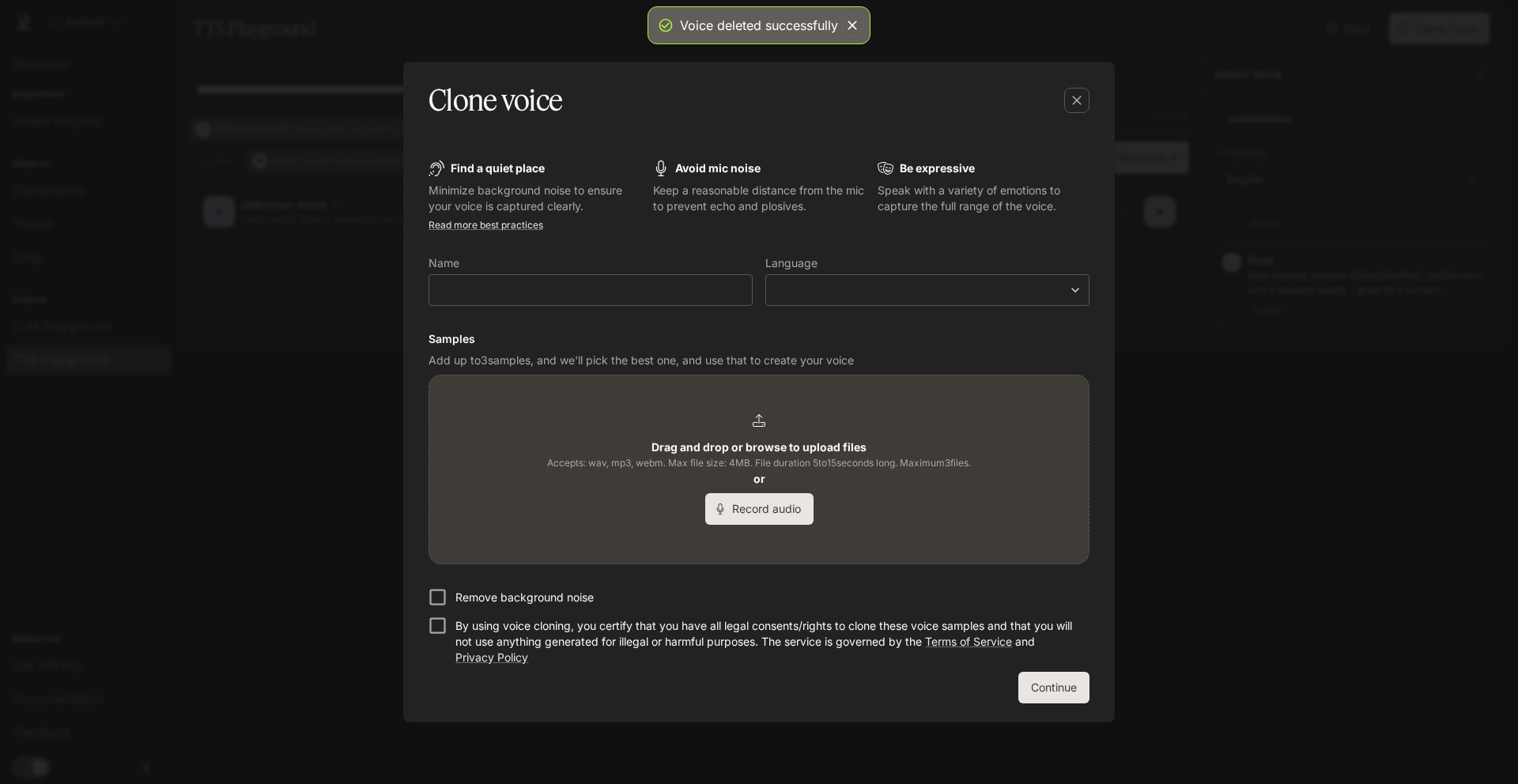
click at [745, 448] on b "Drag and drop or browse to upload files" at bounding box center [759, 447] width 215 height 14
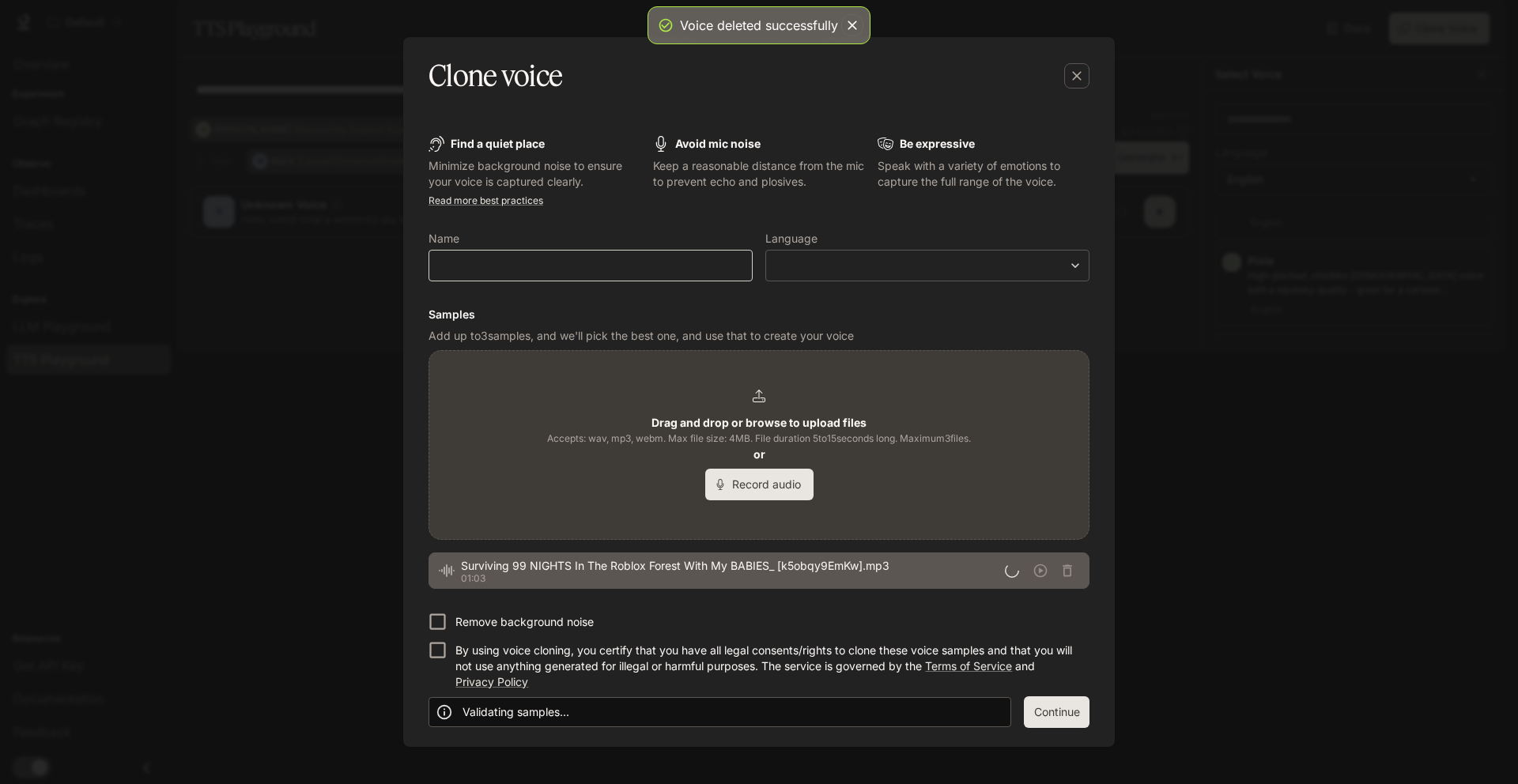
click at [629, 274] on div "​" at bounding box center [590, 265] width 324 height 31
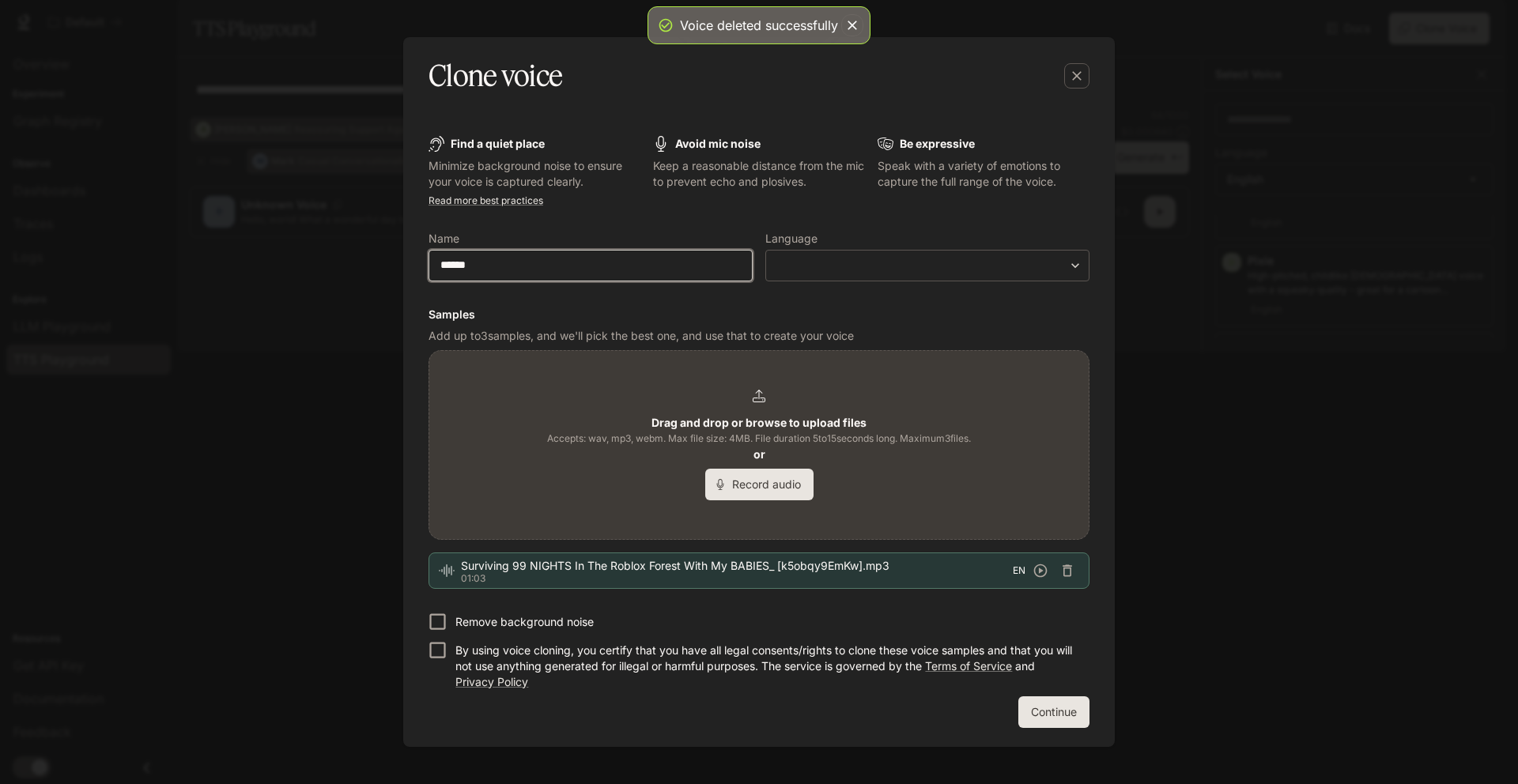
type input "******"
click at [551, 307] on h6 "Samples" at bounding box center [759, 315] width 662 height 16
click at [981, 275] on div "​ ​" at bounding box center [928, 265] width 324 height 31
click at [974, 275] on div "​ ​" at bounding box center [928, 265] width 324 height 31
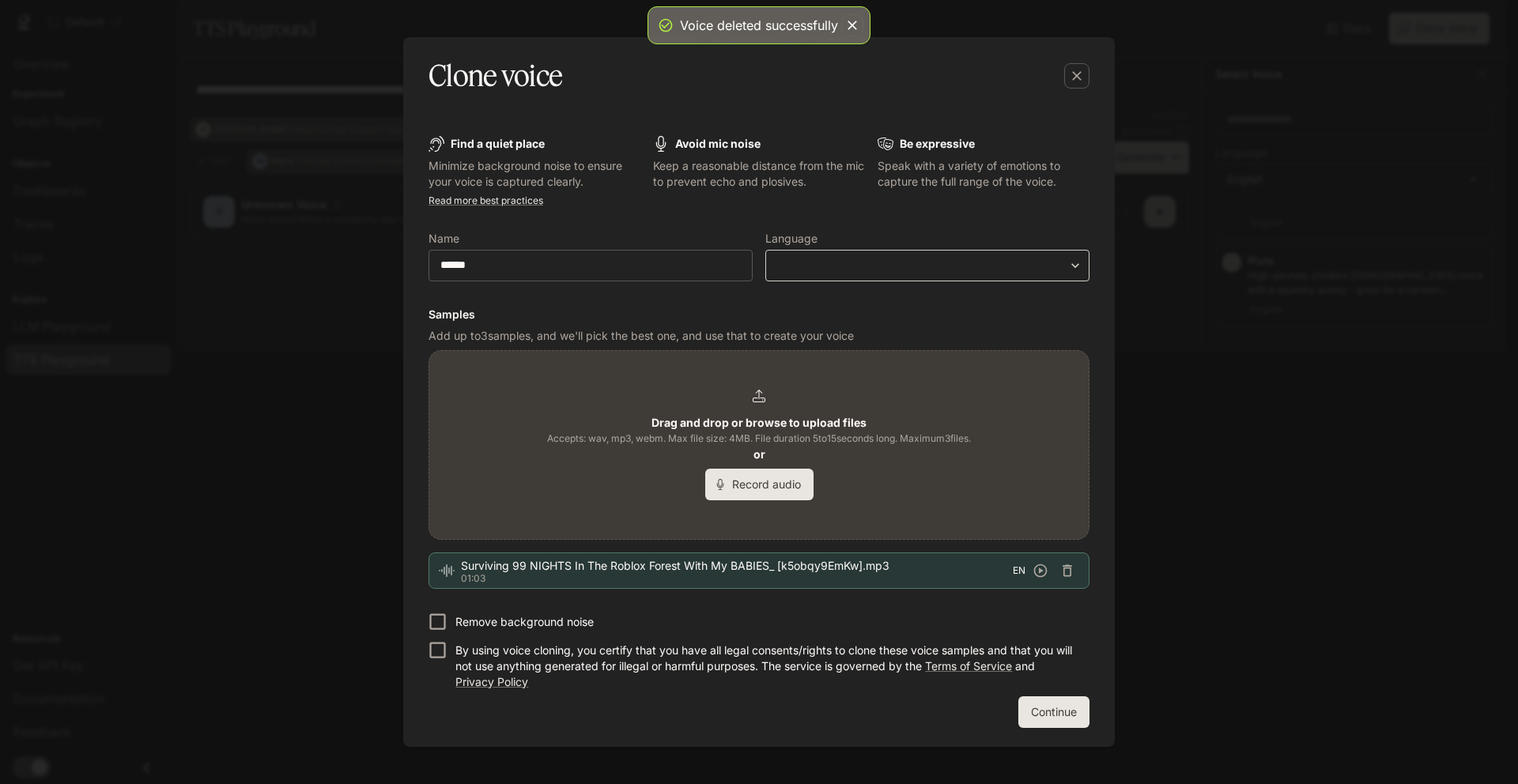
click at [1004, 267] on body "**********" at bounding box center [759, 392] width 1518 height 784
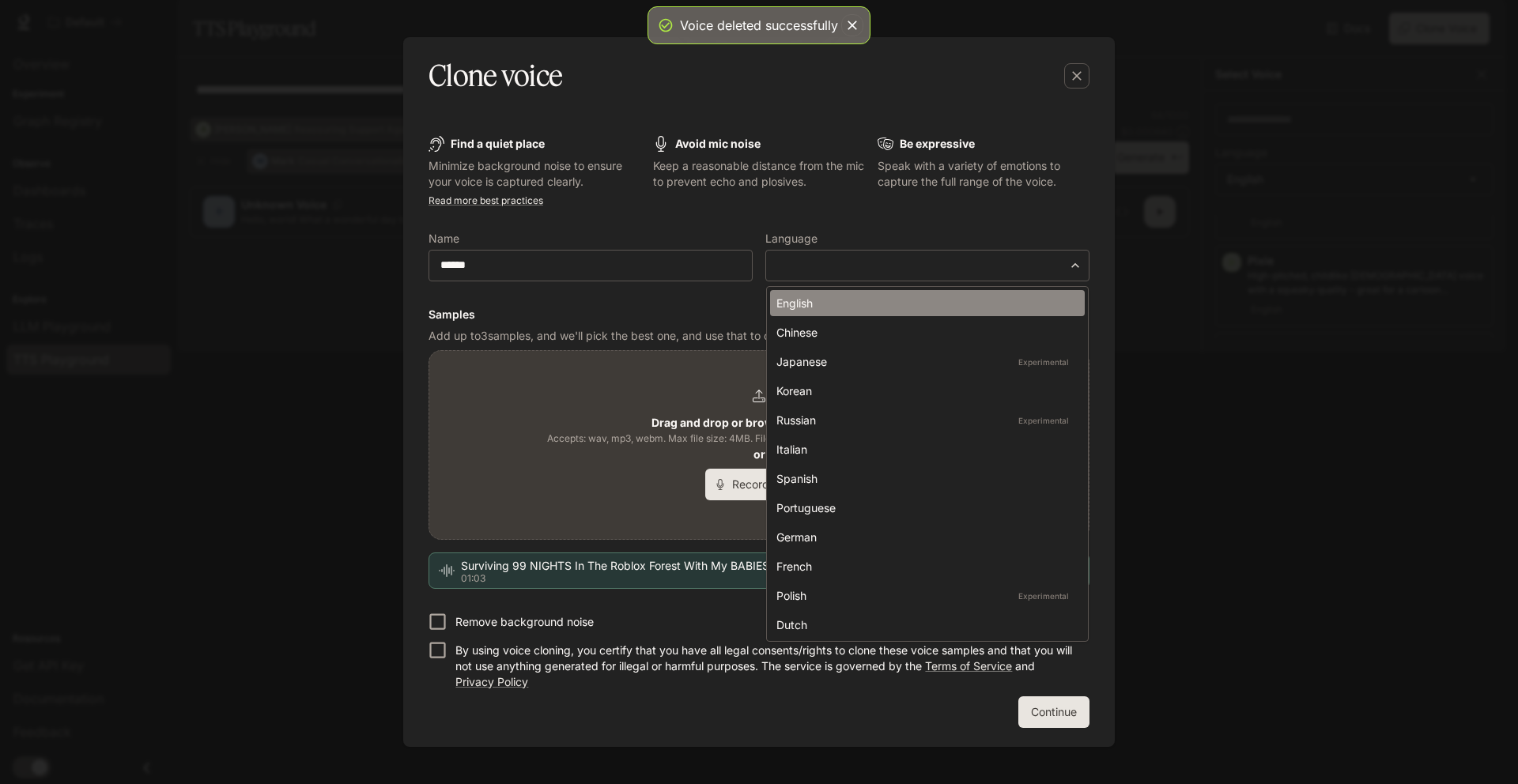
click at [946, 307] on div "English" at bounding box center [925, 303] width 296 height 17
type input "*****"
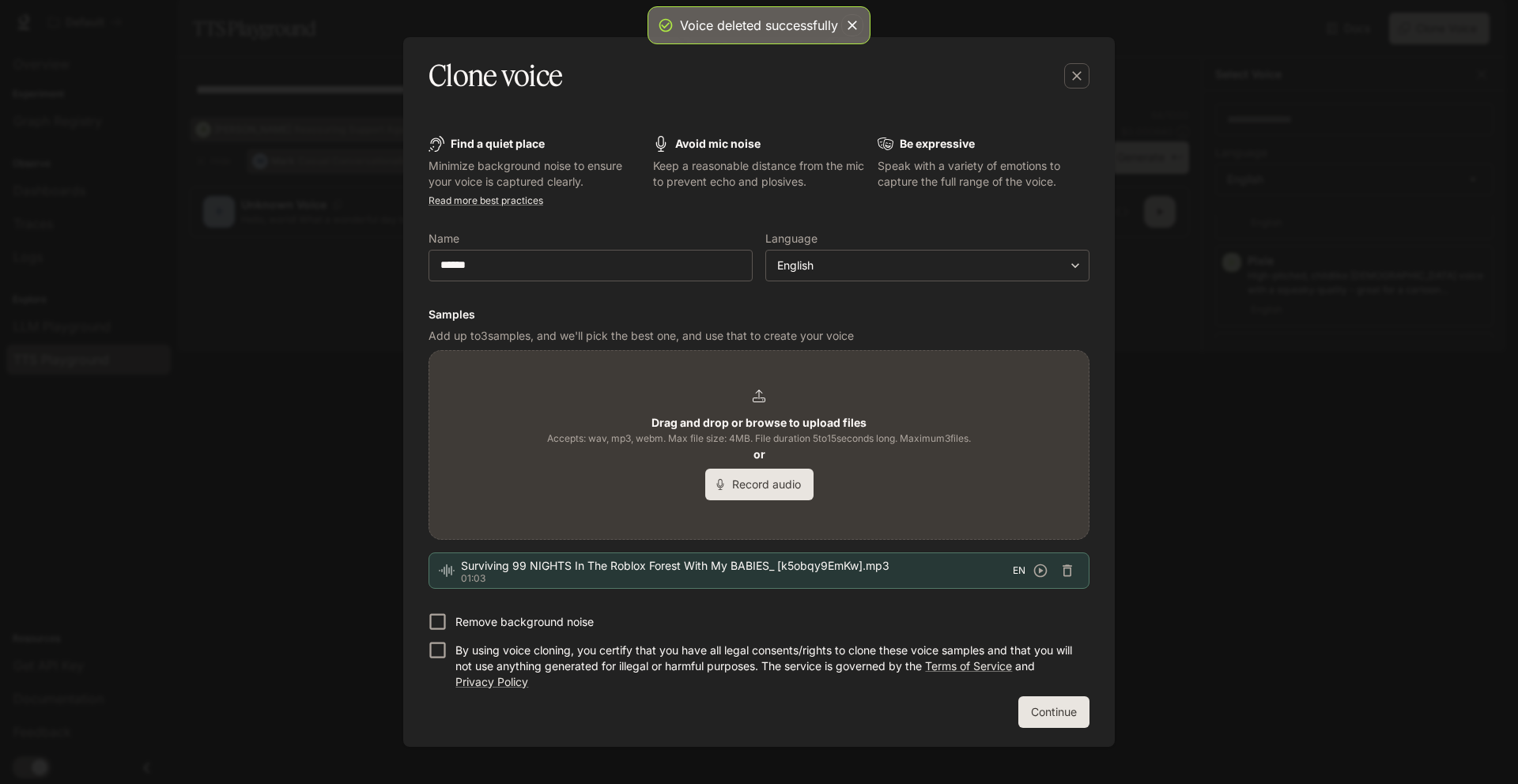
click at [462, 655] on p "By using voice cloning, you certify that you have all legal consents/rights to …" at bounding box center [767, 666] width 622 height 48
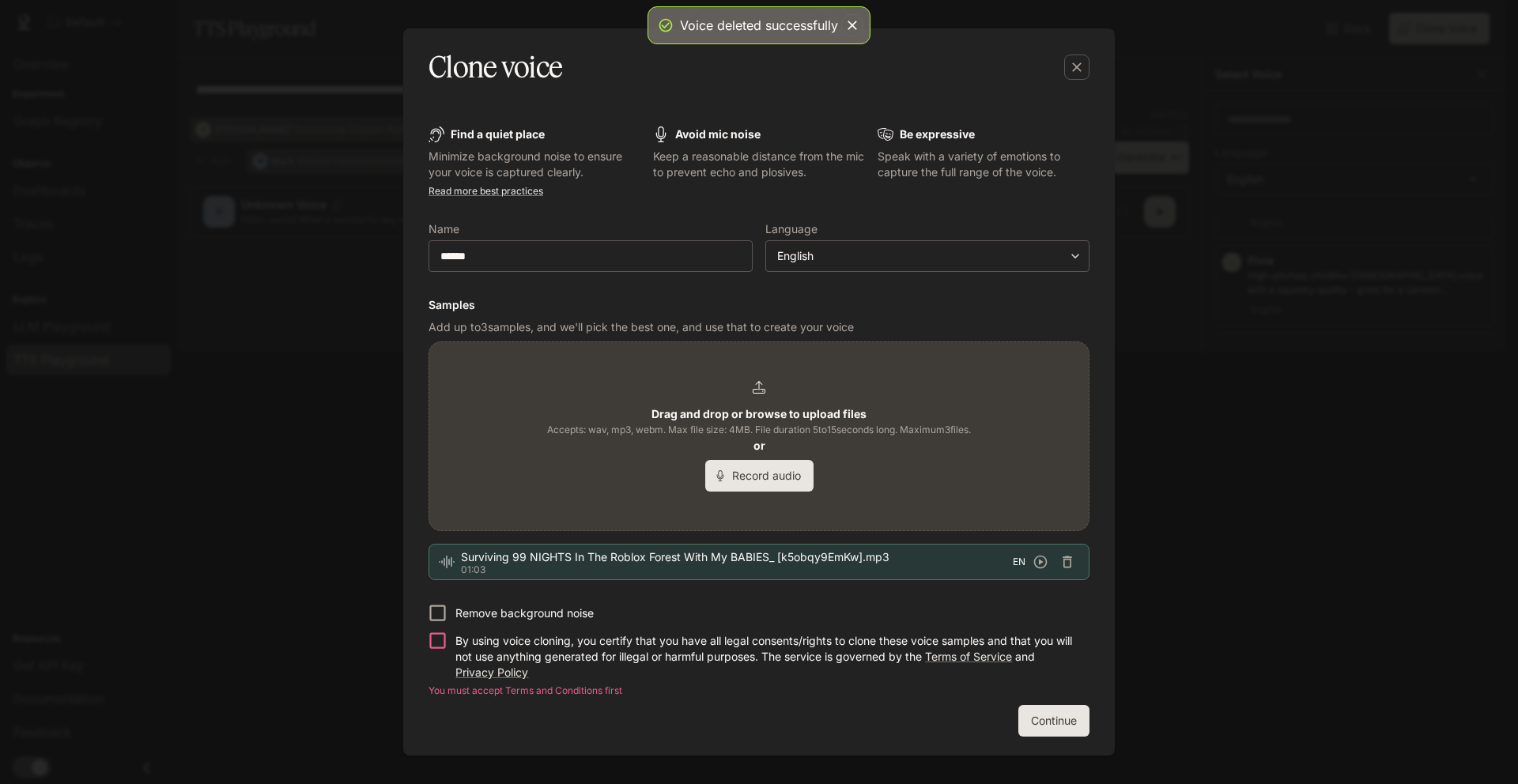
click at [480, 649] on p "By using voice cloning, you certify that you have all legal consents/rights to …" at bounding box center [767, 656] width 622 height 48
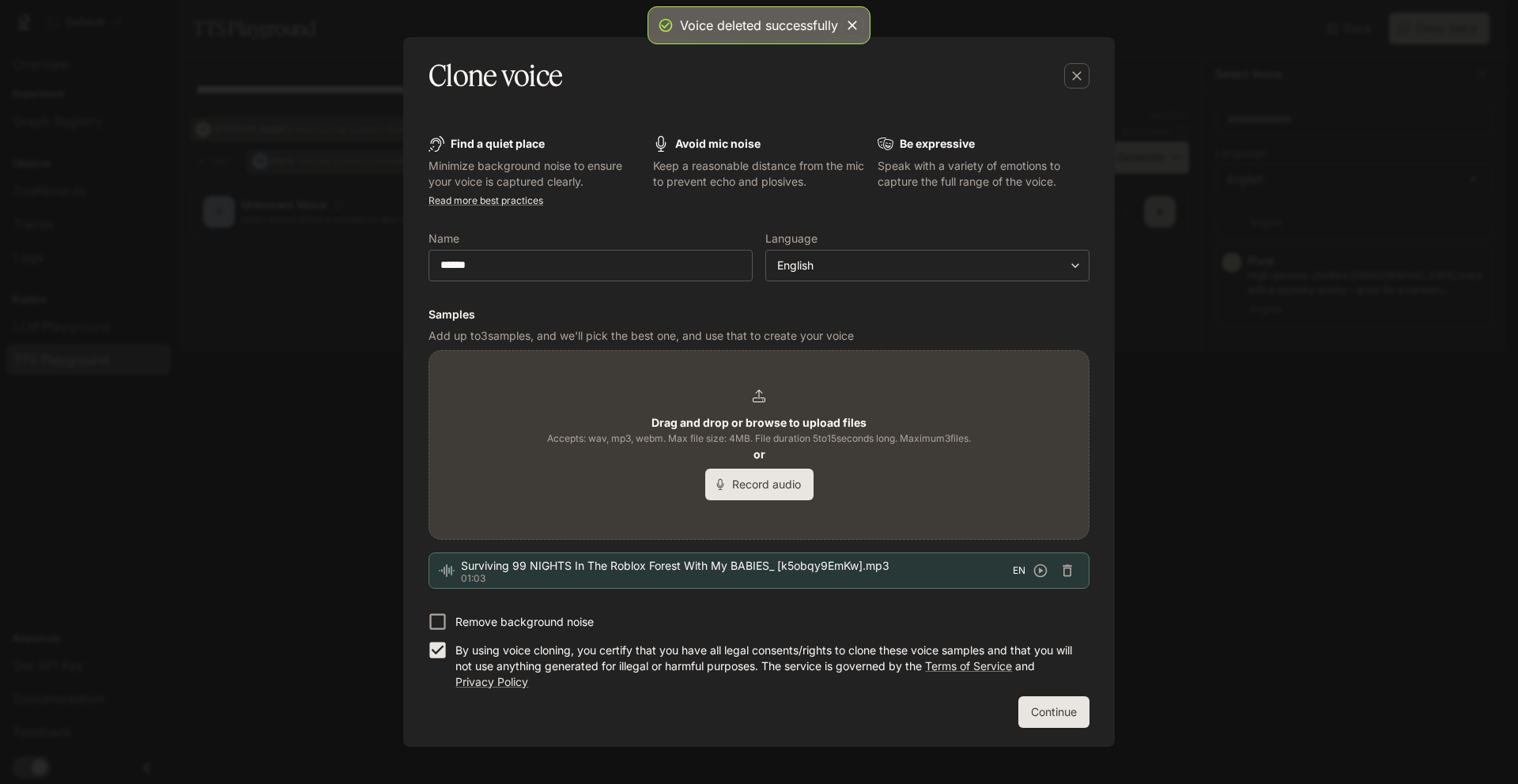
click at [1041, 692] on form "Find a quiet place Minimize background noise to ensure your voice is captured c…" at bounding box center [759, 432] width 662 height 592
click at [1047, 714] on button "Continue" at bounding box center [1053, 712] width 71 height 31
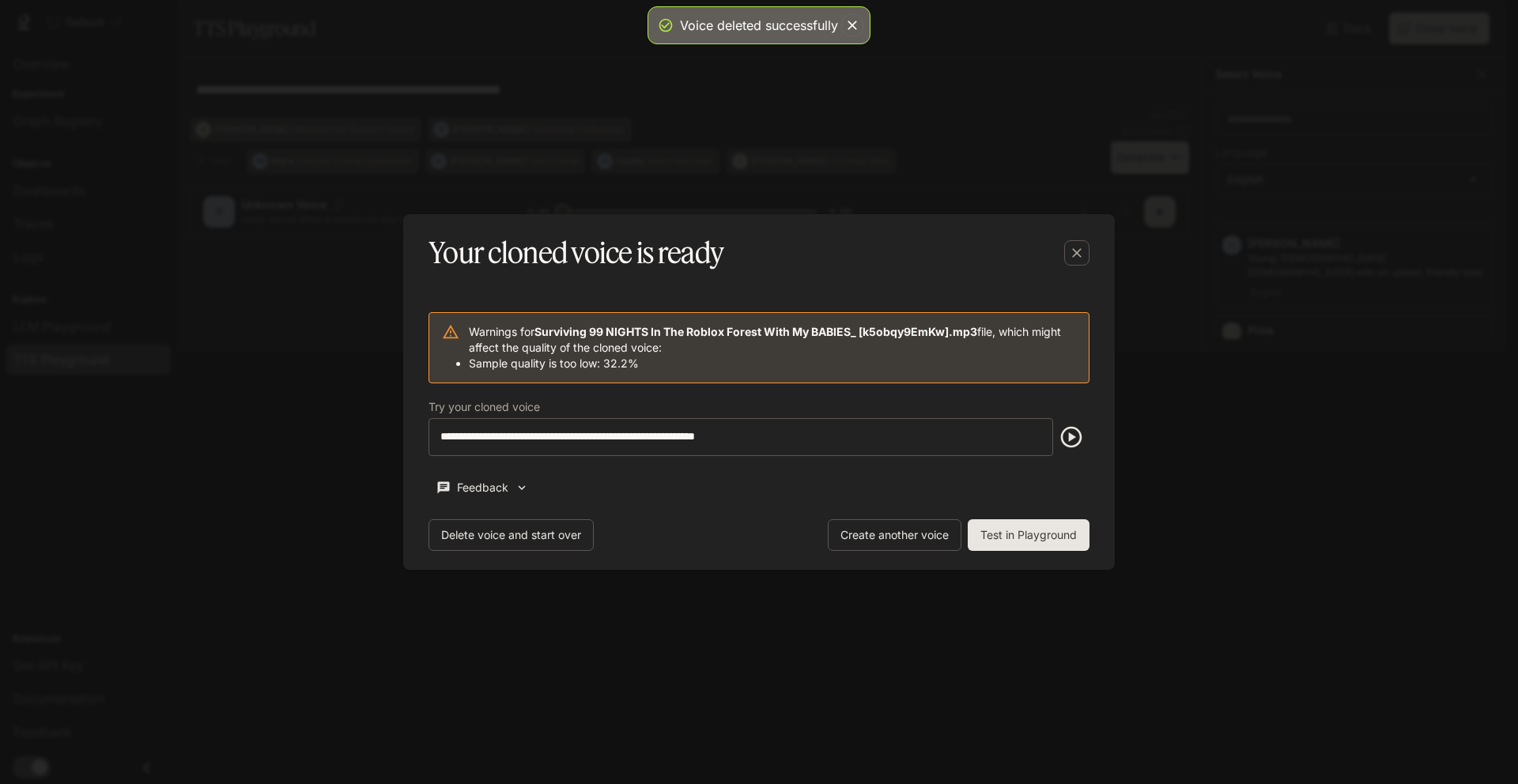
scroll to position [894, 0]
click at [1060, 535] on button "Test in Playground" at bounding box center [1028, 535] width 122 height 31
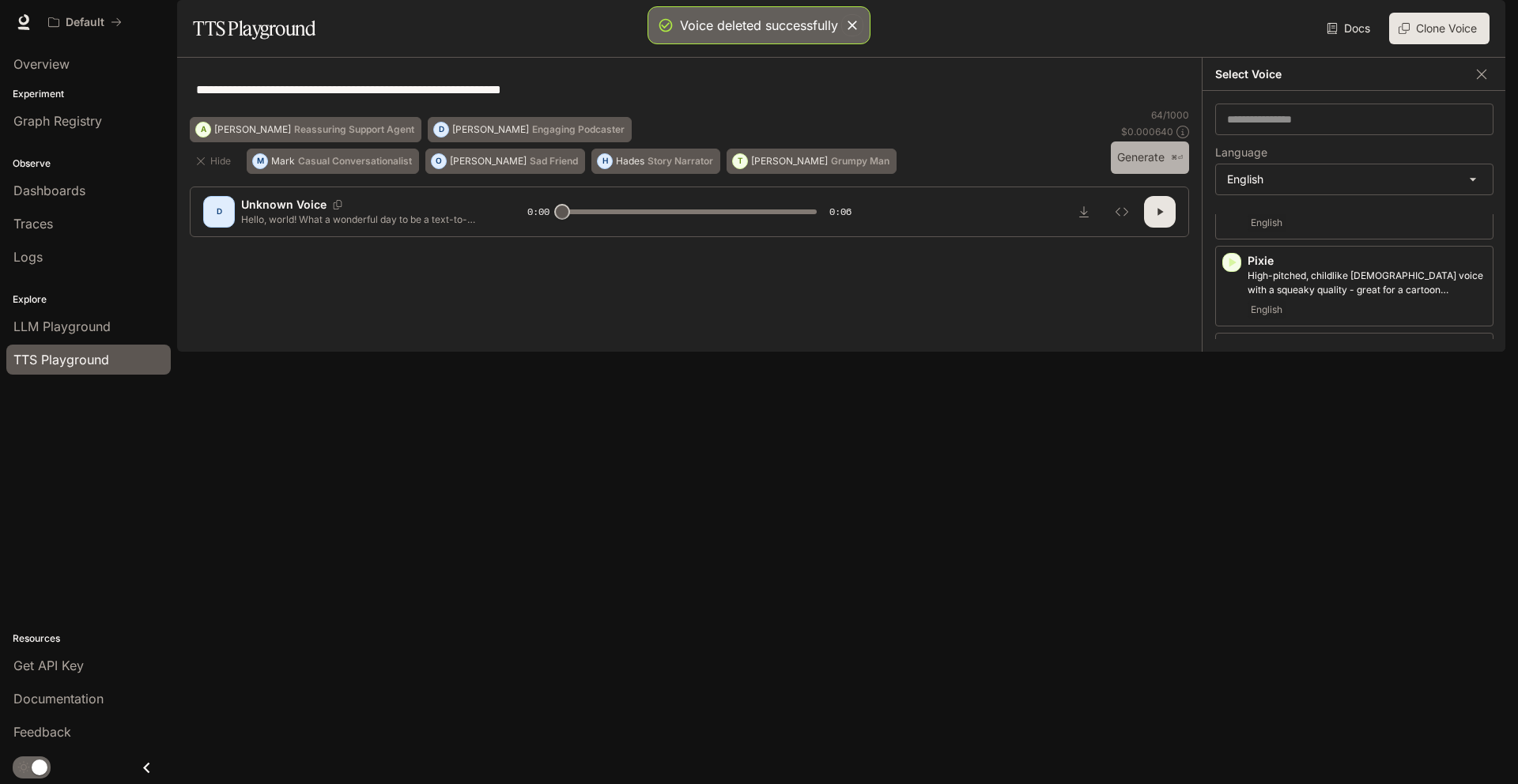
click at [1121, 174] on button "Generate ⌘⏎" at bounding box center [1150, 157] width 78 height 32
click at [1157, 218] on icon "button" at bounding box center [1159, 211] width 13 height 13
click at [1428, 44] on button "Clone Voice" at bounding box center [1439, 28] width 100 height 31
type input "**"
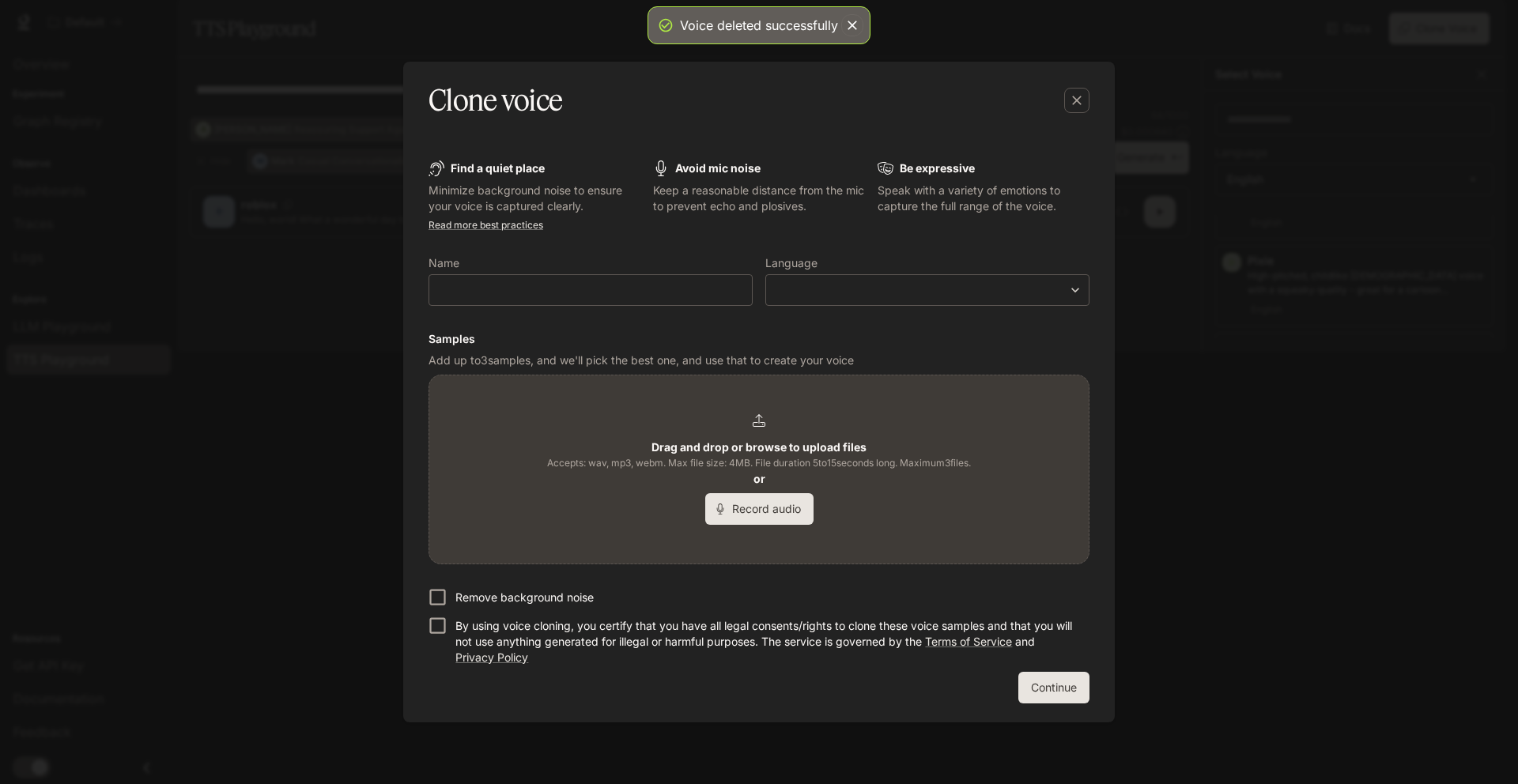
click at [697, 407] on div "Drag and drop or browse to upload files Accepts: wav, mp3, webm. Max file size:…" at bounding box center [759, 469] width 660 height 188
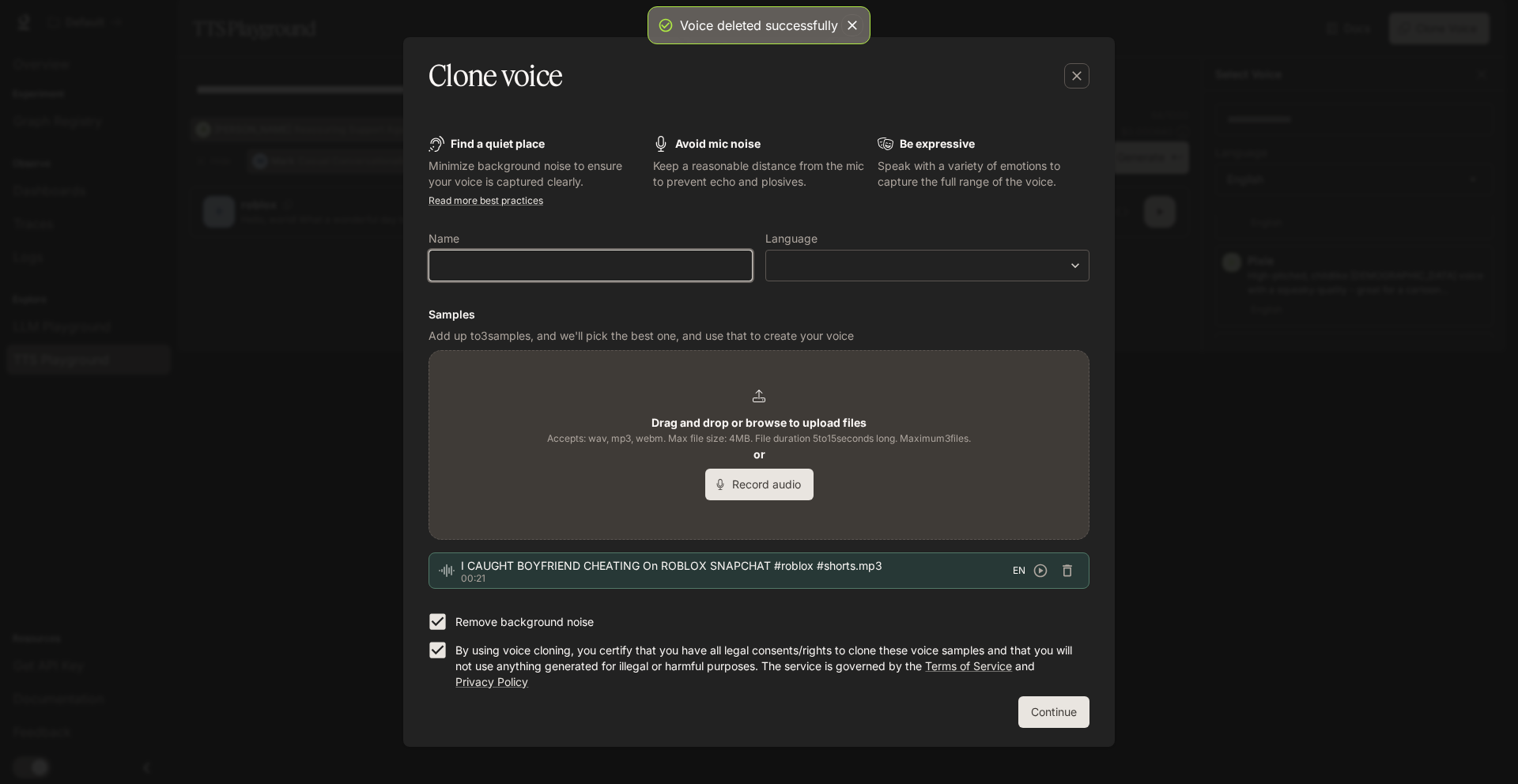
click at [514, 269] on input "text" at bounding box center [590, 266] width 323 height 16
type input "*******"
click at [538, 361] on div "Drag and drop or browse to upload files Accepts: wav, mp3, webm. Max file size:…" at bounding box center [759, 444] width 660 height 188
click at [796, 266] on body "**********" at bounding box center [759, 392] width 1518 height 784
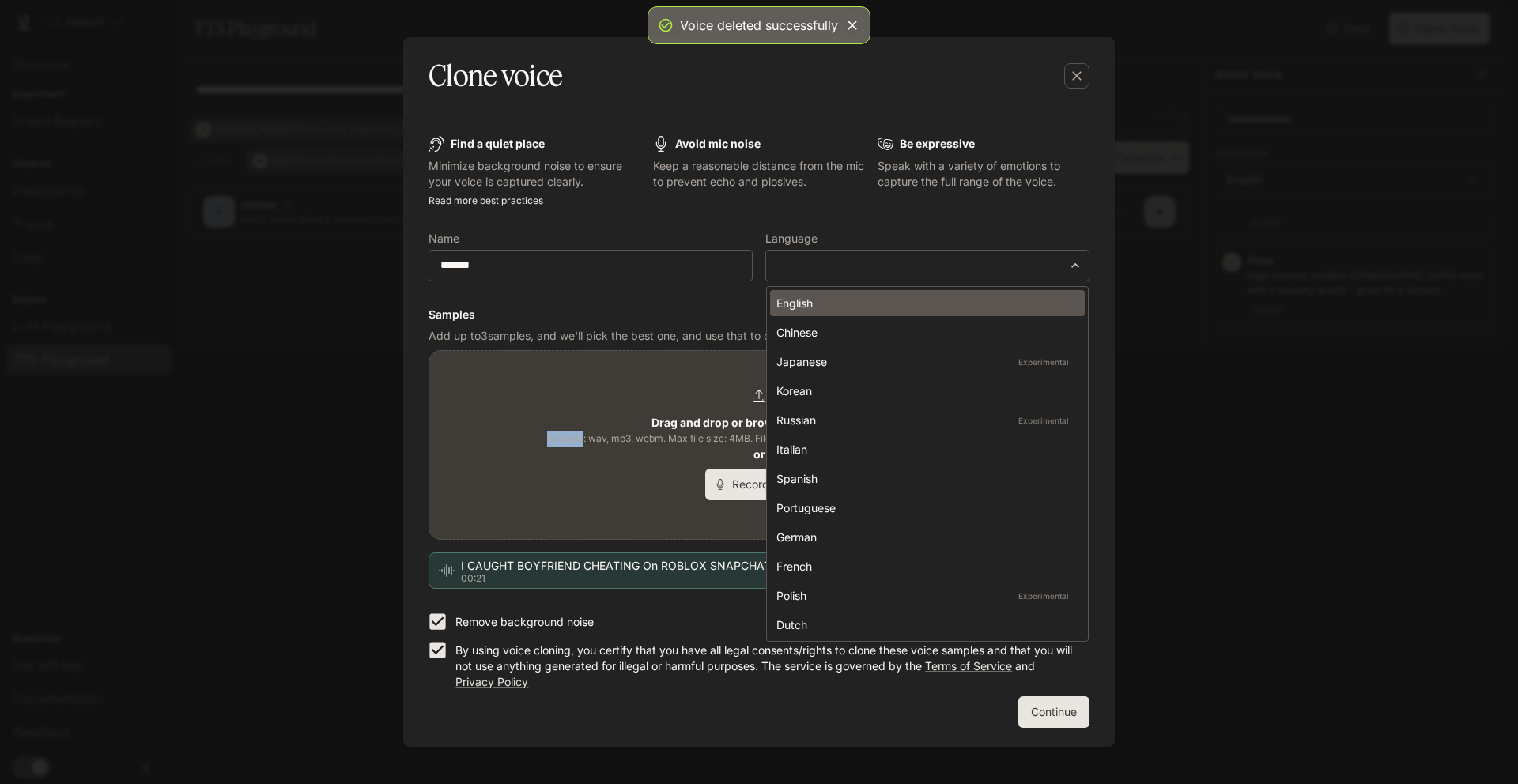
click at [834, 310] on div "English" at bounding box center [925, 303] width 296 height 17
type input "*****"
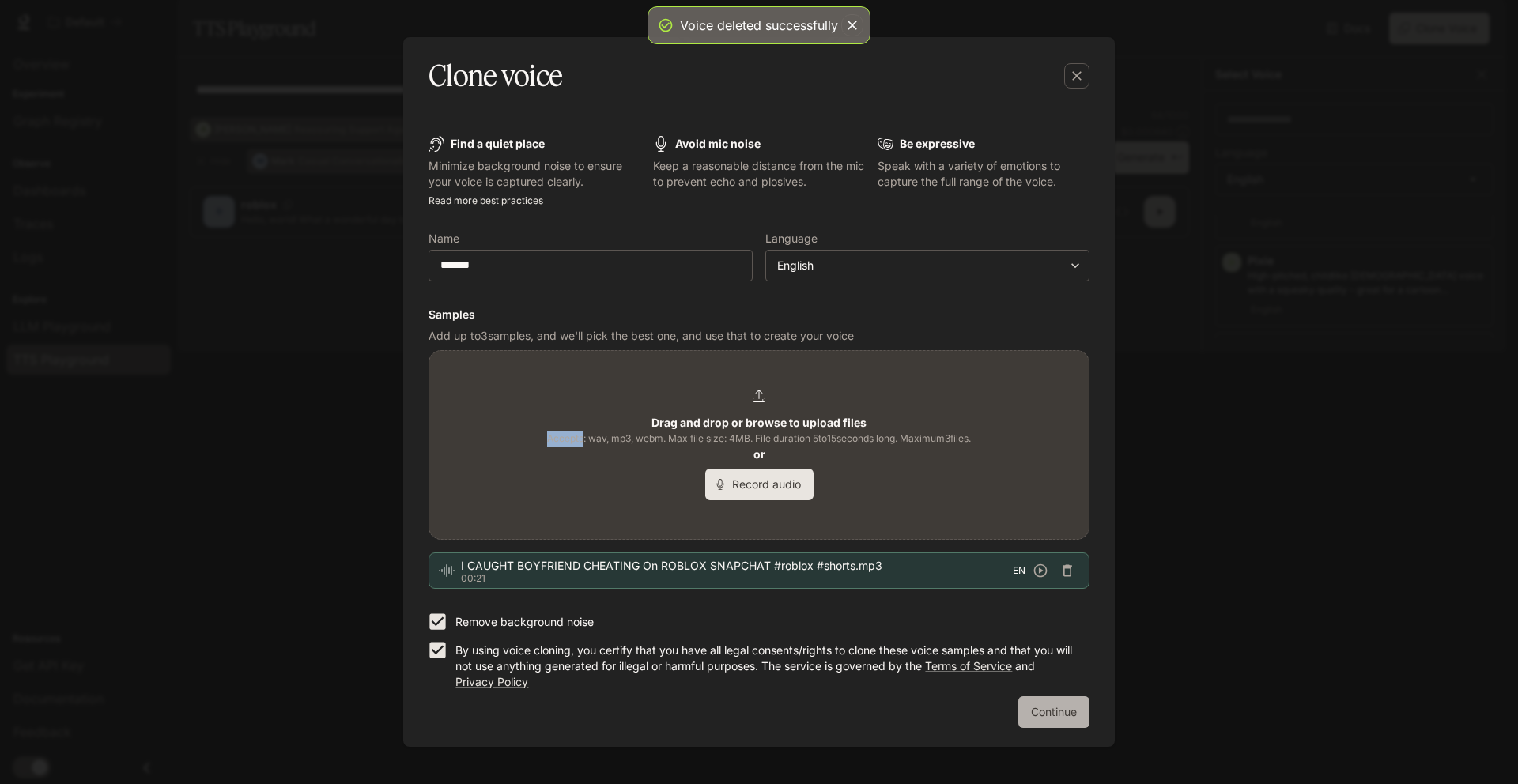
click at [1034, 701] on button "Continue" at bounding box center [1053, 712] width 71 height 31
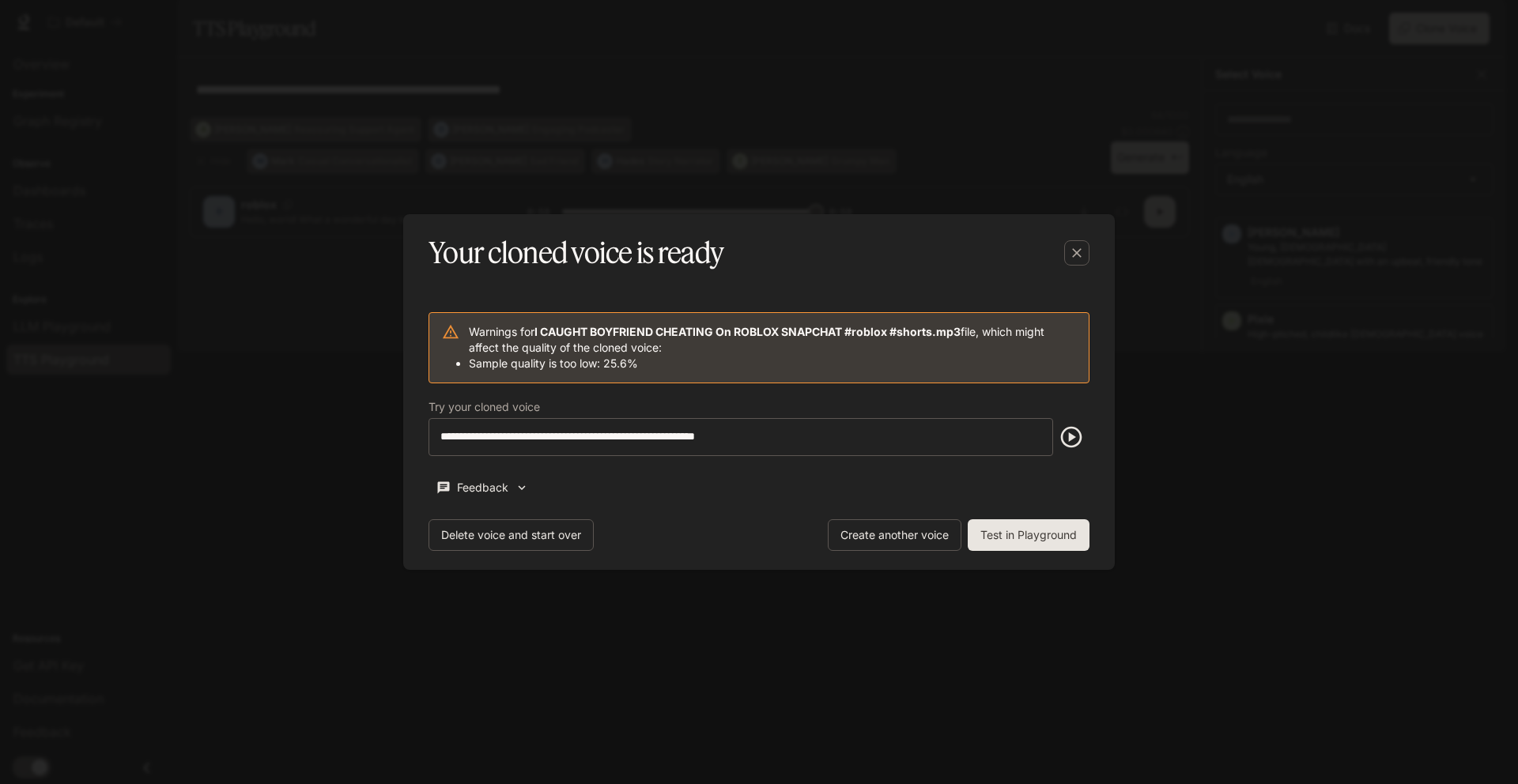
scroll to position [952, 0]
click at [1039, 524] on button "Test in Playground" at bounding box center [1028, 535] width 122 height 31
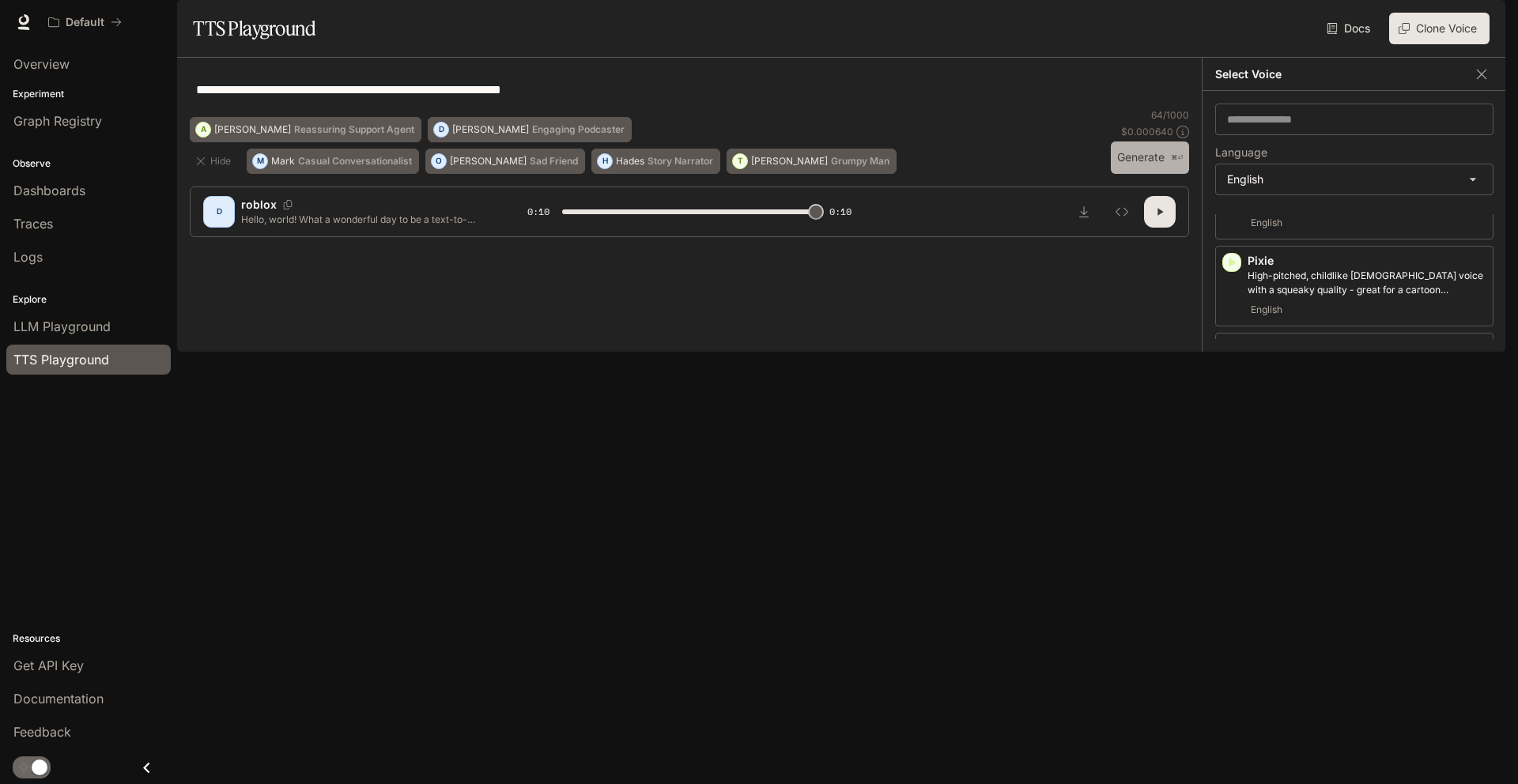
click at [1119, 174] on button "Generate ⌘⏎" at bounding box center [1150, 157] width 78 height 32
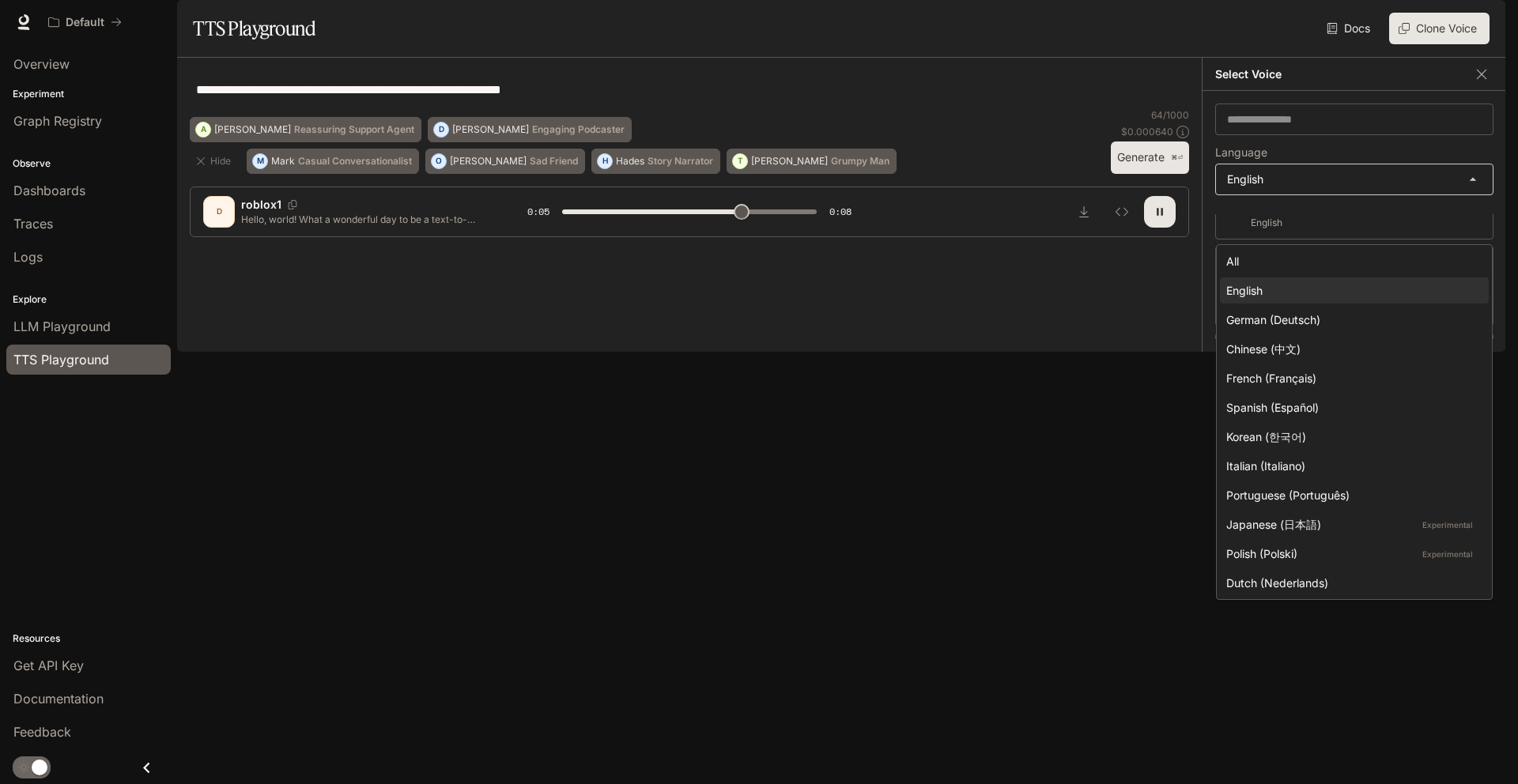
click at [1338, 229] on body "**********" at bounding box center [759, 392] width 1518 height 784
click at [1338, 229] on div at bounding box center [759, 392] width 1518 height 784
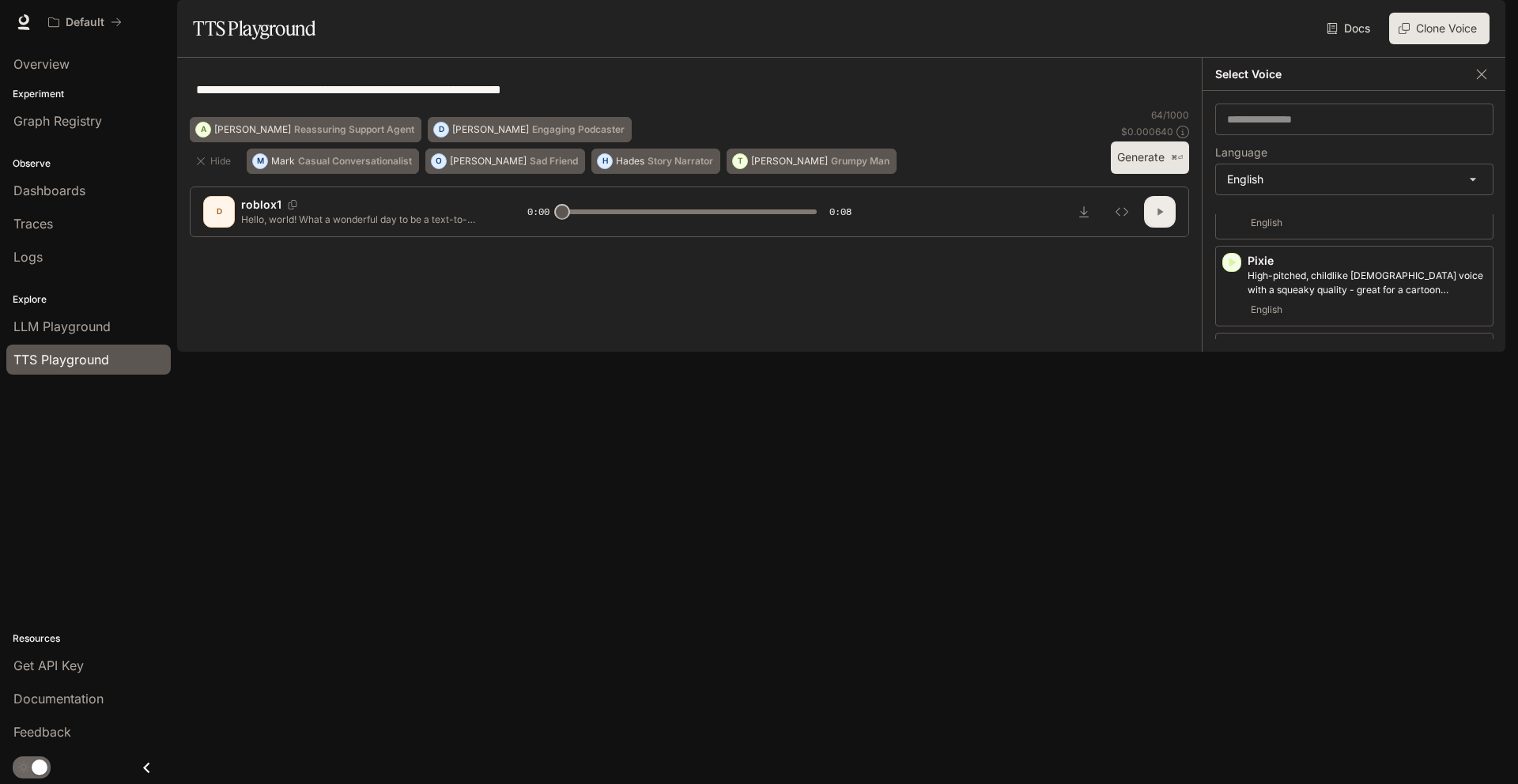
click at [1156, 218] on icon "button" at bounding box center [1159, 211] width 13 height 13
click at [1157, 218] on icon "button" at bounding box center [1159, 211] width 13 height 13
type input "*"
click at [1410, 214] on body "**********" at bounding box center [759, 392] width 1518 height 784
click at [1388, 225] on body "**********" at bounding box center [759, 392] width 1518 height 784
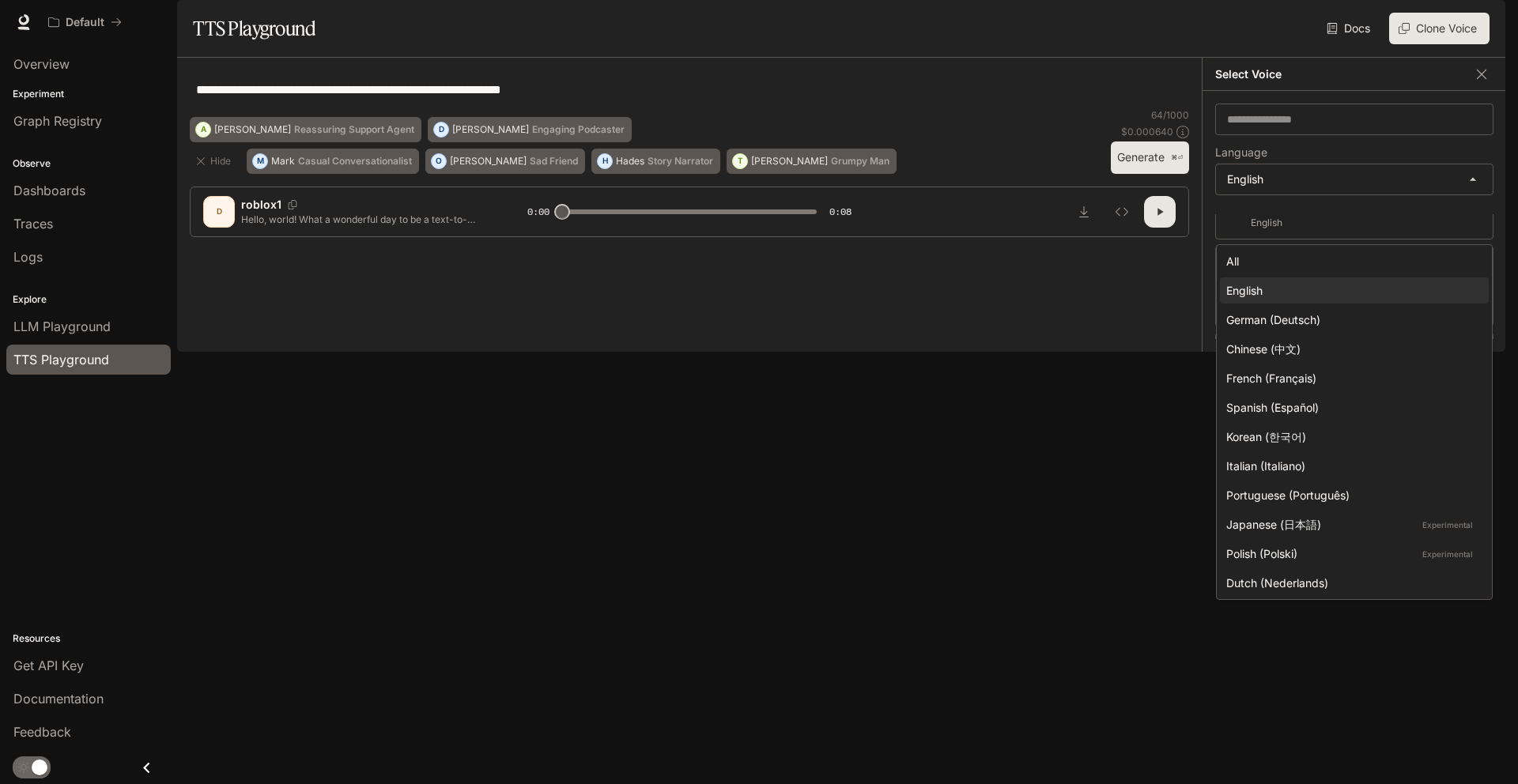
click at [1342, 190] on div at bounding box center [759, 392] width 1518 height 784
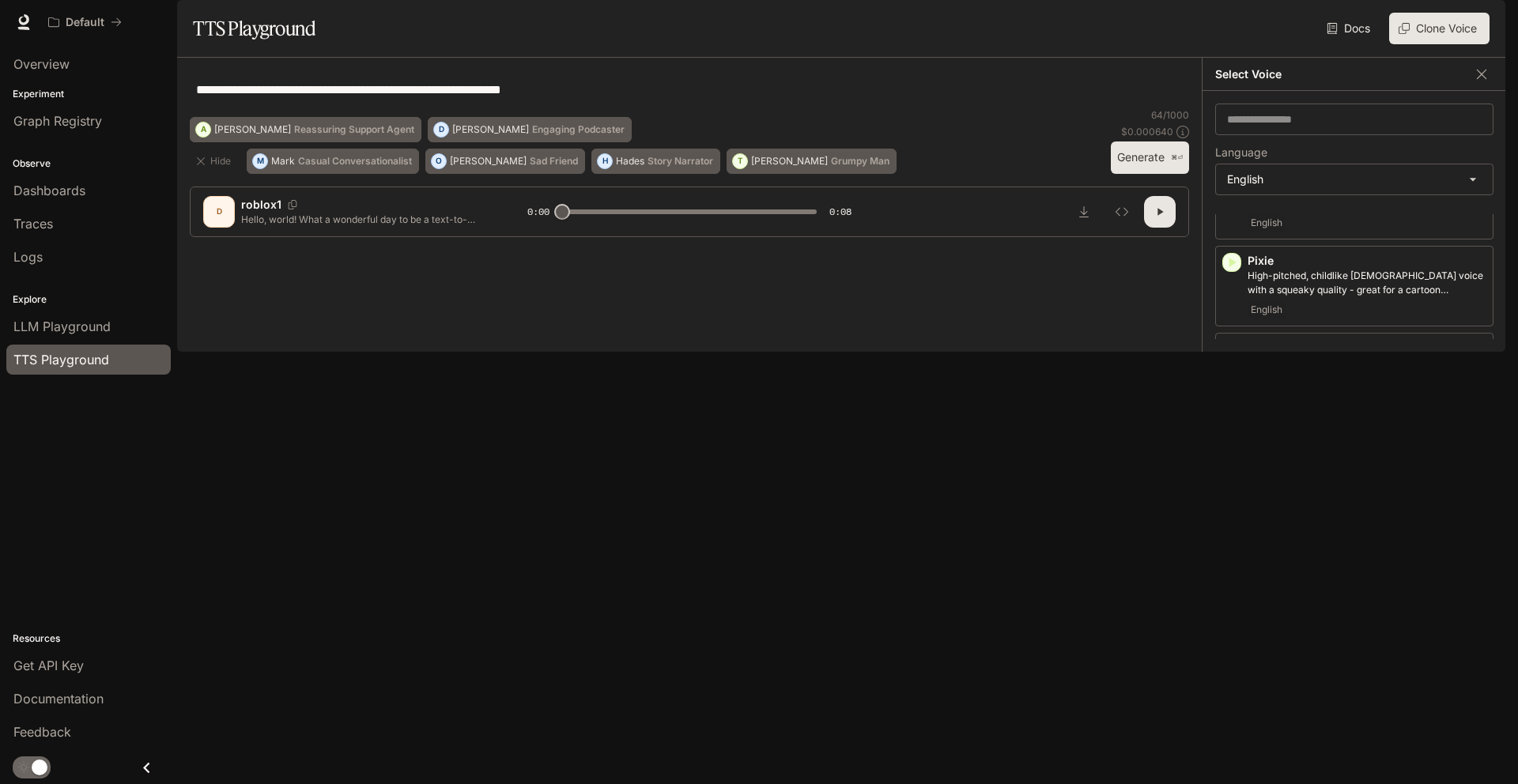
click at [1349, 135] on div "​" at bounding box center [1355, 119] width 279 height 31
click at [1349, 128] on input "text" at bounding box center [1354, 119] width 277 height 16
click at [1312, 233] on div "English" at bounding box center [1367, 222] width 239 height 19
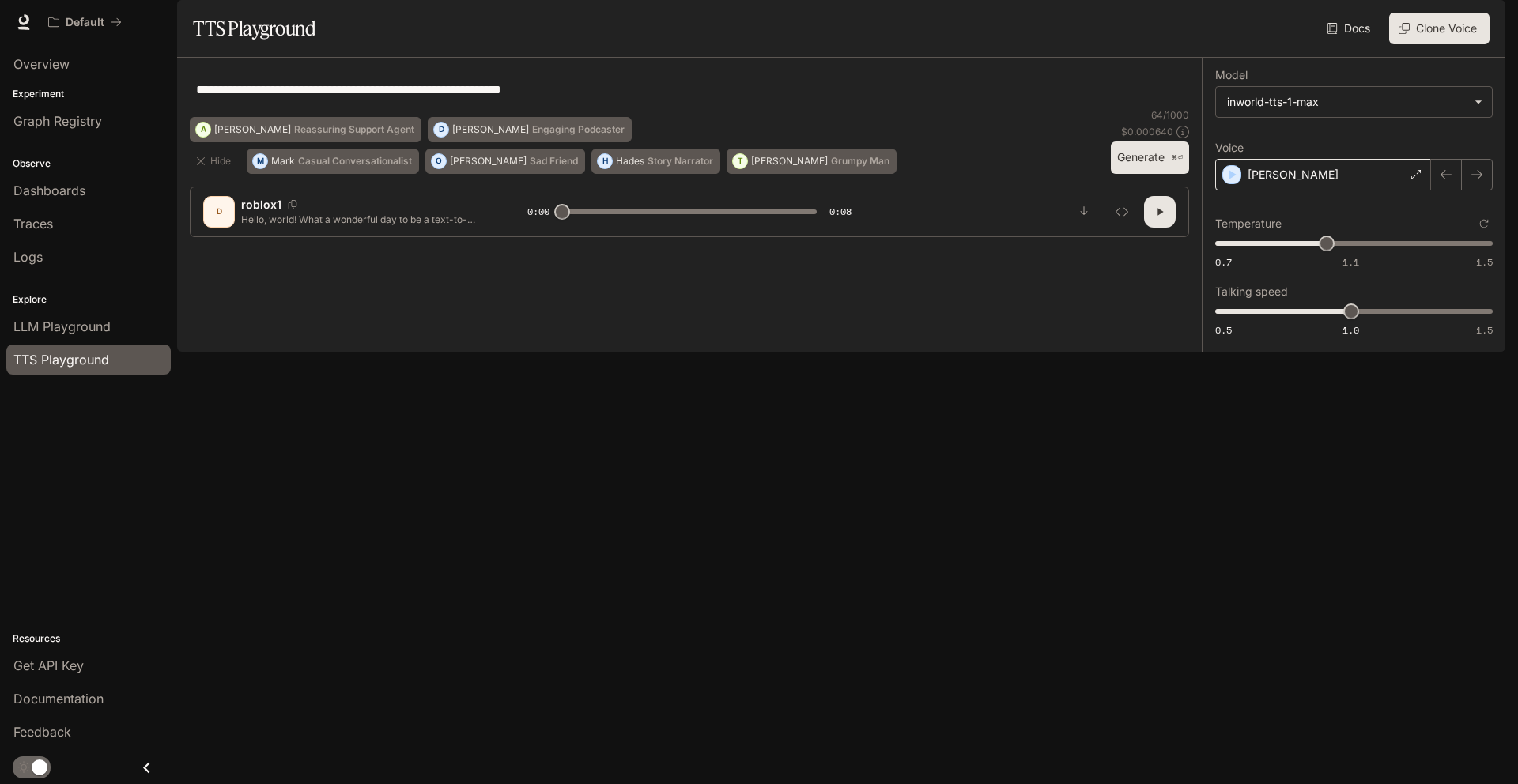
click at [1280, 191] on div "[PERSON_NAME]" at bounding box center [1324, 174] width 216 height 31
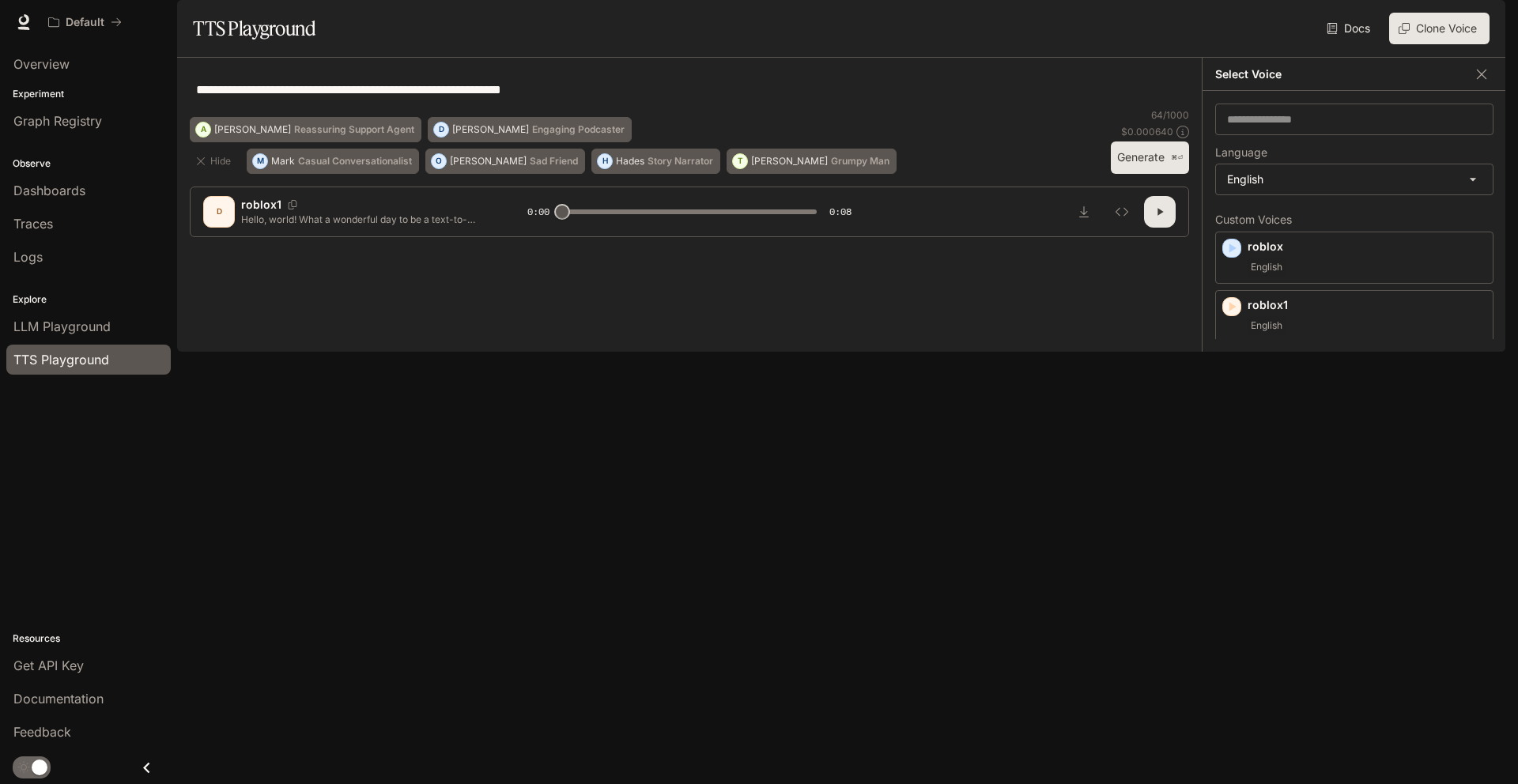
click at [1195, 192] on div "**********" at bounding box center [690, 153] width 1025 height 192
click at [1505, 113] on div "**********" at bounding box center [759, 392] width 1518 height 784
click at [1467, 91] on div "Select Voice" at bounding box center [1355, 74] width 304 height 33
click at [1476, 82] on icon "button" at bounding box center [1482, 74] width 16 height 16
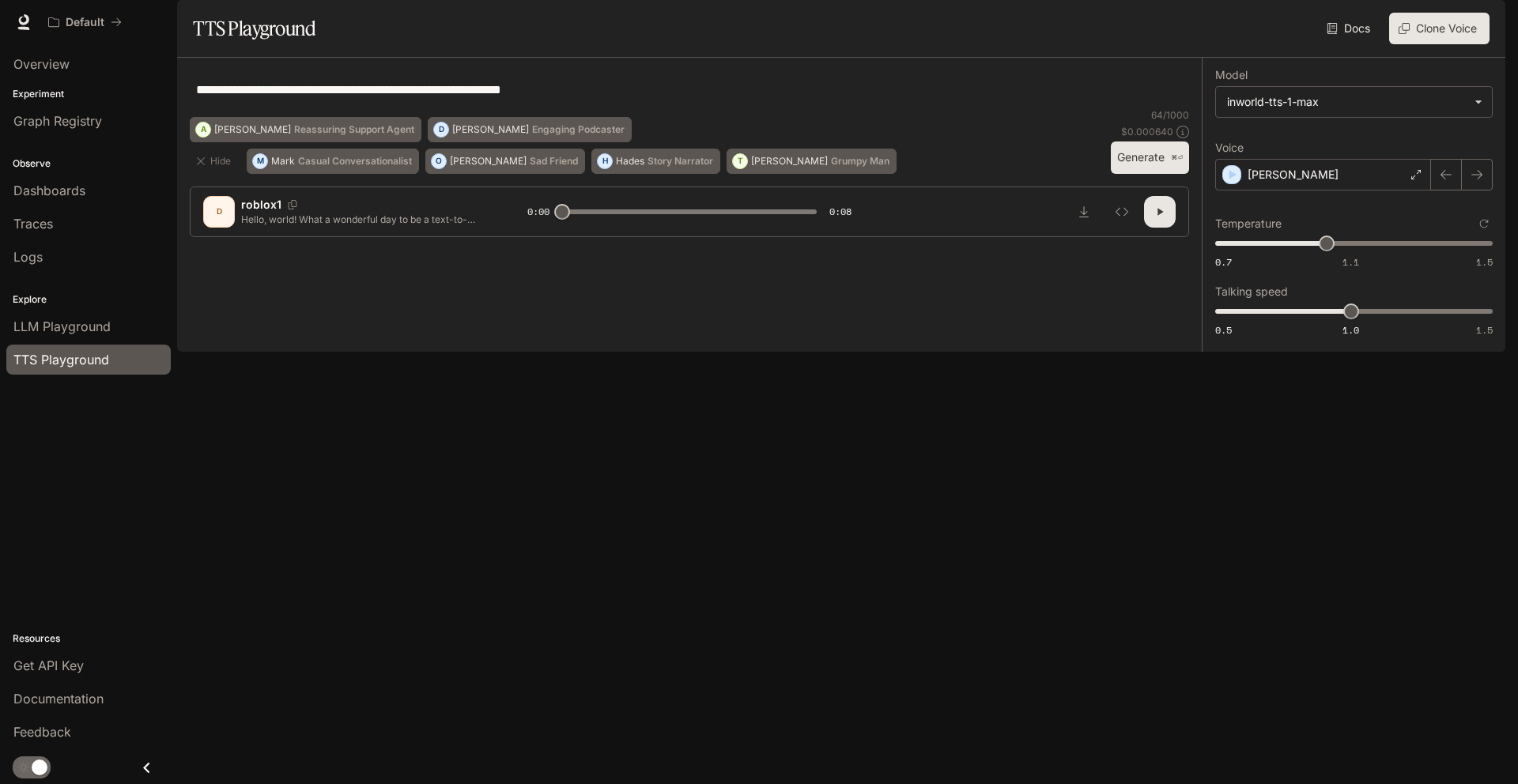
click at [1411, 44] on button "Clone Voice" at bounding box center [1439, 28] width 100 height 31
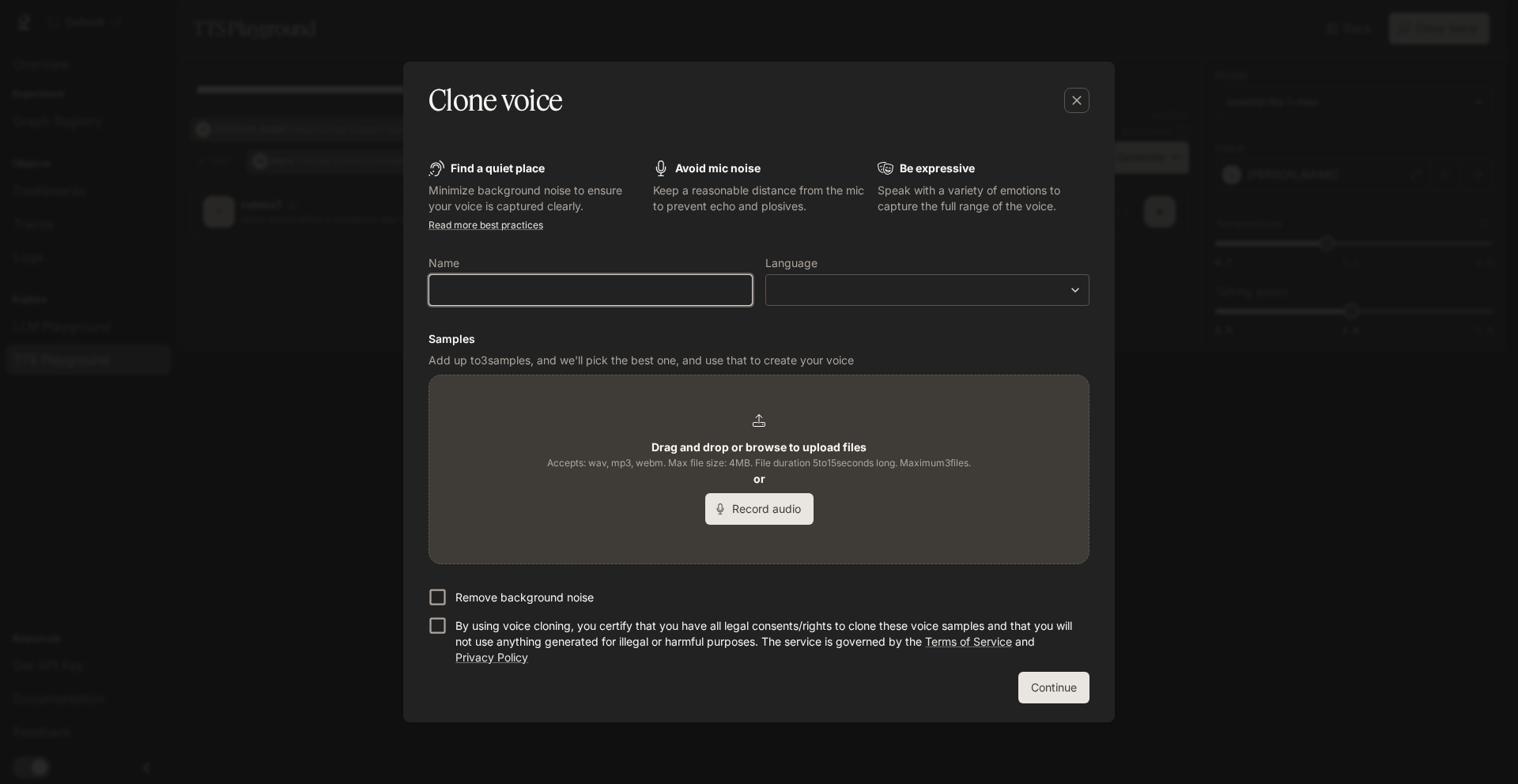
click at [498, 289] on input "text" at bounding box center [590, 290] width 323 height 16
type input "*******"
click at [930, 307] on form "Find a quiet place Minimize background noise to ensure your voice is captured c…" at bounding box center [759, 432] width 662 height 543
click at [939, 292] on body "**********" at bounding box center [759, 392] width 1518 height 784
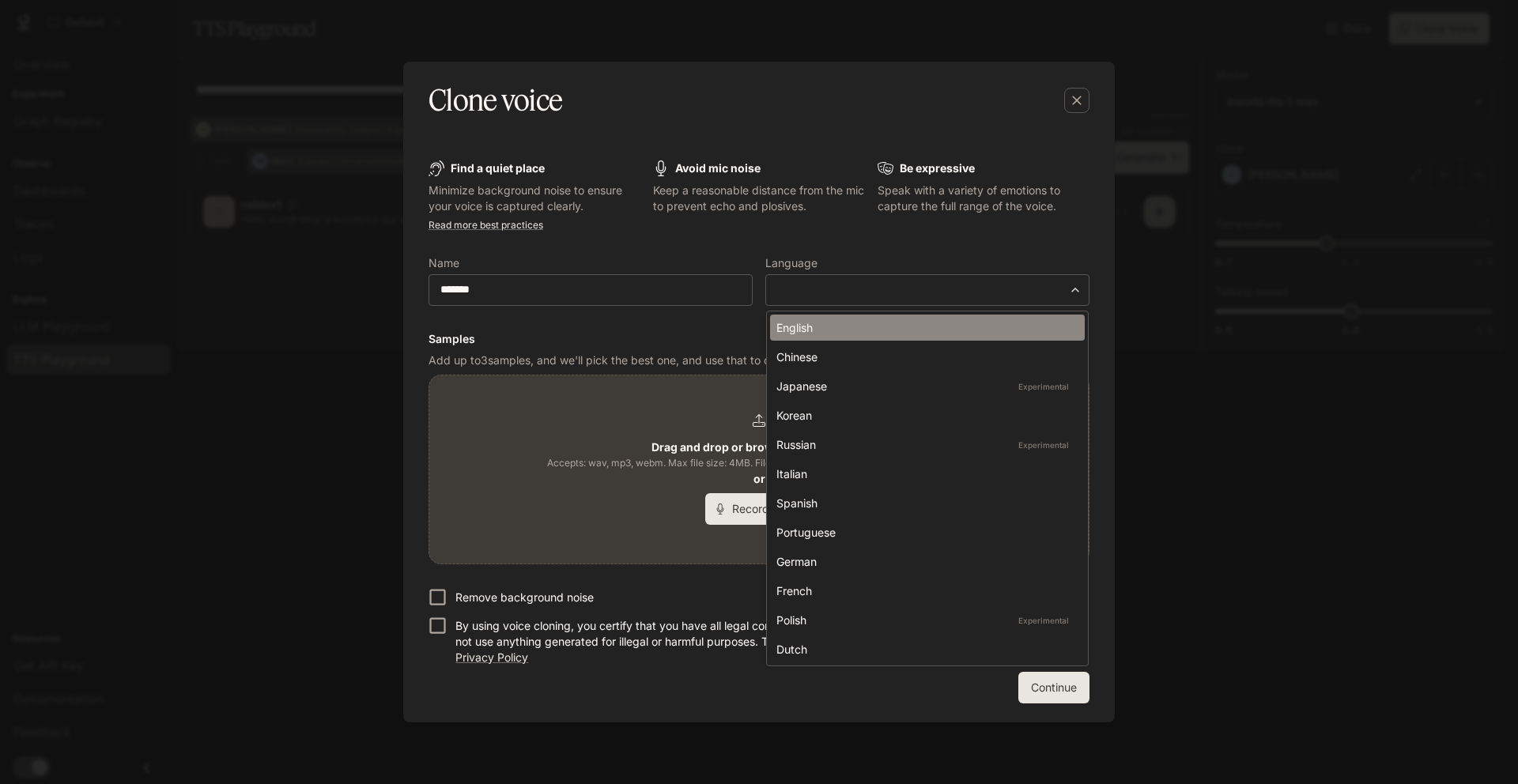
click at [922, 320] on div "English" at bounding box center [925, 327] width 296 height 17
type input "*****"
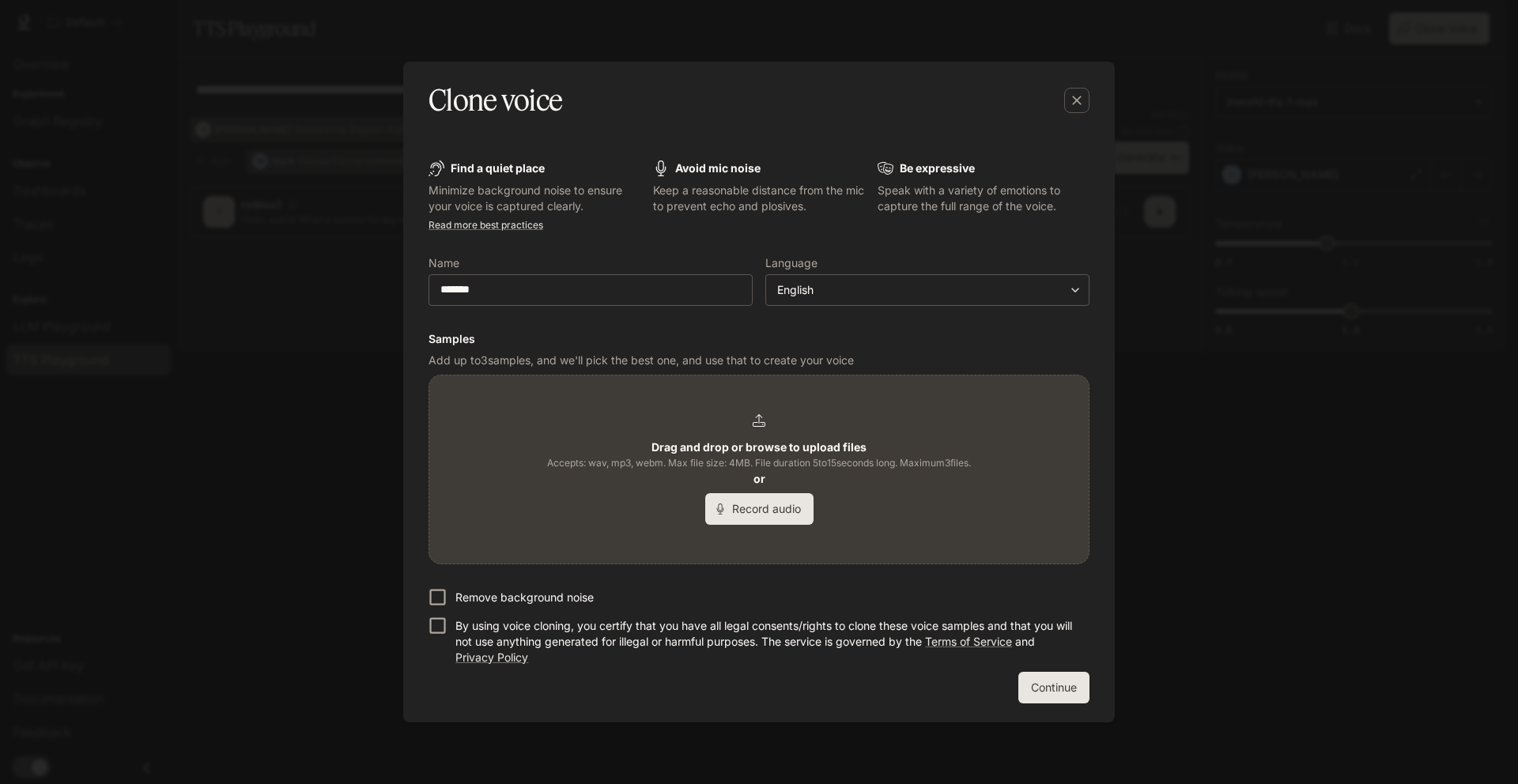
click at [778, 429] on div "Drag and drop or browse to upload files Accepts: wav, mp3, webm. Max file size:…" at bounding box center [759, 469] width 424 height 111
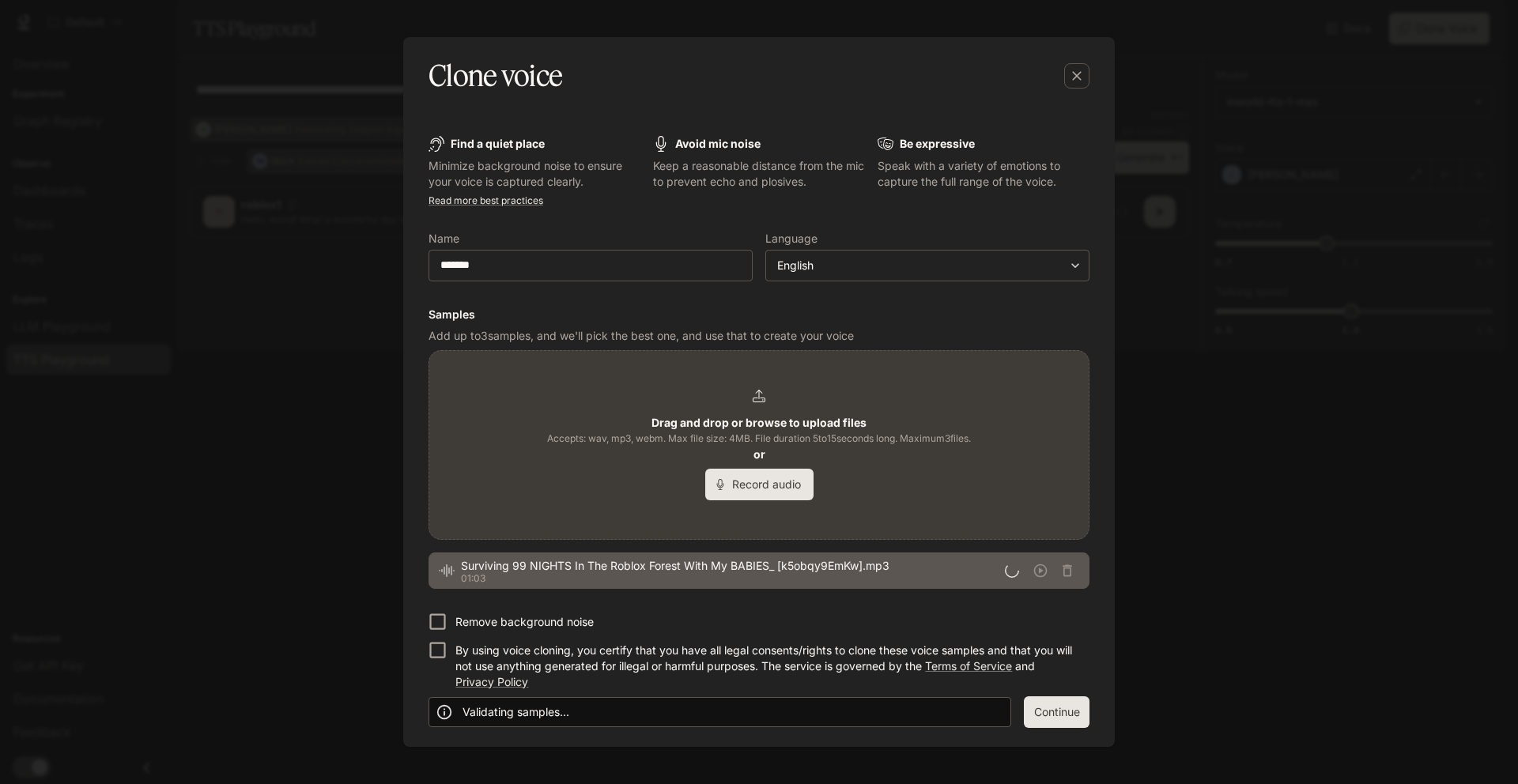
click at [473, 611] on label "Remove background noise" at bounding box center [748, 621] width 657 height 27
click at [1055, 716] on button "Continue" at bounding box center [1056, 712] width 65 height 31
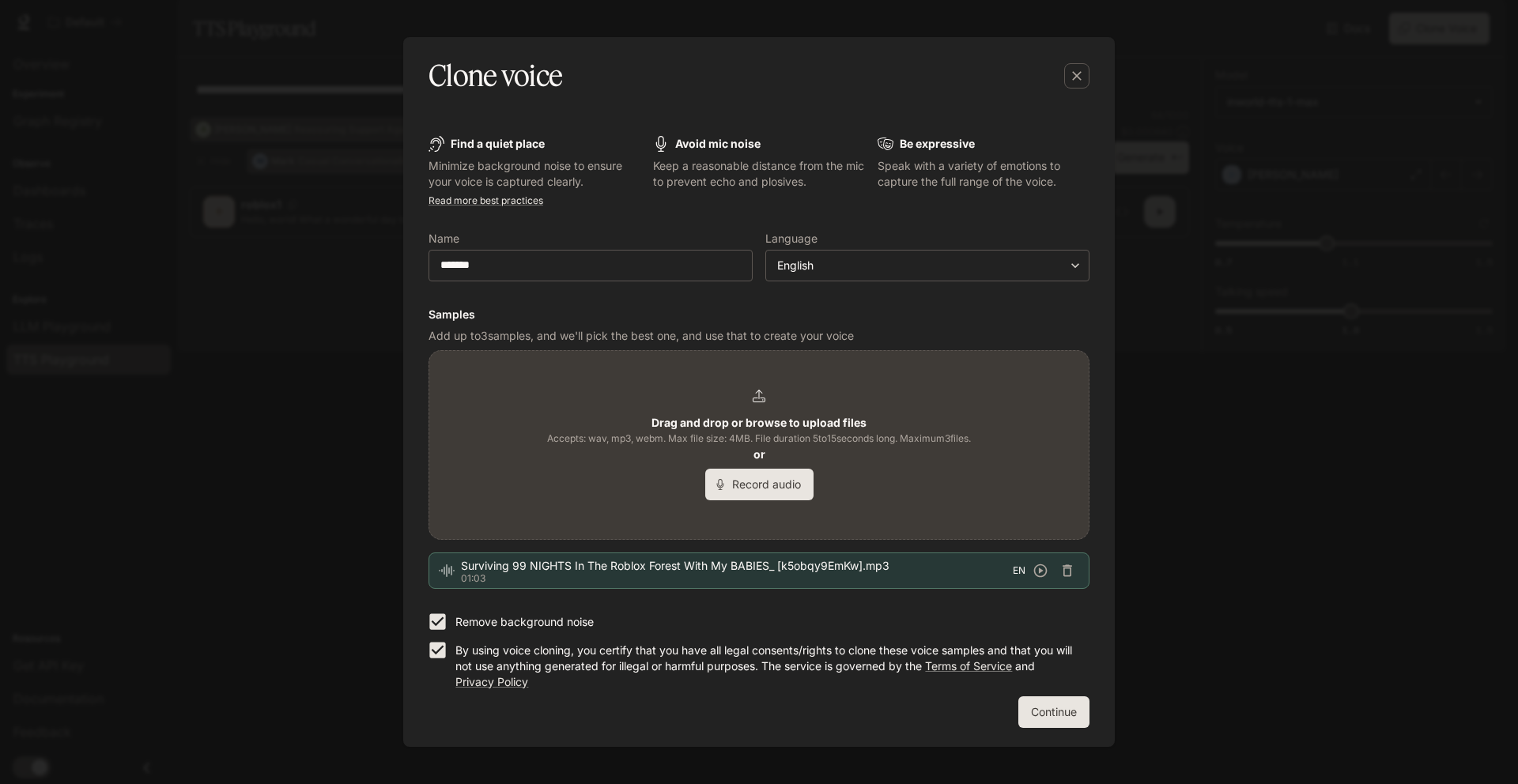
click at [1049, 726] on button "Continue" at bounding box center [1053, 712] width 71 height 31
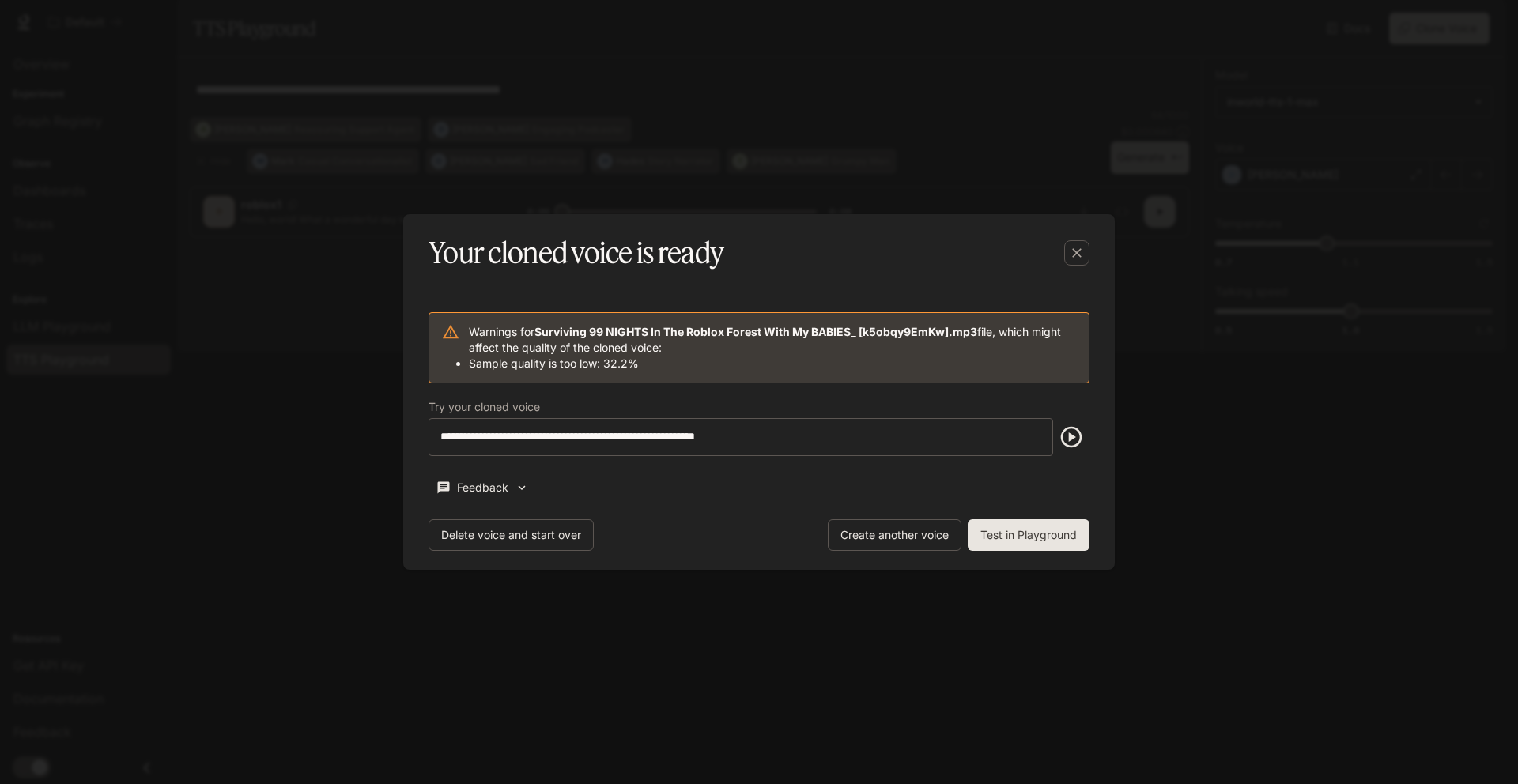
click at [1036, 541] on button "Test in Playground" at bounding box center [1028, 535] width 122 height 31
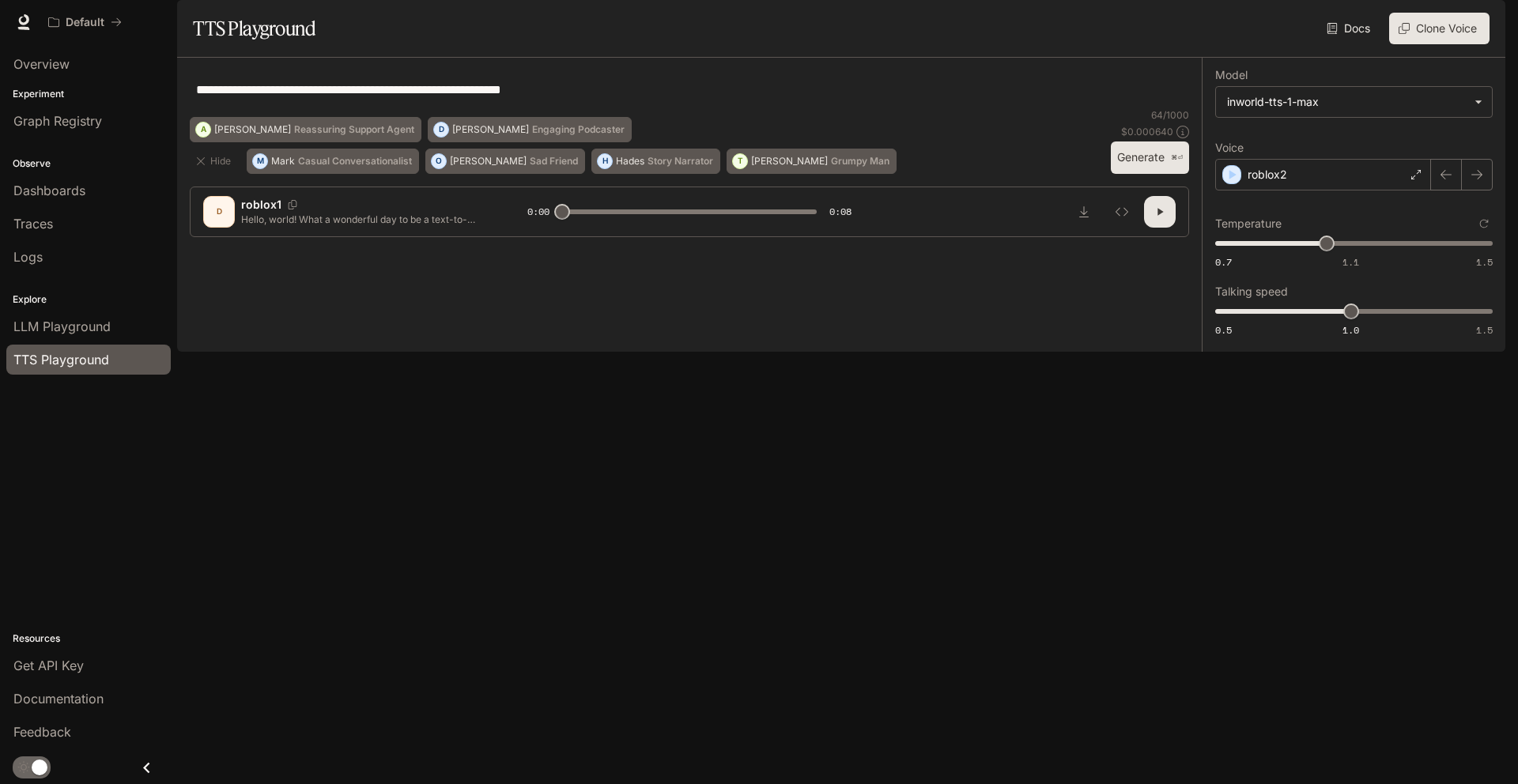
click at [1036, 541] on button "Test in Playground" at bounding box center [1028, 535] width 122 height 31
click at [1119, 174] on button "Generate ⌘⏎" at bounding box center [1150, 157] width 78 height 32
type input "*"
click at [1437, 44] on button "Clone Voice" at bounding box center [1439, 28] width 100 height 31
click at [1456, 44] on button "Clone Voice" at bounding box center [1439, 28] width 100 height 31
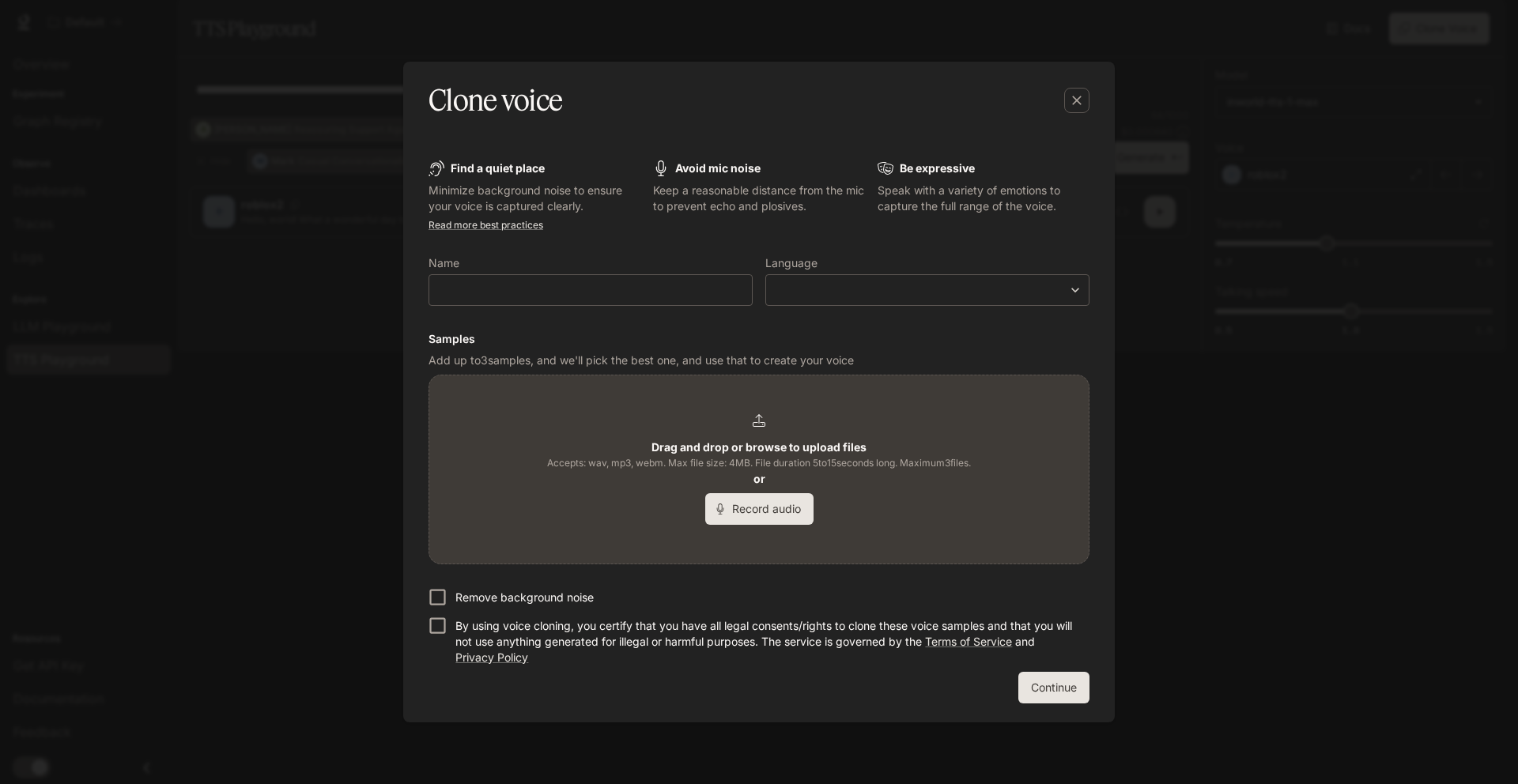
click at [901, 403] on div "Drag and drop or browse to upload files Accepts: wav, mp3, webm. Max file size:…" at bounding box center [759, 469] width 660 height 188
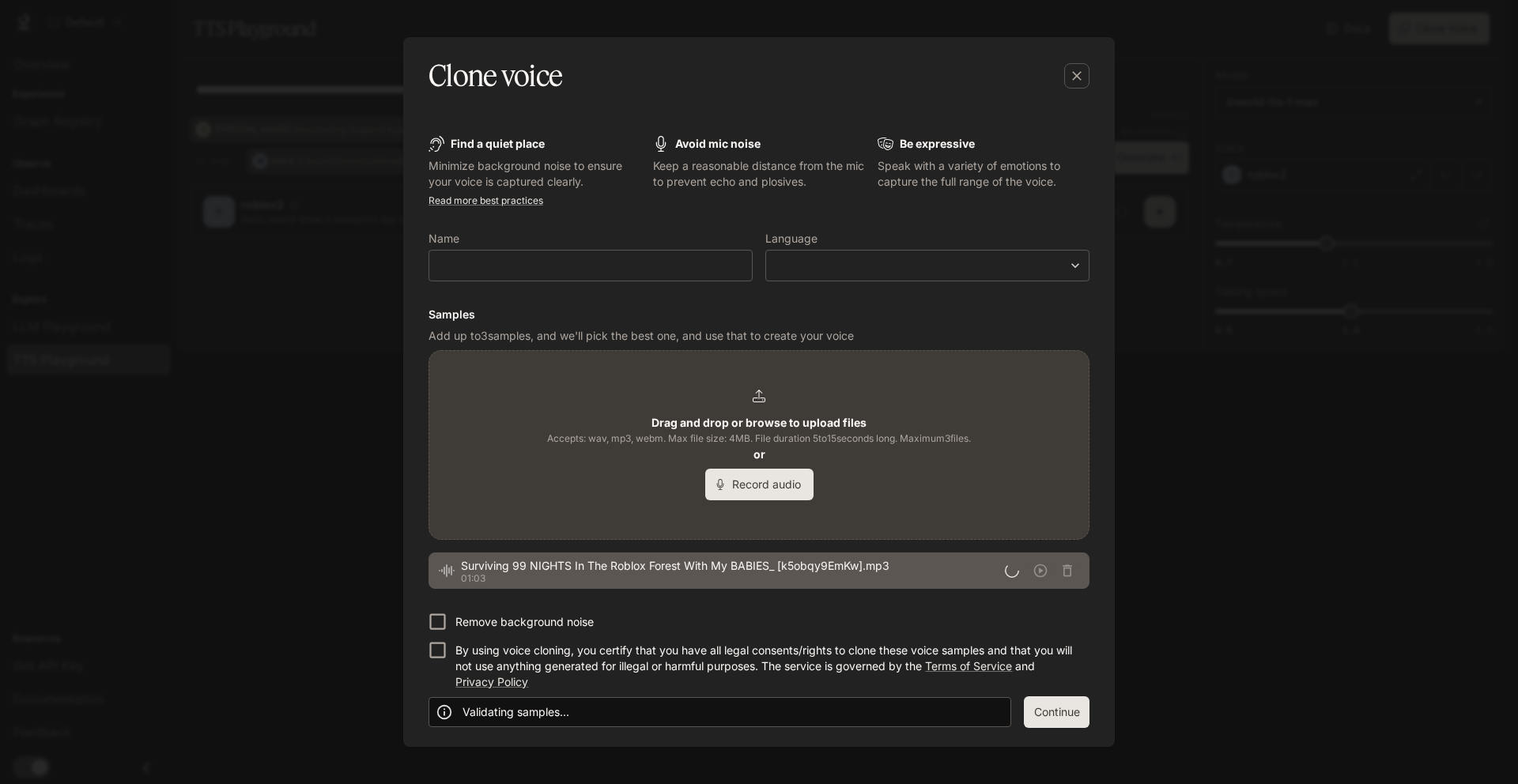
click at [718, 281] on form "Find a quiet place Minimize background noise to ensure your voice is captured c…" at bounding box center [759, 432] width 662 height 592
click at [724, 268] on input "text" at bounding box center [590, 266] width 323 height 16
type input "*******"
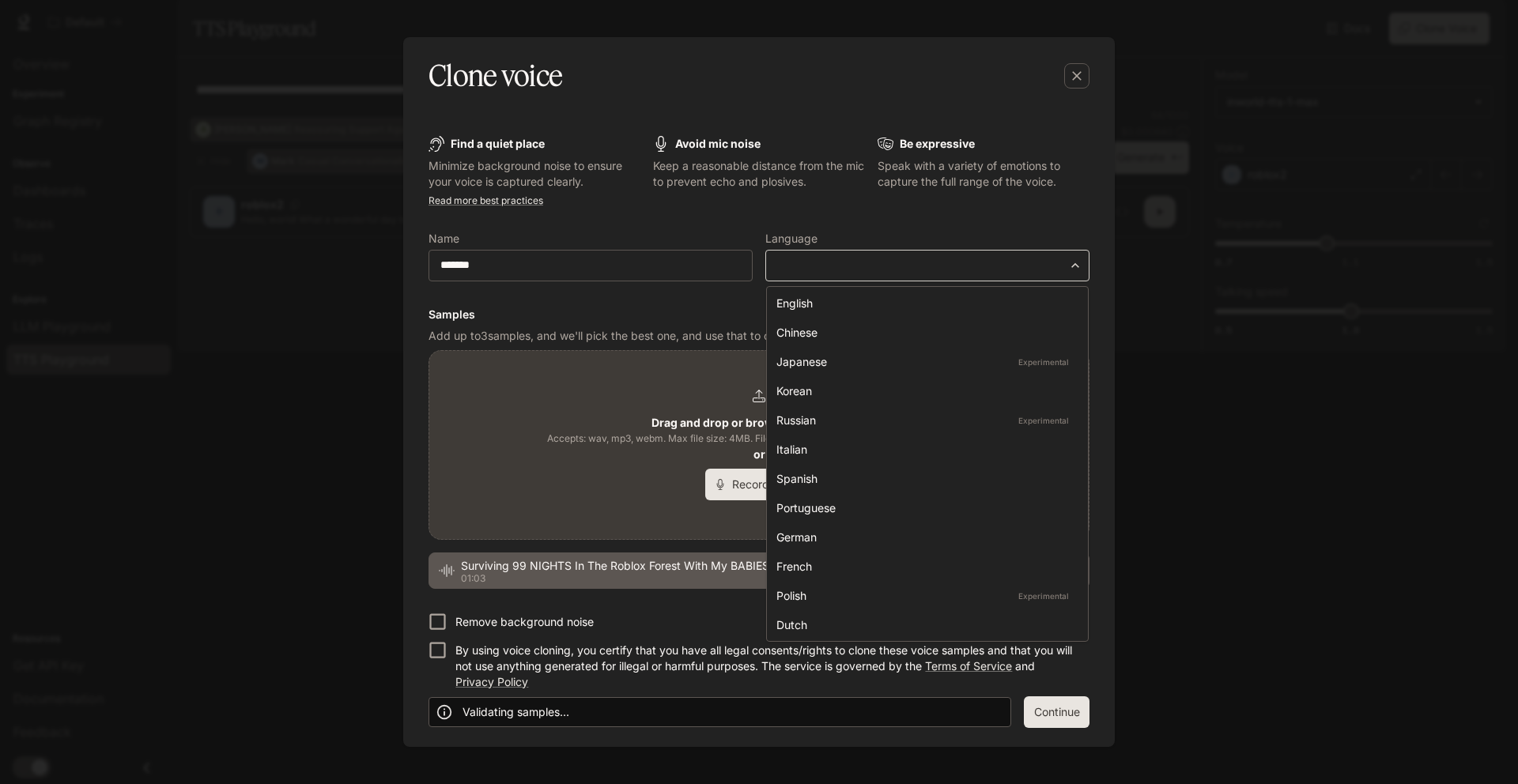
click at [872, 257] on body "**********" at bounding box center [759, 392] width 1518 height 784
click at [861, 313] on li "English" at bounding box center [928, 303] width 315 height 26
type input "*****"
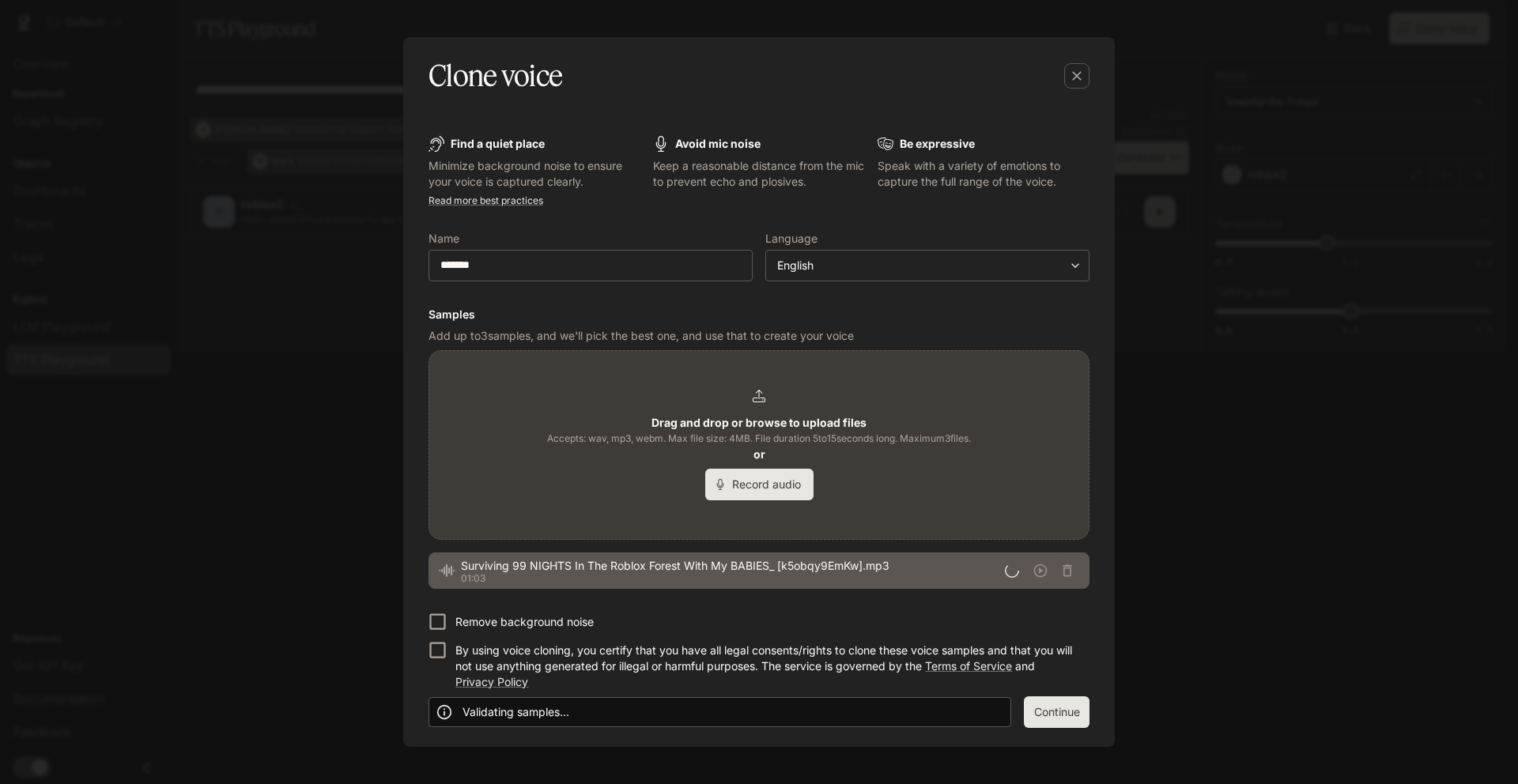
click at [464, 619] on p "Remove background noise" at bounding box center [525, 622] width 138 height 16
click at [463, 658] on p "By using voice cloning, you certify that you have all legal consents/rights to …" at bounding box center [767, 666] width 622 height 48
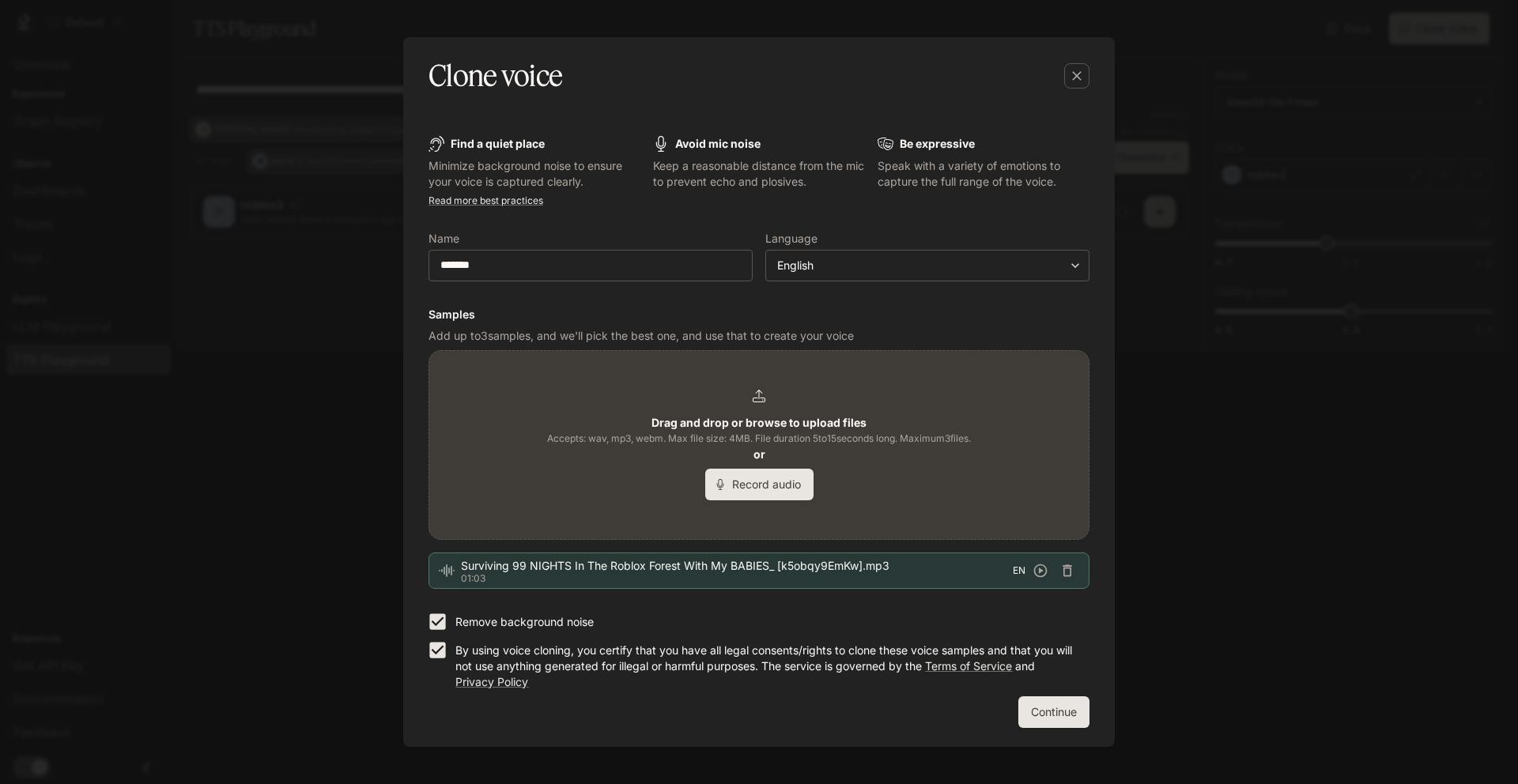
click at [741, 318] on h6 "Samples" at bounding box center [759, 315] width 662 height 16
click at [1063, 698] on button "Continue" at bounding box center [1053, 712] width 71 height 31
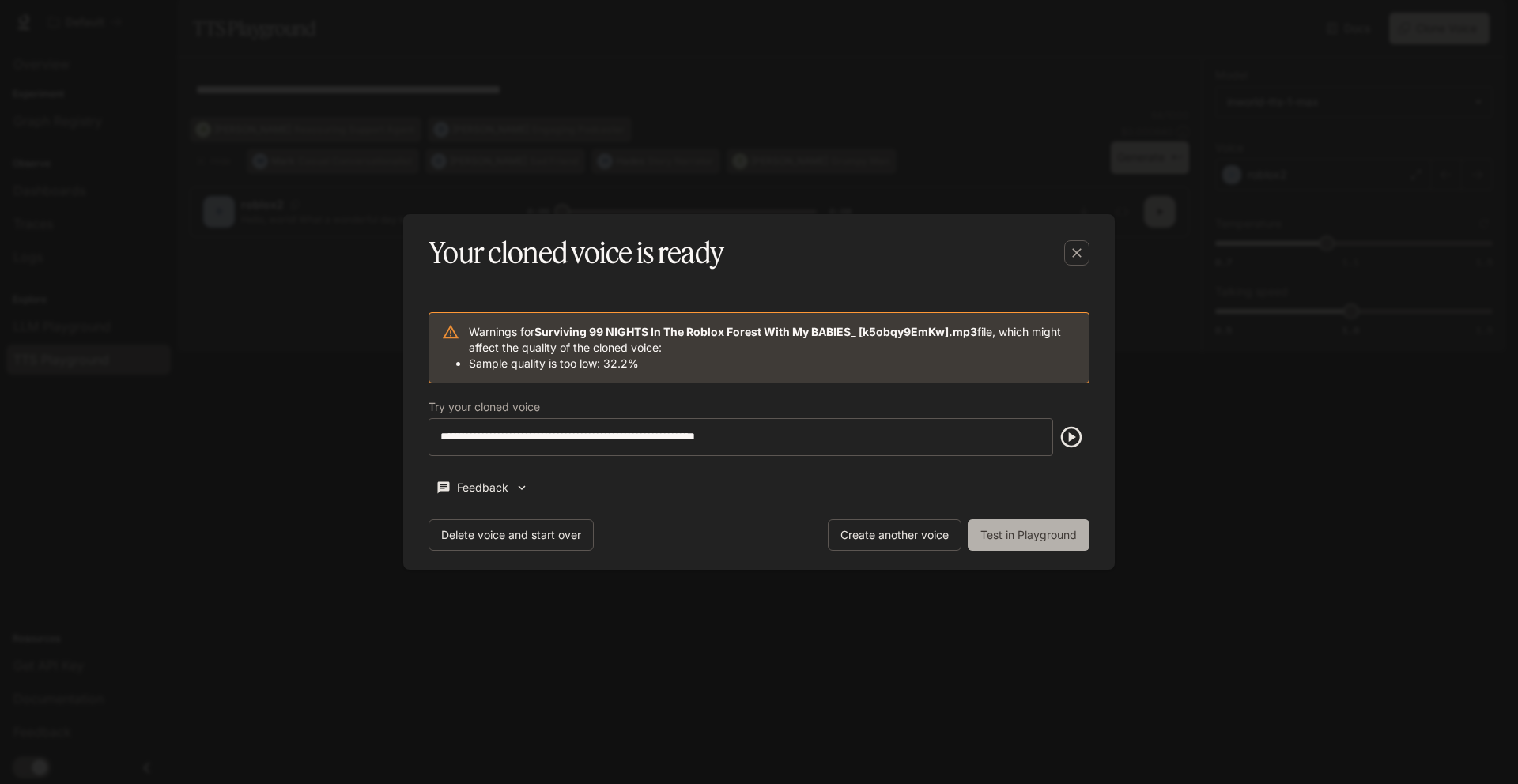
click at [1058, 548] on button "Test in Playground" at bounding box center [1028, 535] width 122 height 31
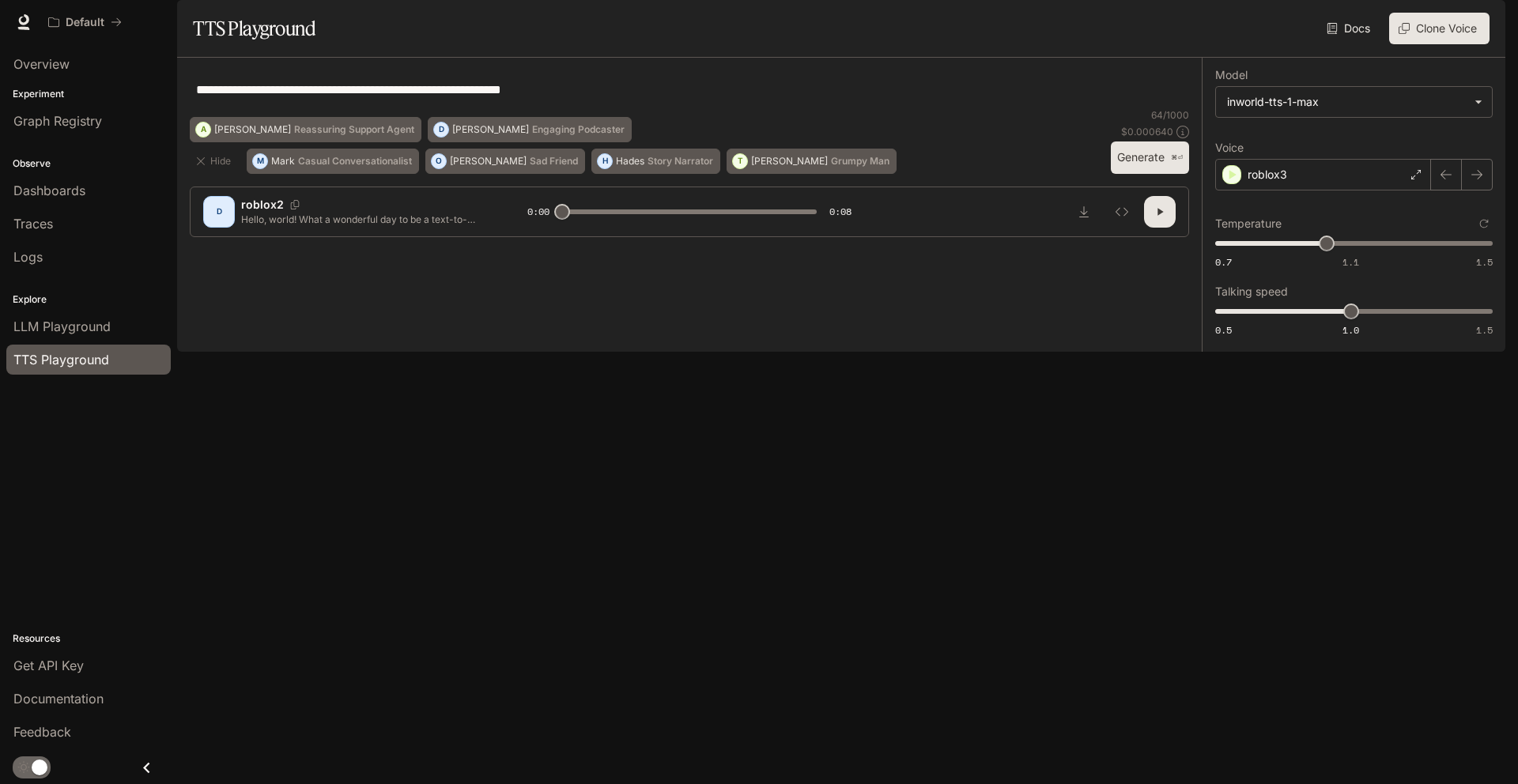
click at [1132, 174] on button "Generate ⌘⏎" at bounding box center [1150, 157] width 78 height 32
type input "*"
click at [38, 320] on span "LLM Playground" at bounding box center [62, 325] width 97 height 19
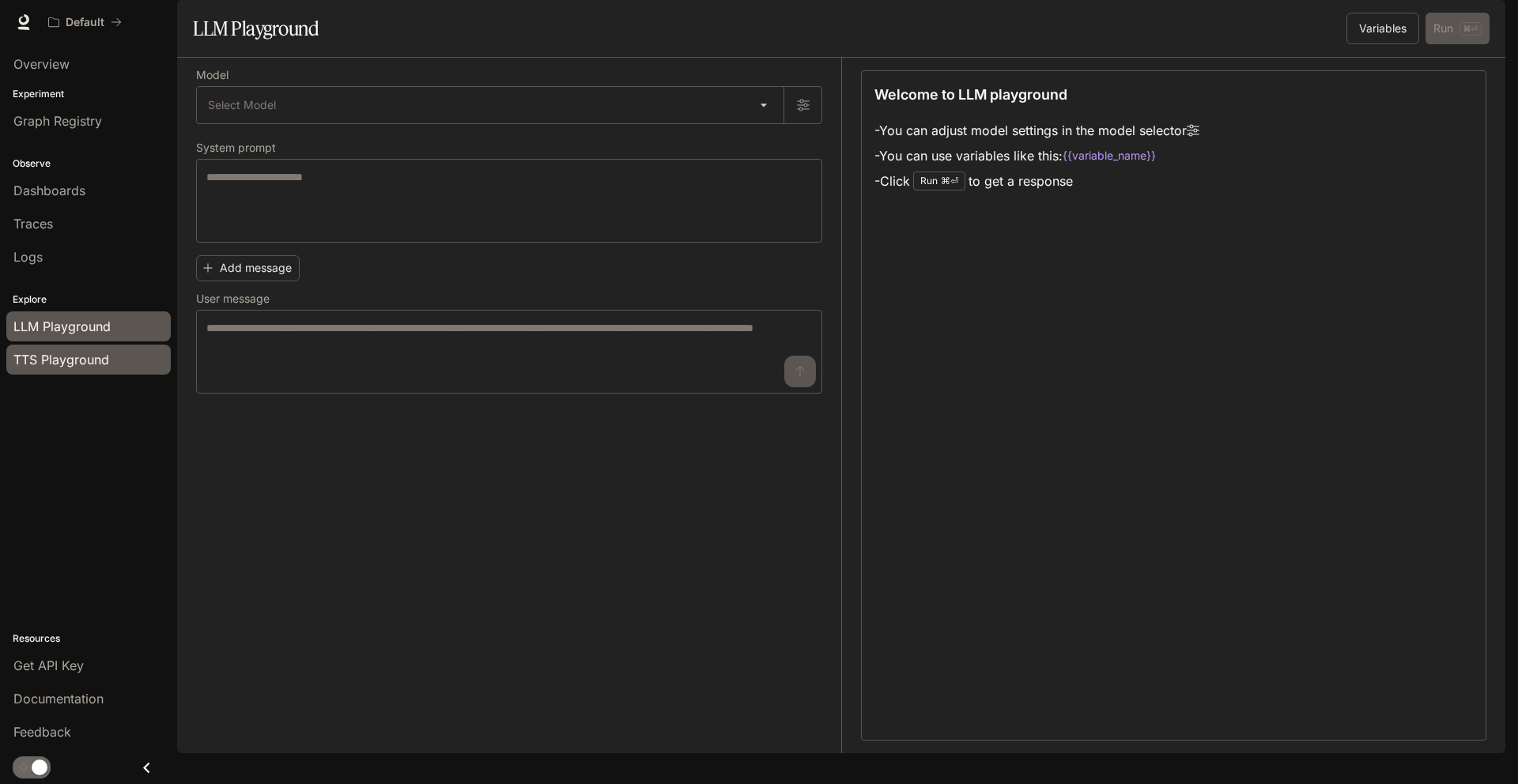
click at [51, 351] on span "TTS Playground" at bounding box center [61, 359] width 95 height 19
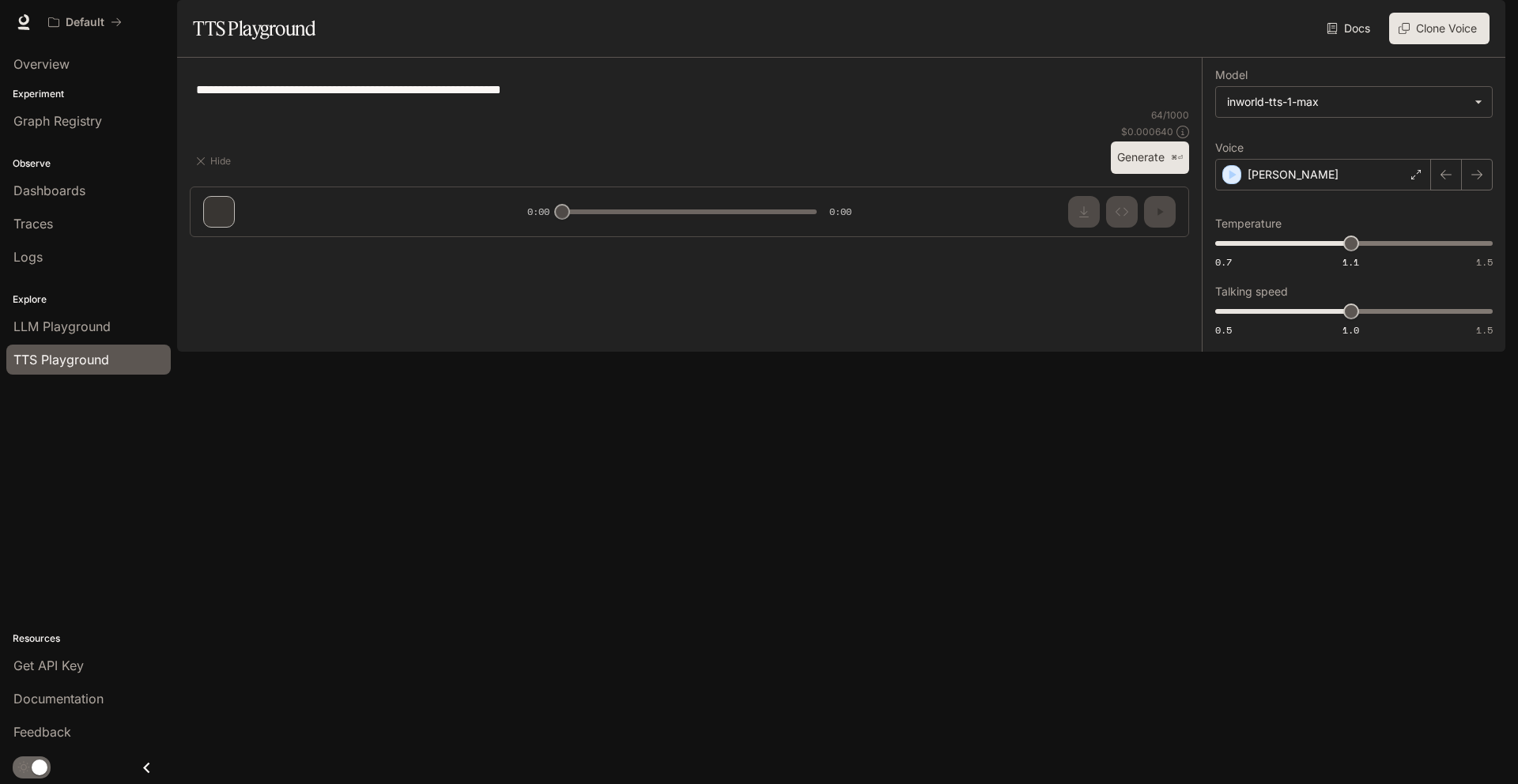
type input "****"
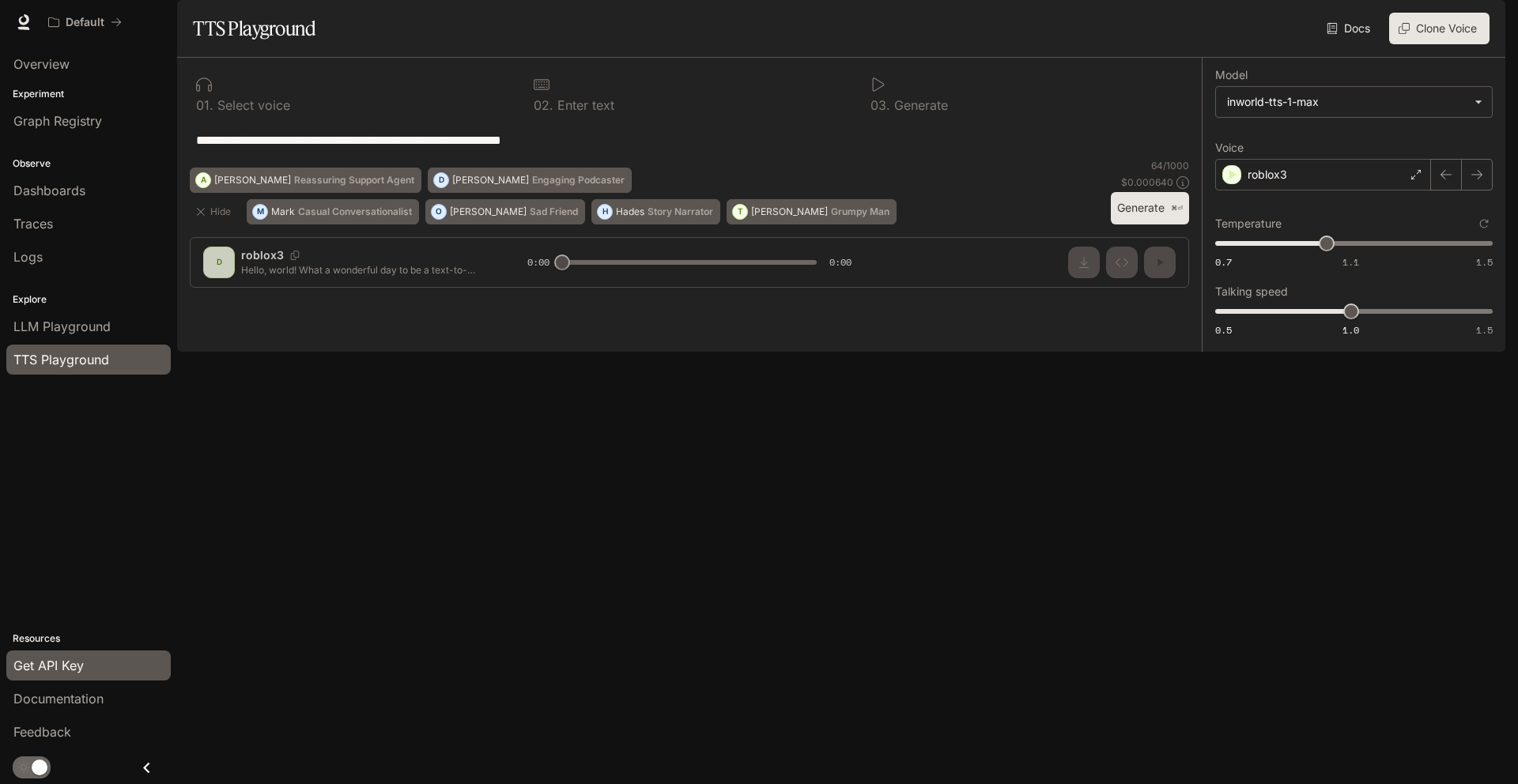
click at [70, 657] on span "Get API Key" at bounding box center [49, 665] width 70 height 19
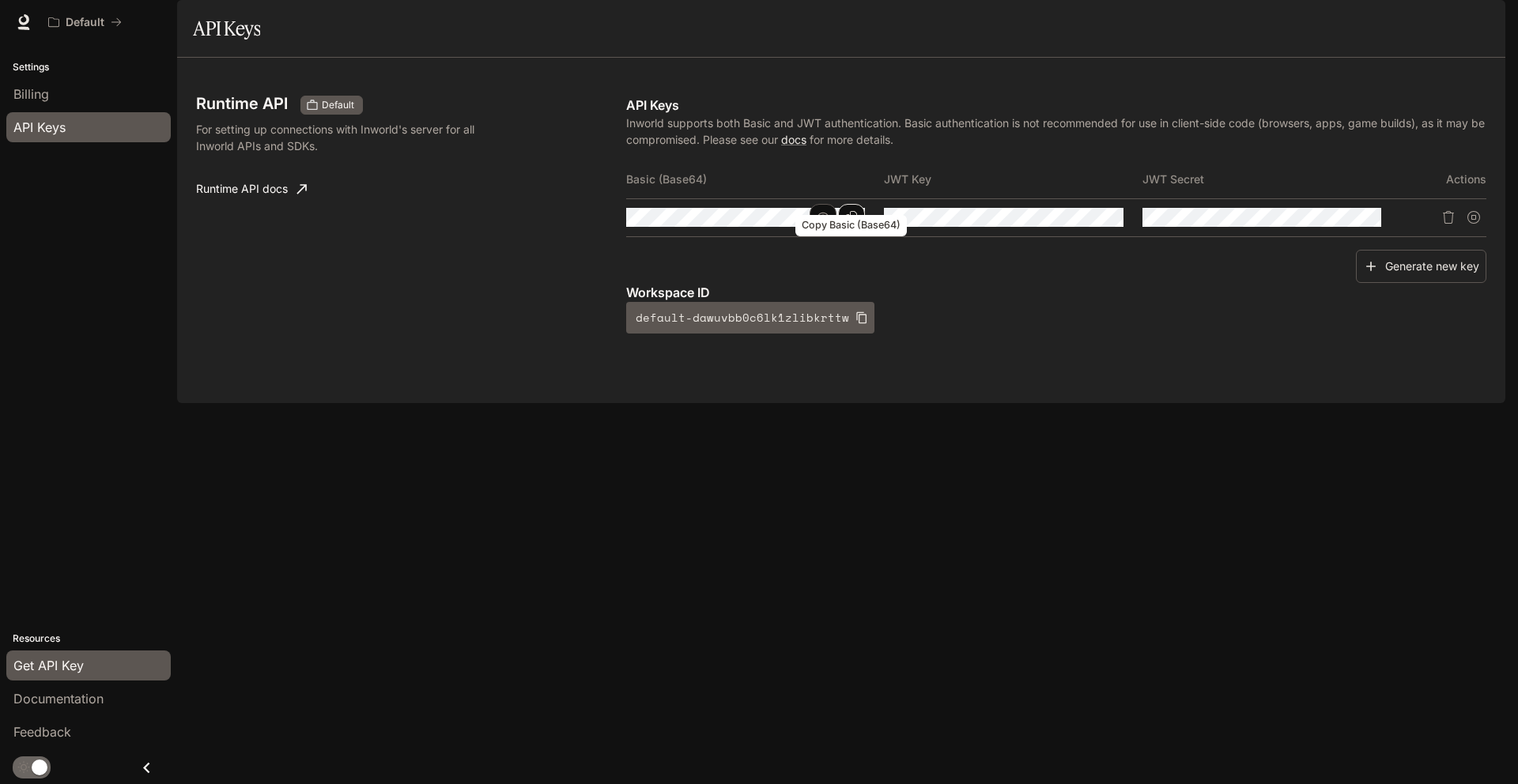
click at [858, 224] on icon "Copy Basic (Base64)" at bounding box center [852, 217] width 13 height 13
click at [815, 231] on button "button" at bounding box center [823, 217] width 27 height 27
click at [1076, 224] on icon "button" at bounding box center [1082, 217] width 13 height 13
click at [1331, 231] on button "button" at bounding box center [1340, 217] width 27 height 27
click at [0, 0] on icon "Copy Basic (Base64)" at bounding box center [0, 0] width 0 height 0
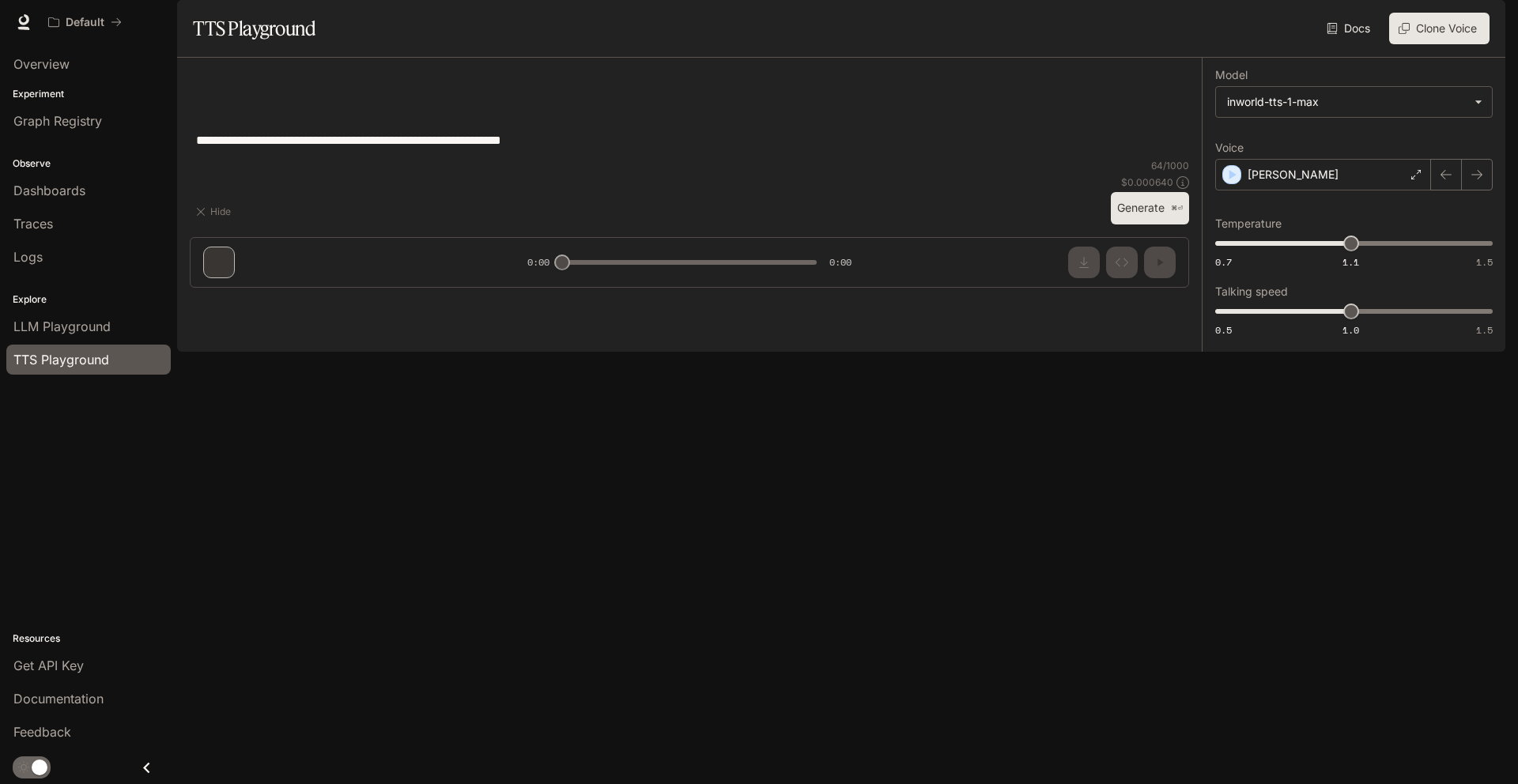
type input "****"
